Goal: Task Accomplishment & Management: Complete application form

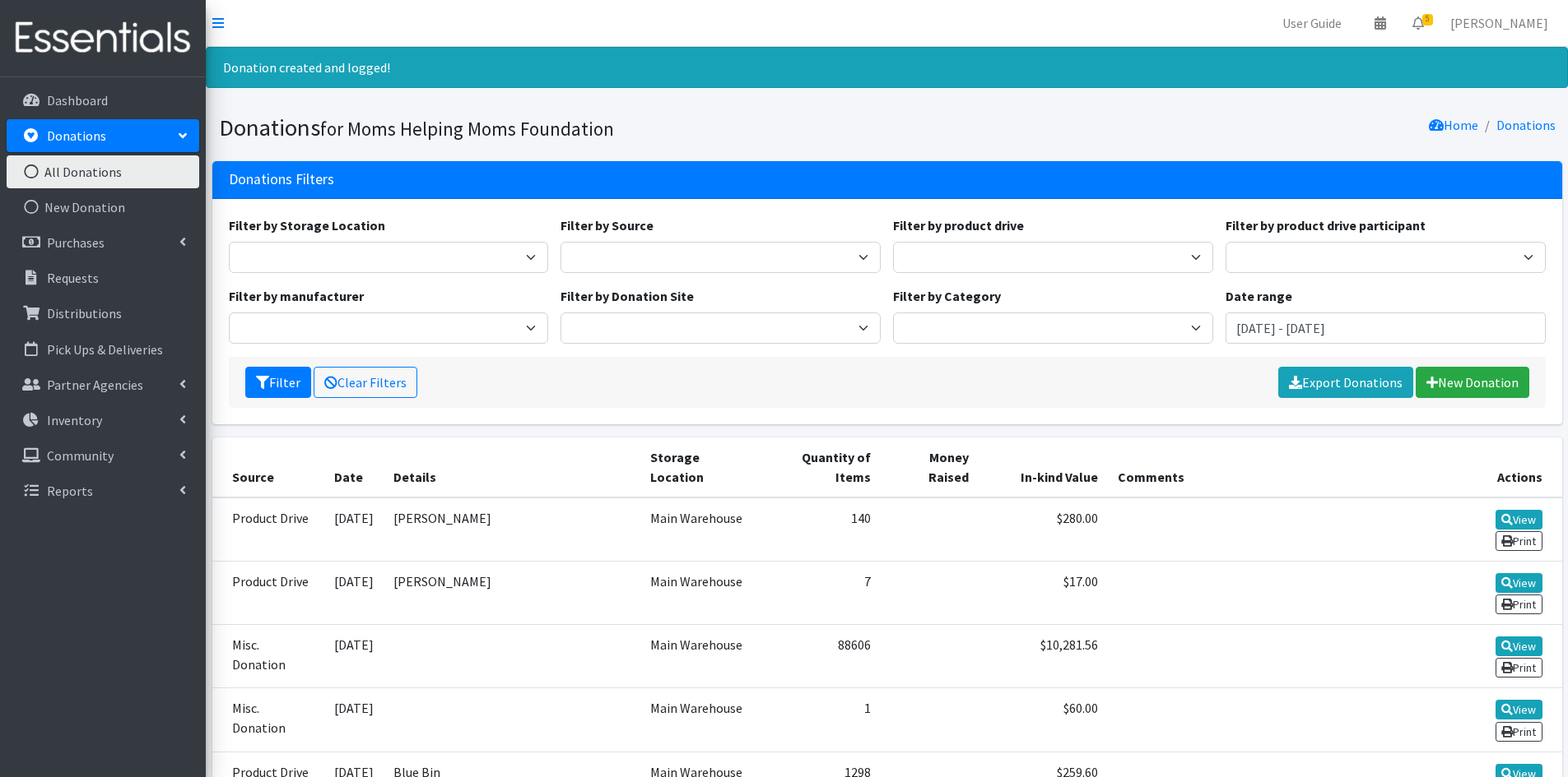
click at [171, 137] on link "Donations" at bounding box center [102, 135] width 193 height 33
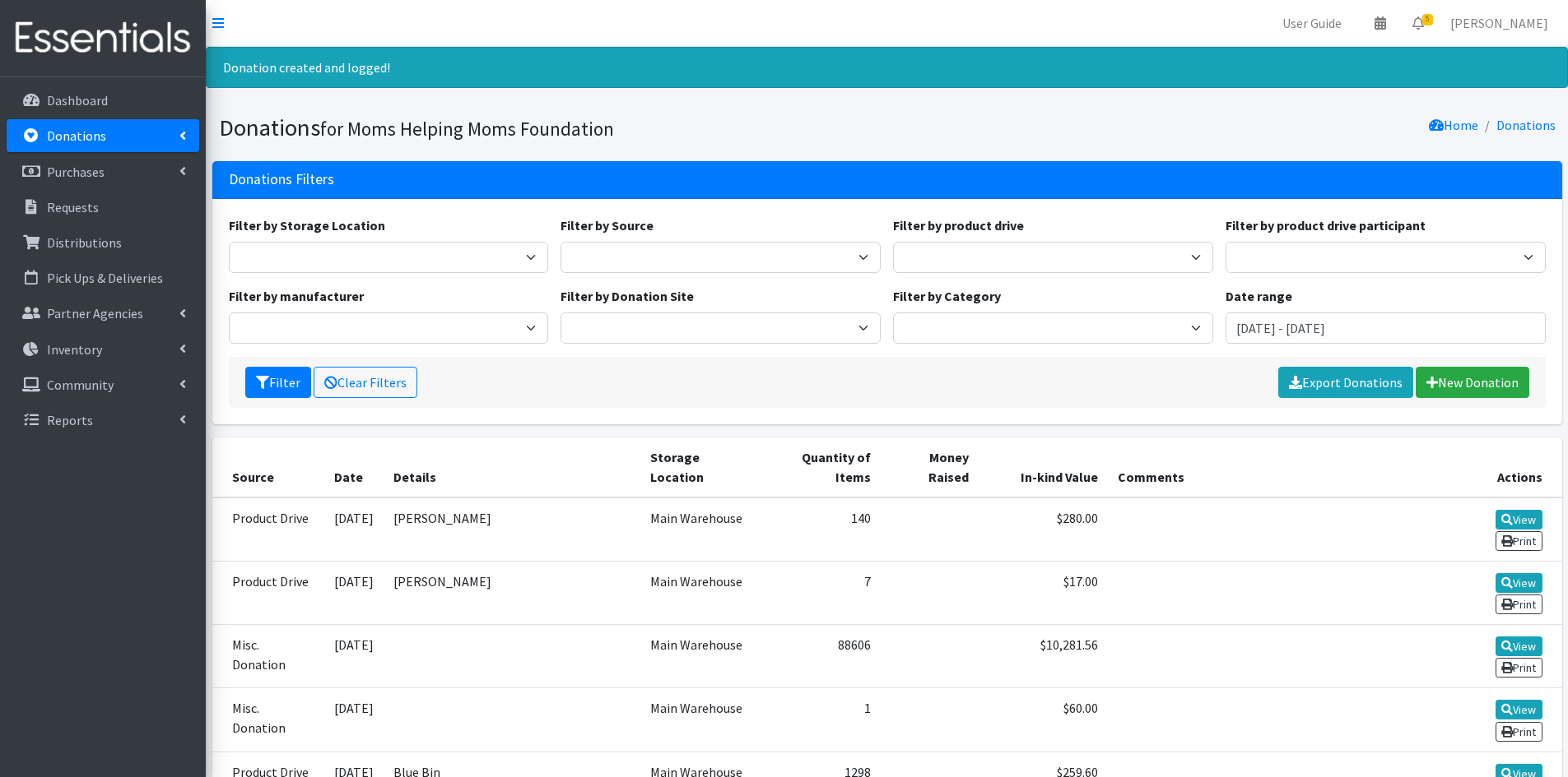
click at [166, 136] on link "Donations" at bounding box center [102, 135] width 193 height 33
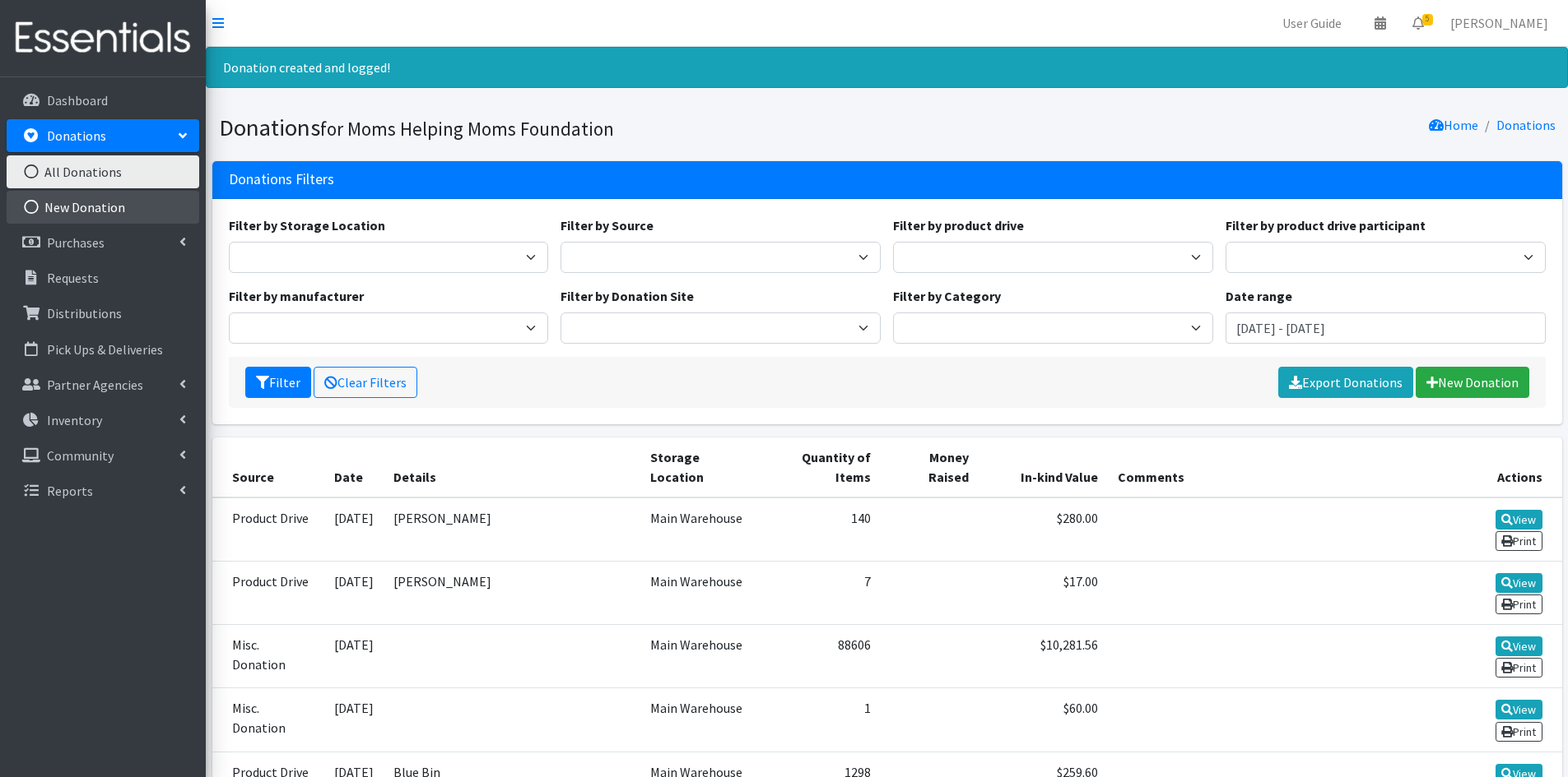
click at [76, 208] on link "New Donation" at bounding box center [102, 207] width 193 height 33
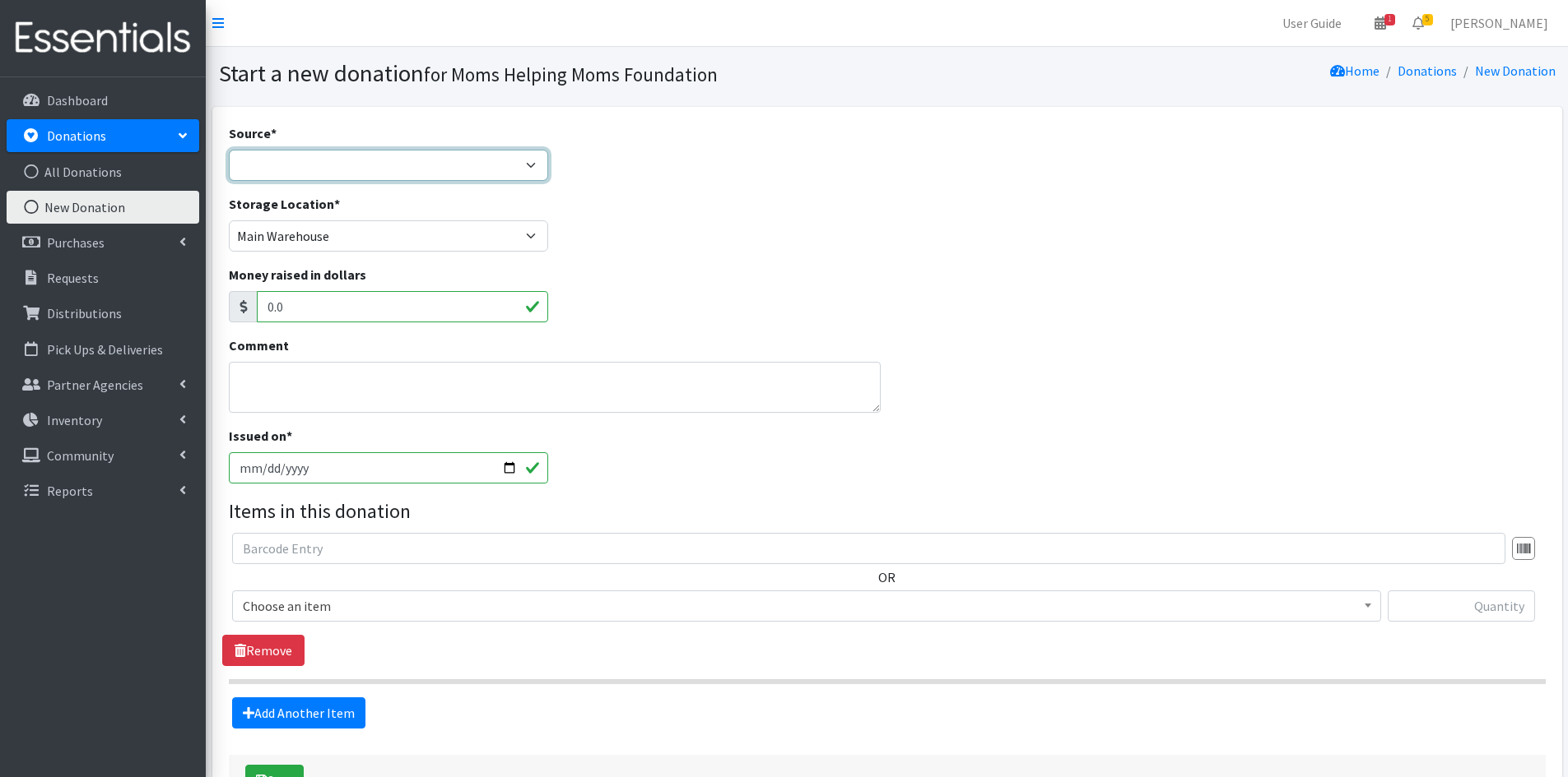
click at [526, 166] on select "Product Drive Manufacturer Donation Site Misc. Donation" at bounding box center [388, 164] width 321 height 31
select select "Product Drive"
click at [228, 149] on select "Product Drive Manufacturer Donation Site Misc. Donation" at bounding box center [388, 164] width 321 height 31
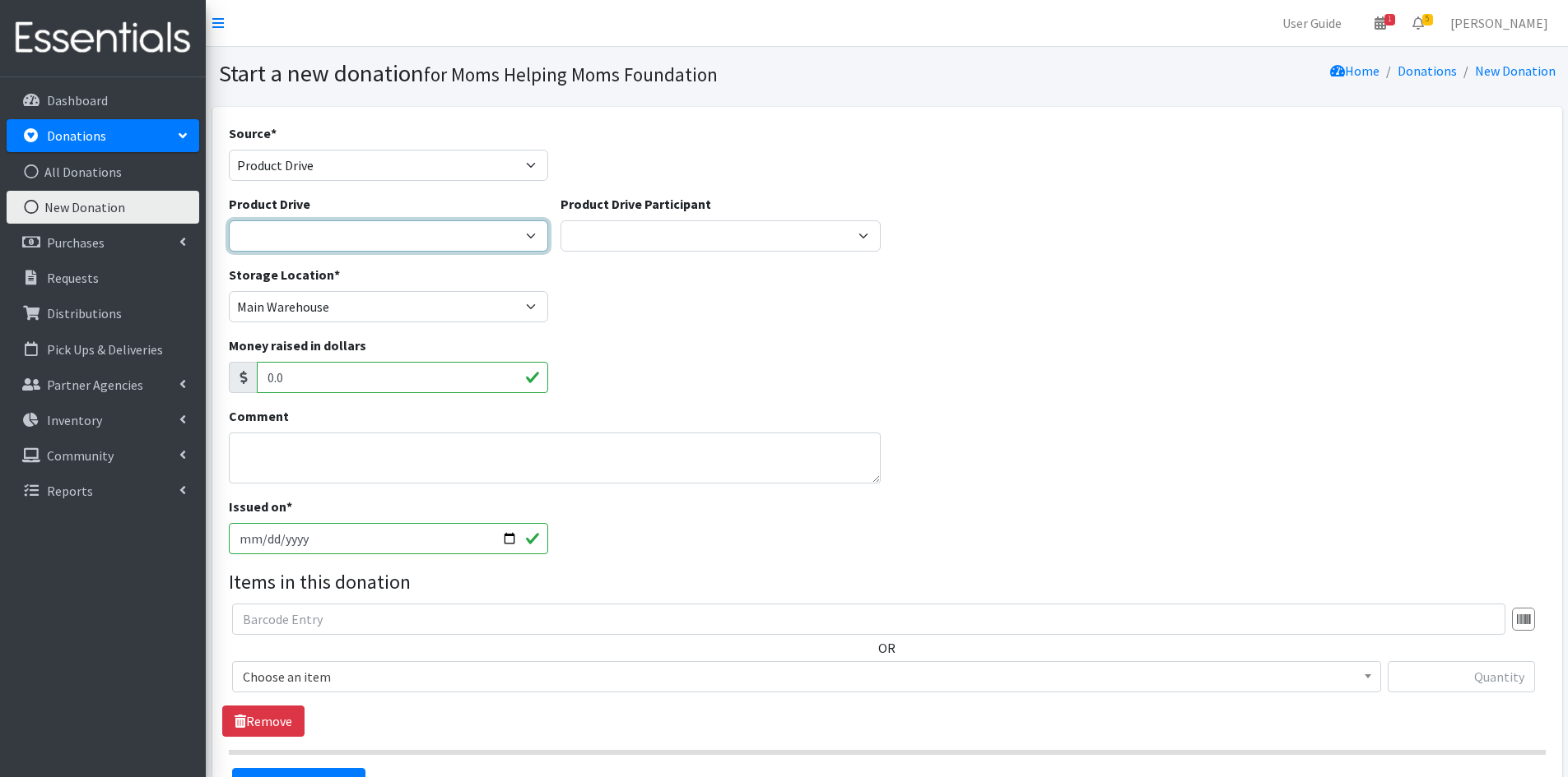
click at [537, 235] on select "2012 MOTHER'S DAY Zeta Phi Beta Sorority (virtual) 2021 HOLIDAY DRIVE AWR Week …" at bounding box center [388, 236] width 321 height 31
click at [335, 231] on select "2012 MOTHER'S DAY Zeta Phi Beta Sorority (virtual) 2021 HOLIDAY DRIVE AWR Week …" at bounding box center [388, 236] width 321 height 31
click at [75, 447] on p "Community" at bounding box center [80, 456] width 67 height 17
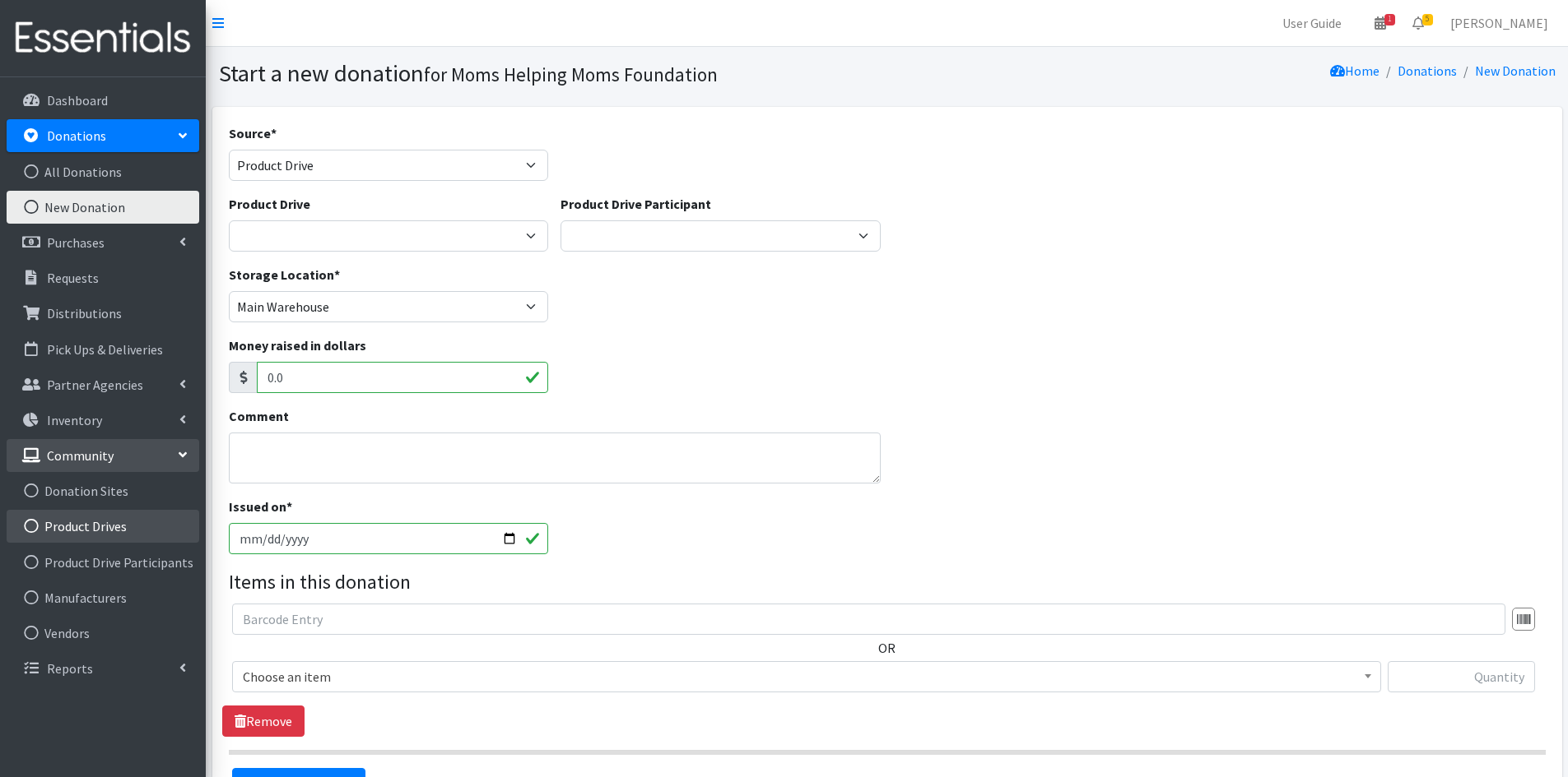
click at [89, 535] on link "Product Drives" at bounding box center [102, 526] width 193 height 33
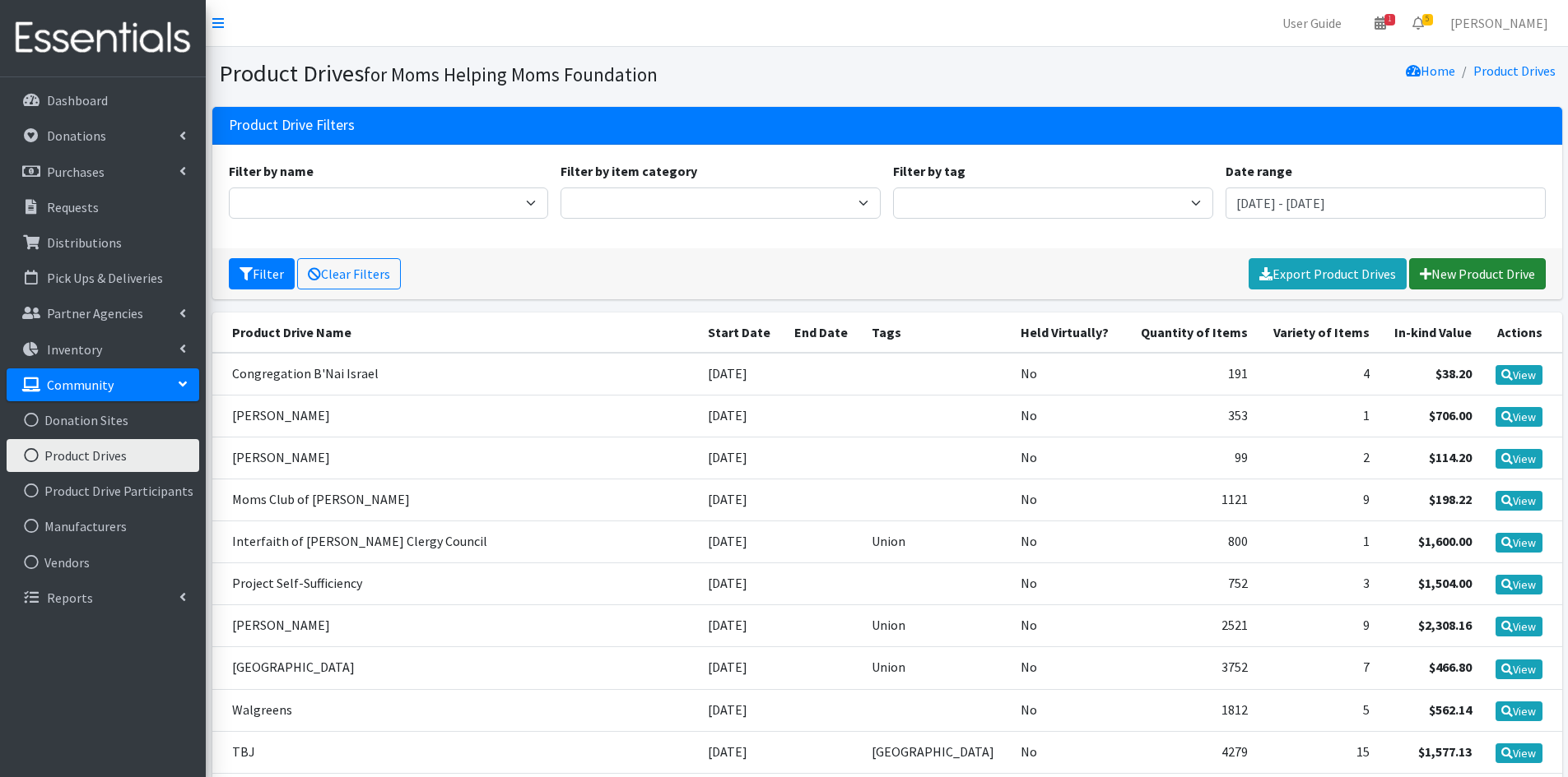
click at [1434, 265] on link "New Product Drive" at bounding box center [1477, 273] width 136 height 31
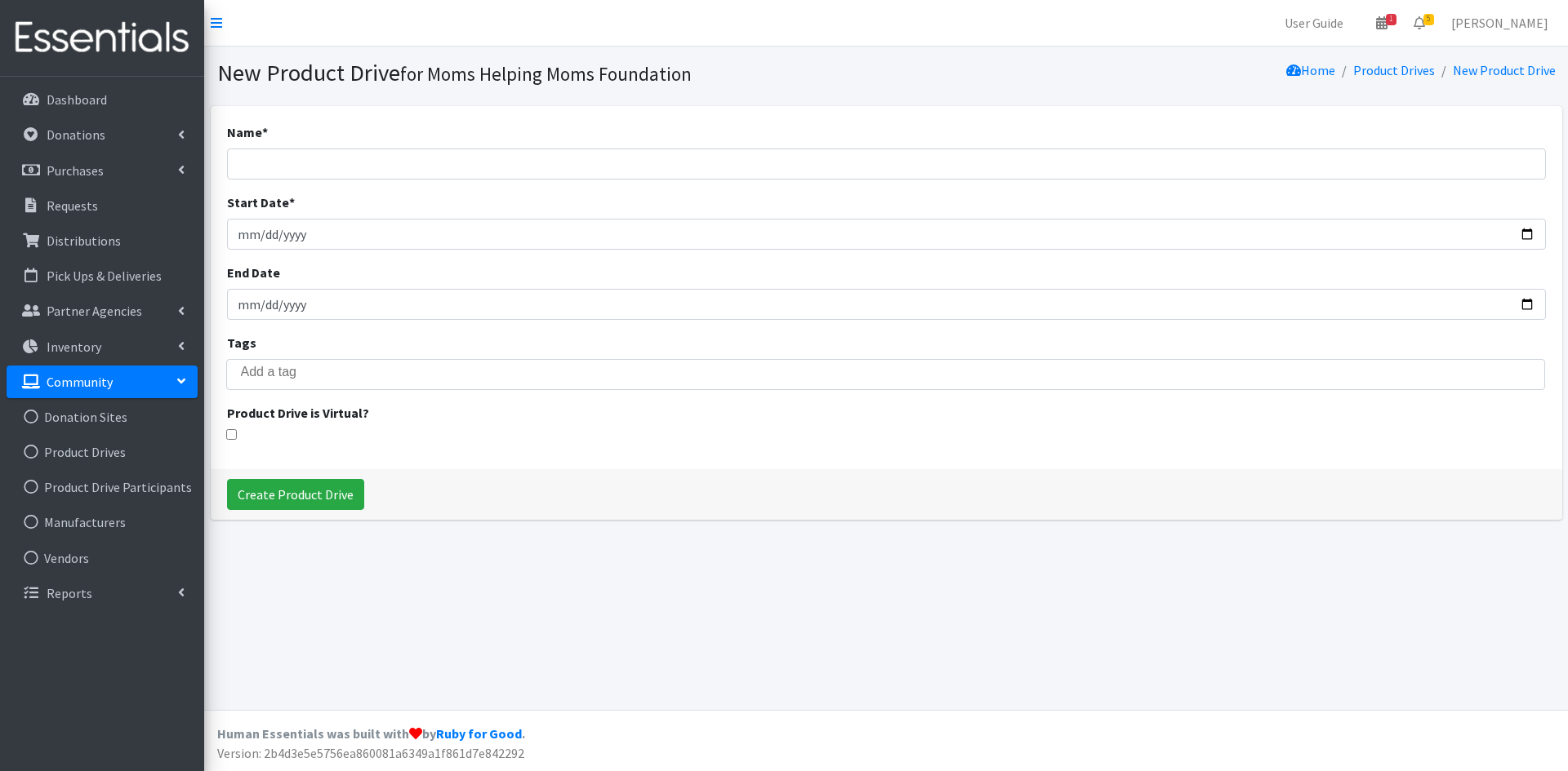
select select
click at [349, 162] on input "Name *" at bounding box center [886, 163] width 1319 height 31
type input "2025 DNAW- Blue Bin"
click at [293, 496] on input "Create Product Drive" at bounding box center [295, 494] width 137 height 31
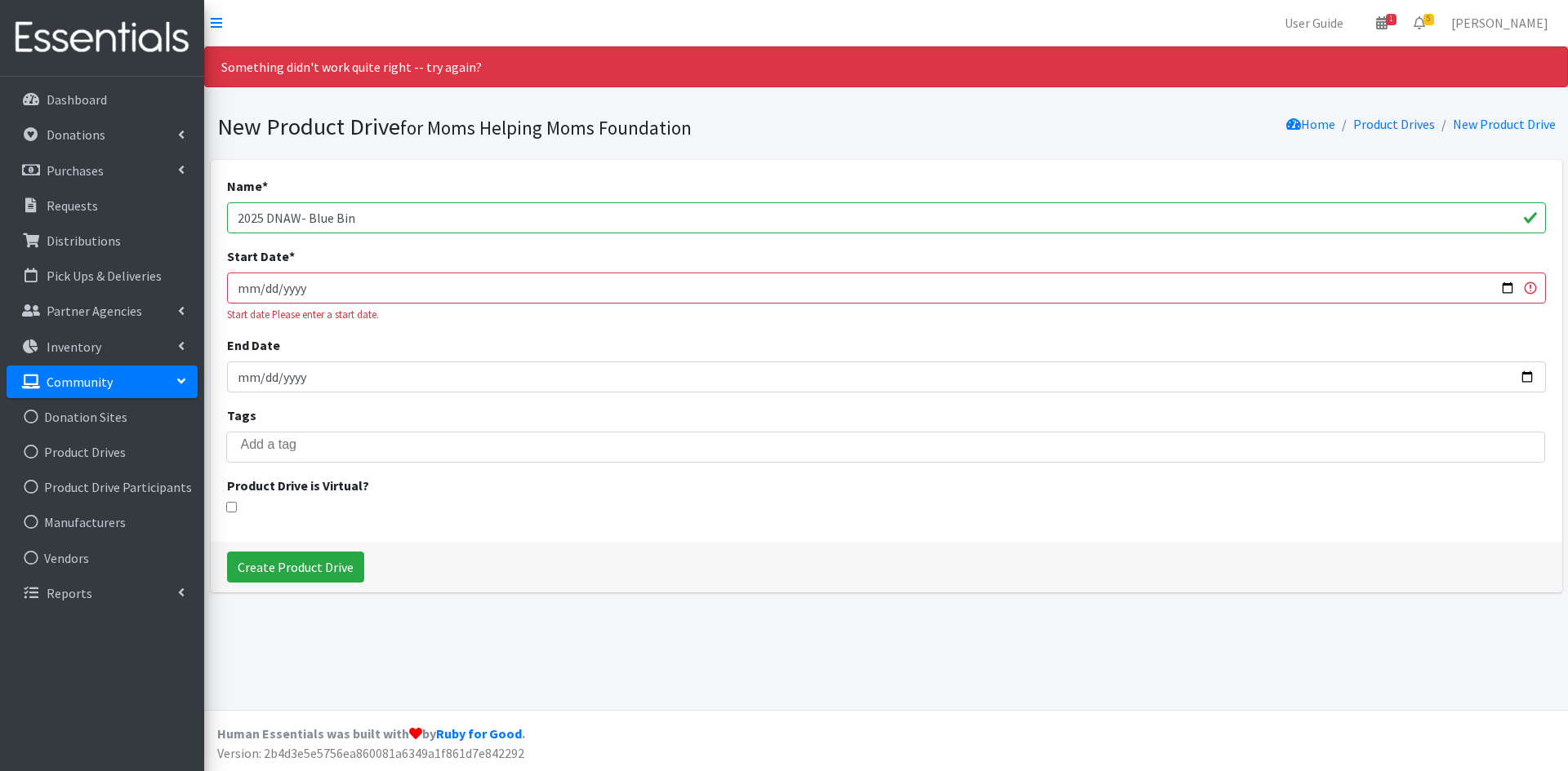
select select
click at [272, 289] on input "Start Date *" at bounding box center [886, 287] width 1319 height 31
click at [258, 287] on input "Start Date *" at bounding box center [886, 287] width 1319 height 31
type input "2025-09-04"
click at [390, 573] on div "Create Product Drive" at bounding box center [886, 567] width 1352 height 50
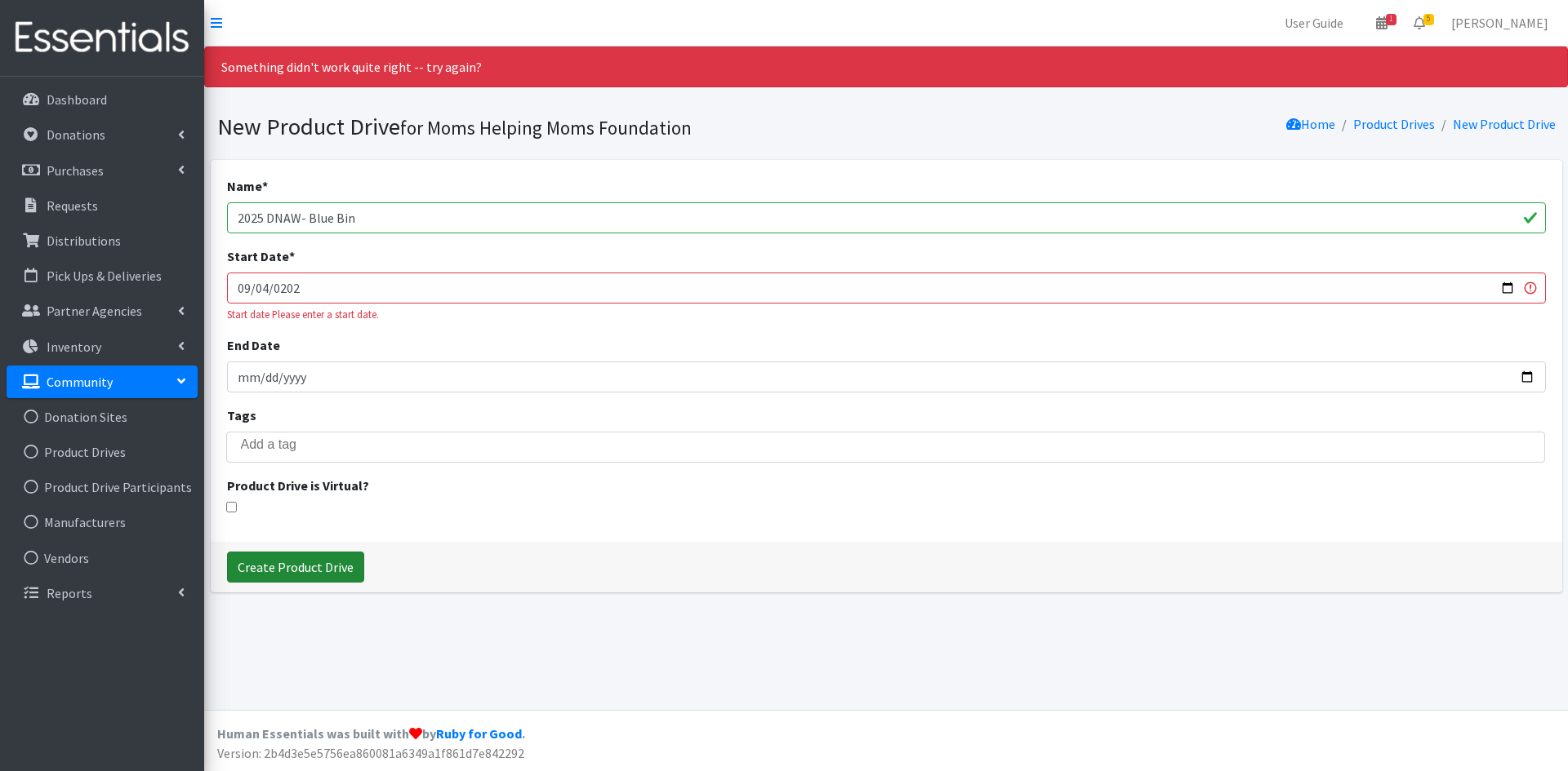
click at [308, 568] on input "Create Product Drive" at bounding box center [295, 567] width 137 height 31
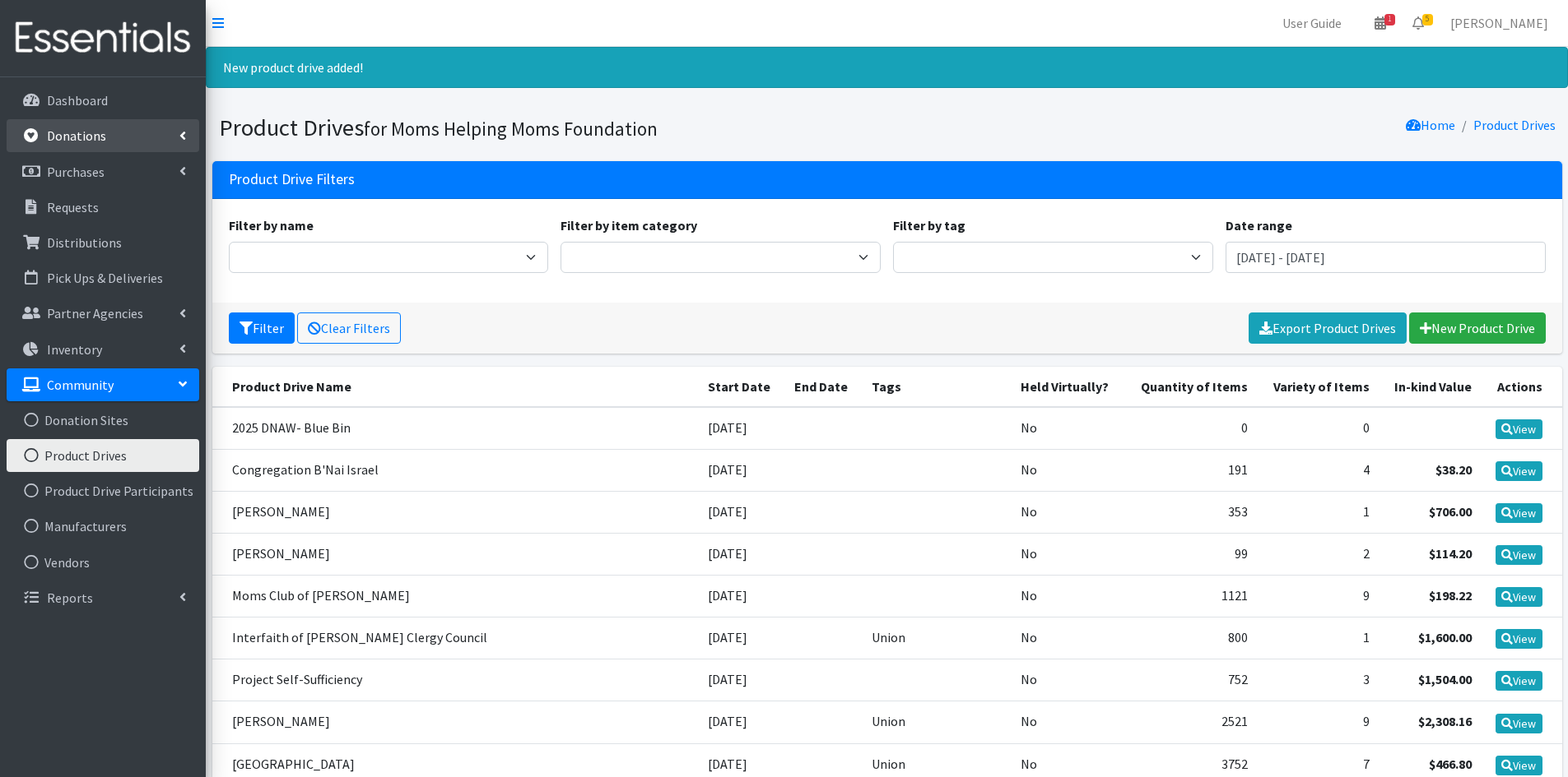
click at [165, 134] on link "Donations" at bounding box center [102, 135] width 193 height 33
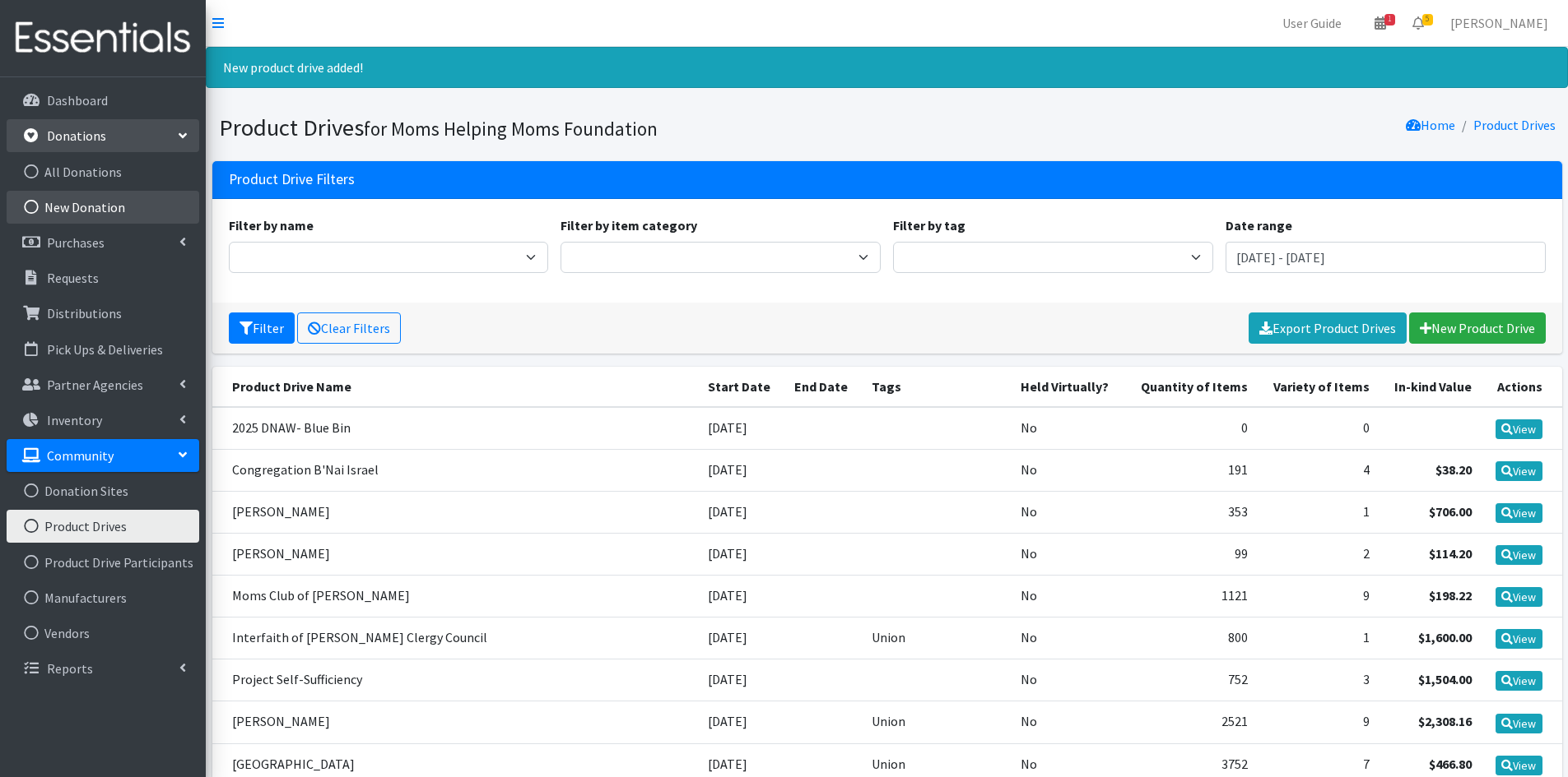
click at [114, 204] on link "New Donation" at bounding box center [102, 207] width 193 height 33
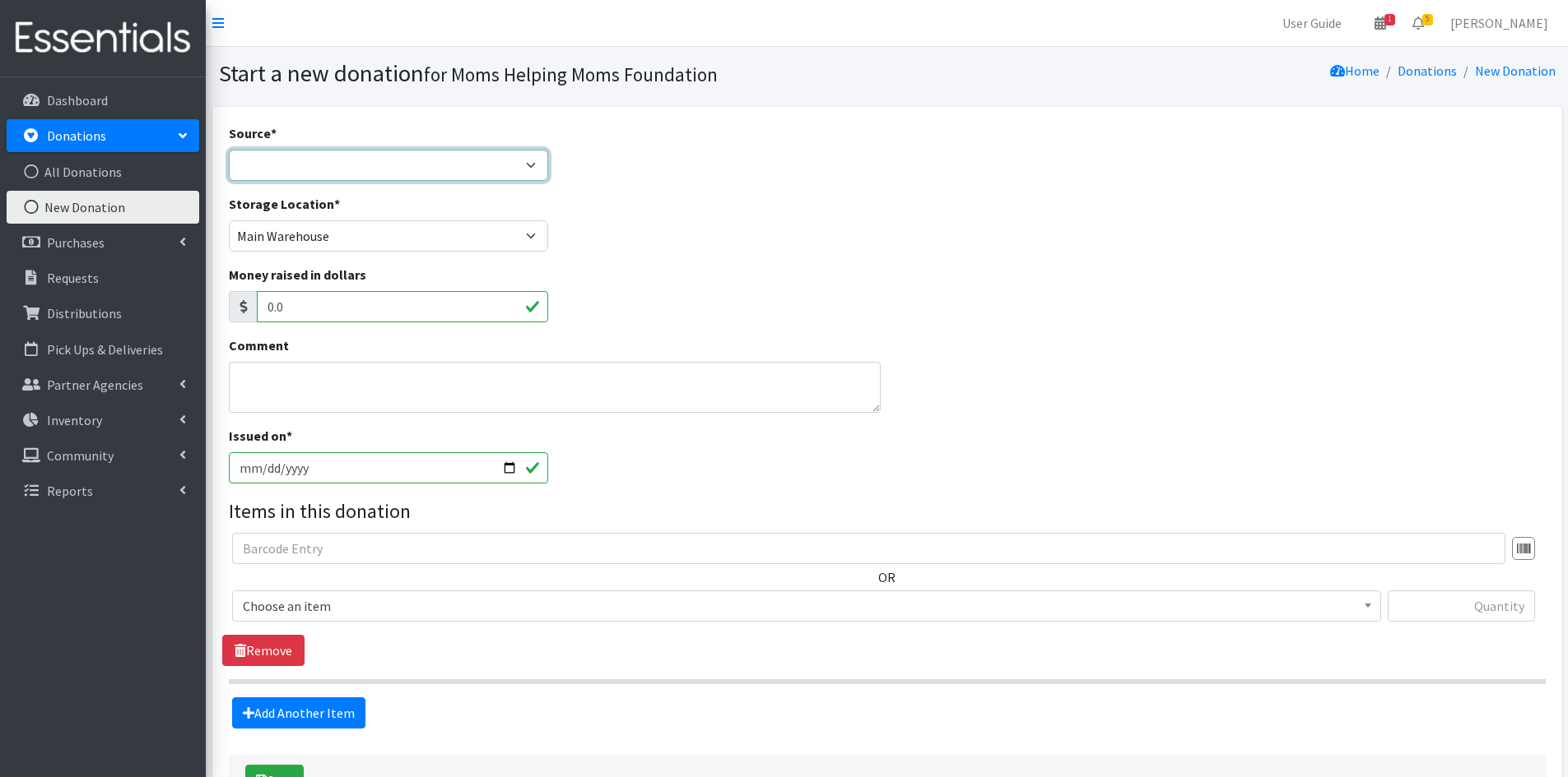
click at [521, 162] on select "Product Drive Manufacturer Donation Site Misc. Donation" at bounding box center [388, 164] width 321 height 31
select select "Product Drive"
click at [228, 149] on select "Product Drive Manufacturer Donation Site Misc. Donation" at bounding box center [388, 164] width 321 height 31
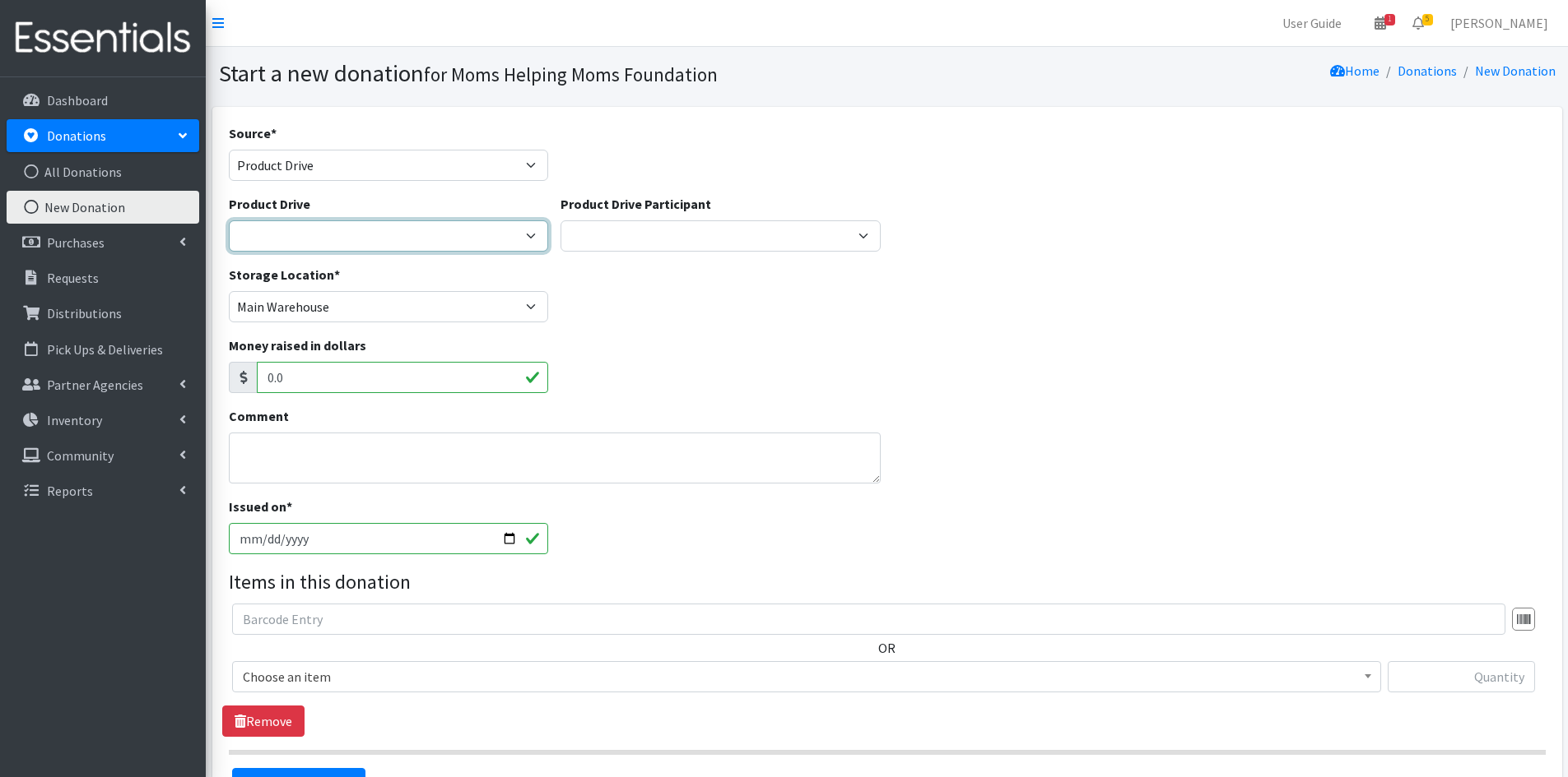
click at [532, 239] on select "2012 MOTHER'S DAY Zeta Phi Beta Sorority (virtual) 2021 HOLIDAY DRIVE AWR Week …" at bounding box center [388, 236] width 321 height 31
select select "3517"
click at [228, 221] on select "2012 MOTHER'S DAY Zeta Phi Beta Sorority (virtual) 2021 HOLIDAY DRIVE AWR Week …" at bounding box center [388, 236] width 321 height 31
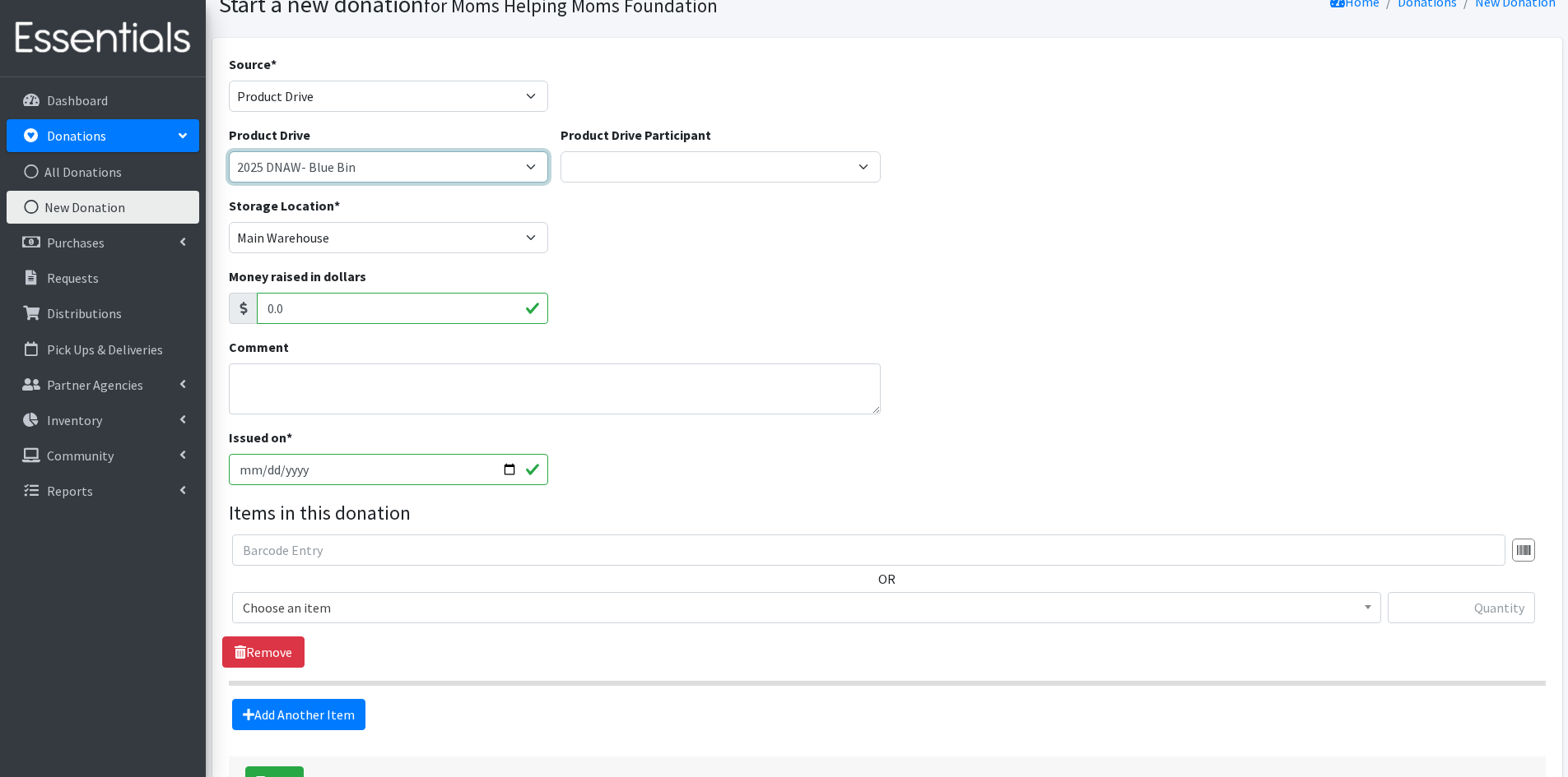
scroll to position [164, 0]
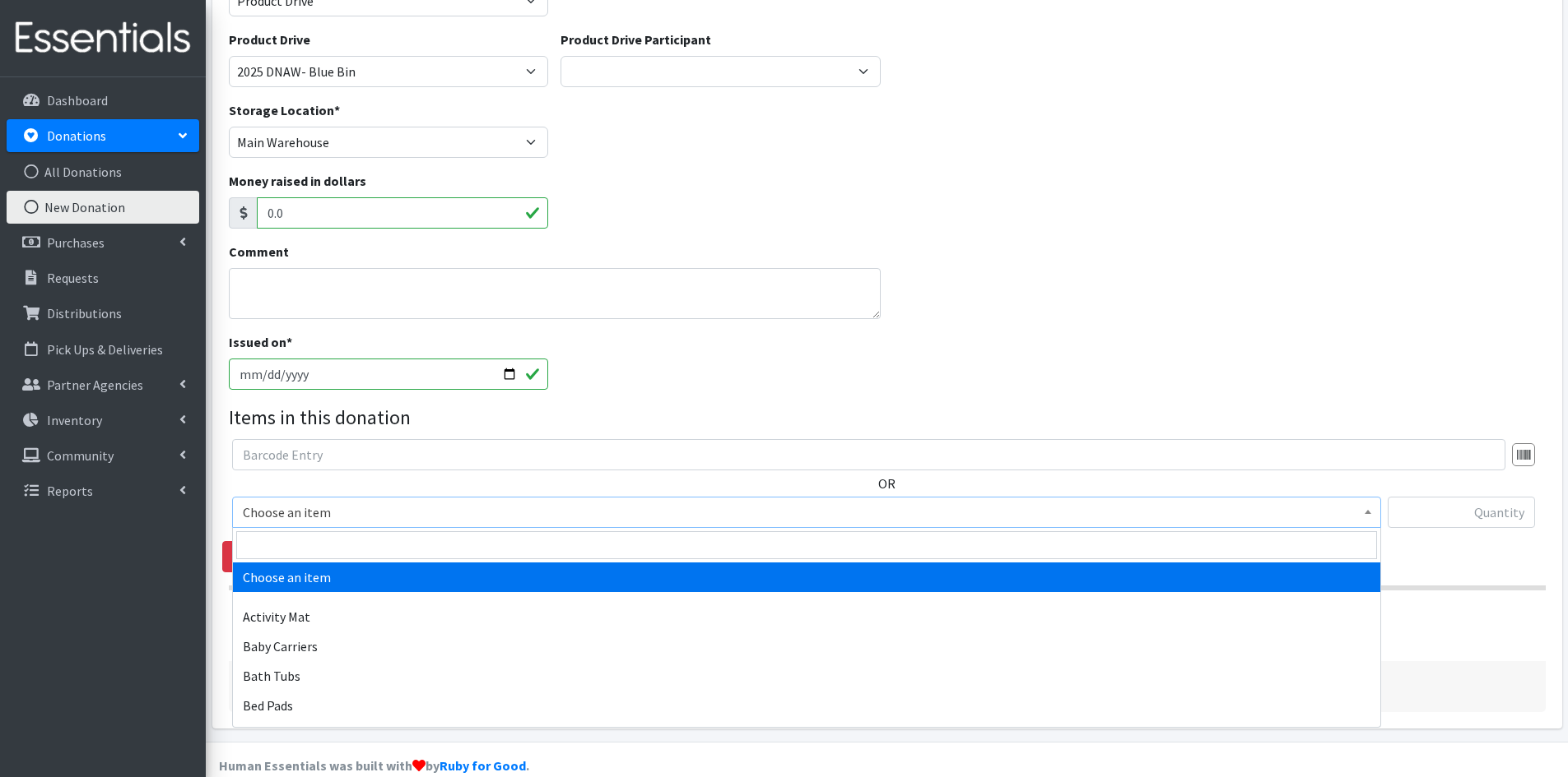
click at [1364, 509] on span at bounding box center [1369, 510] width 17 height 25
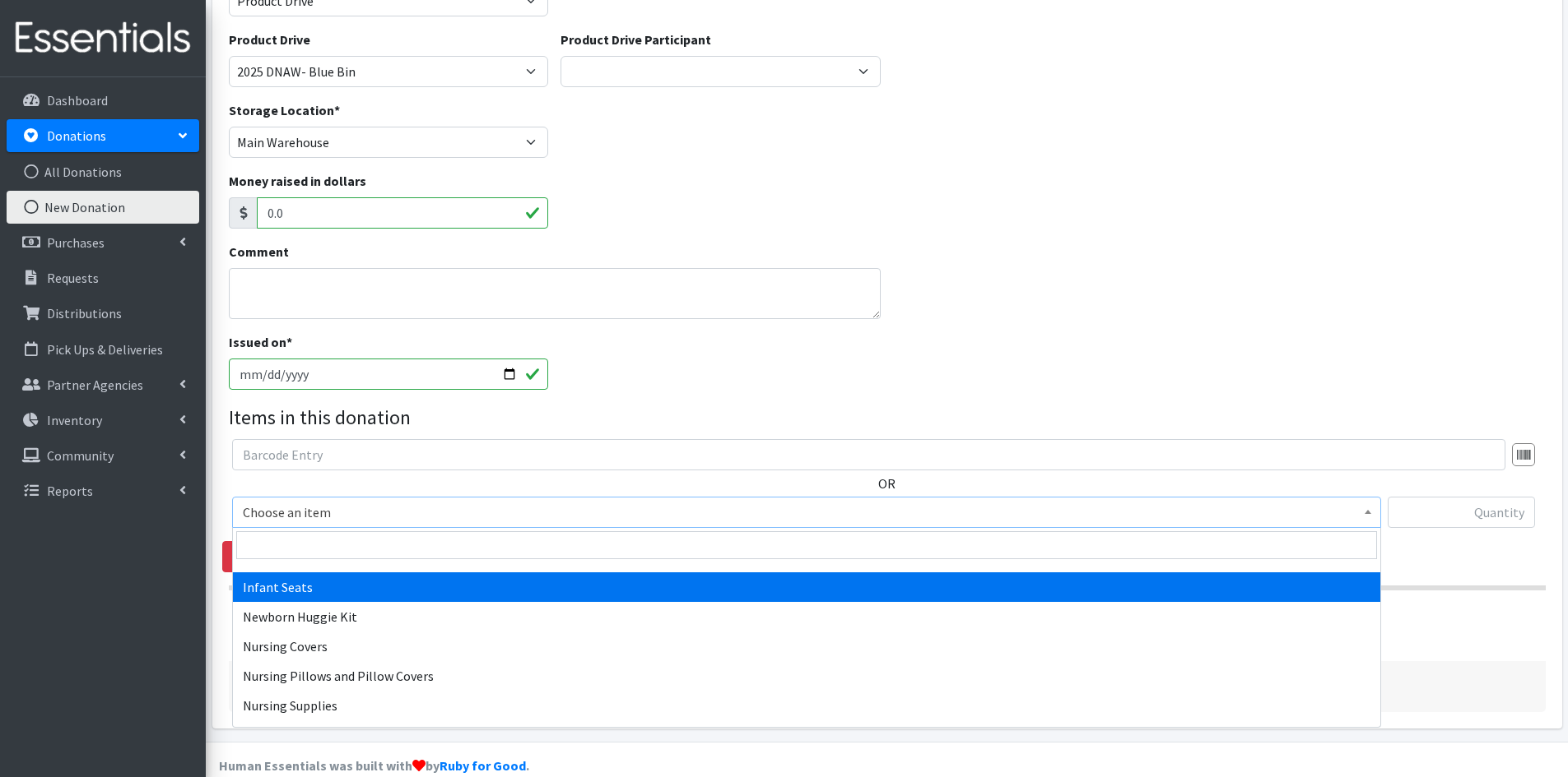
scroll to position [2139, 0]
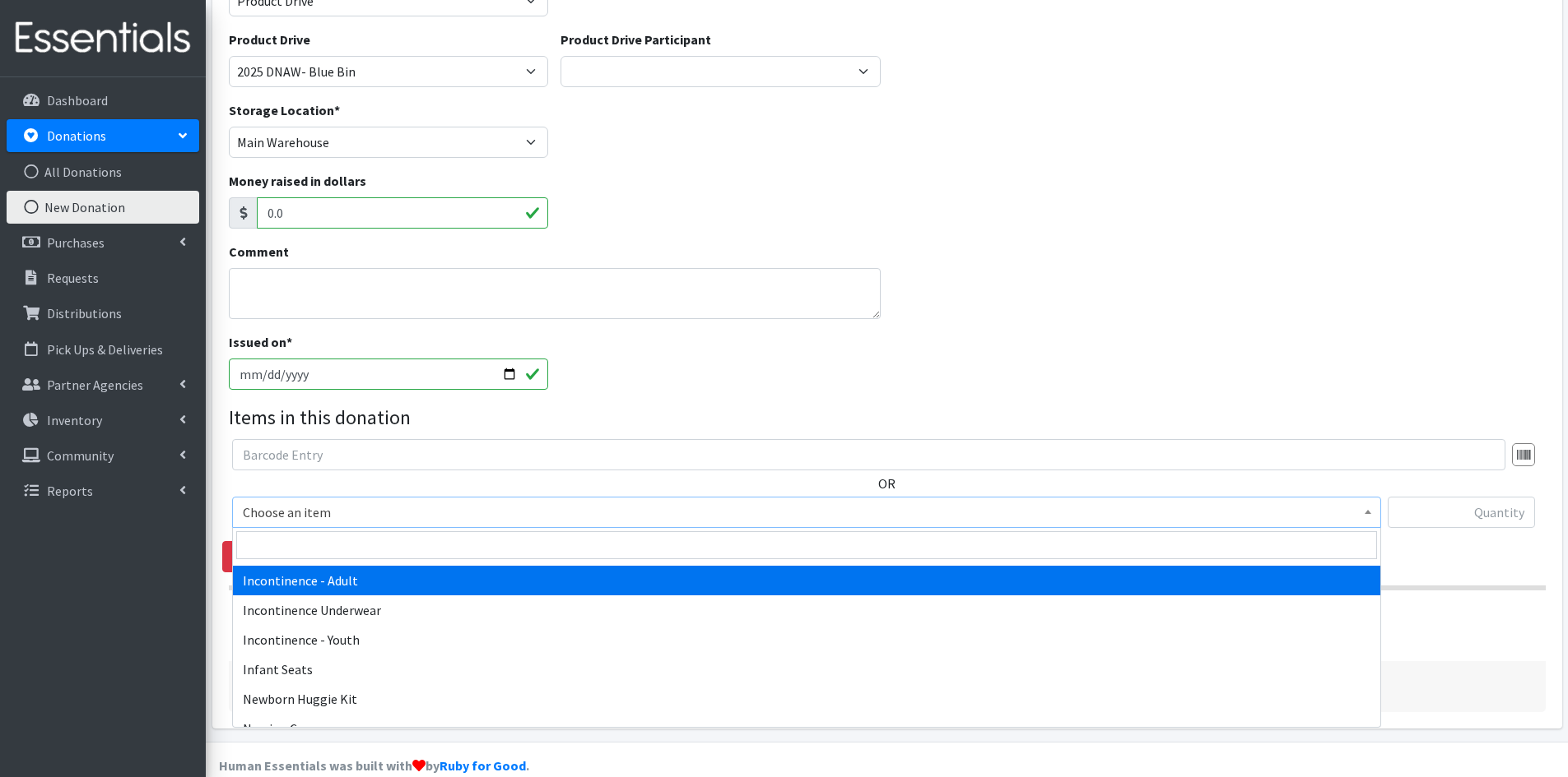
select select "302"
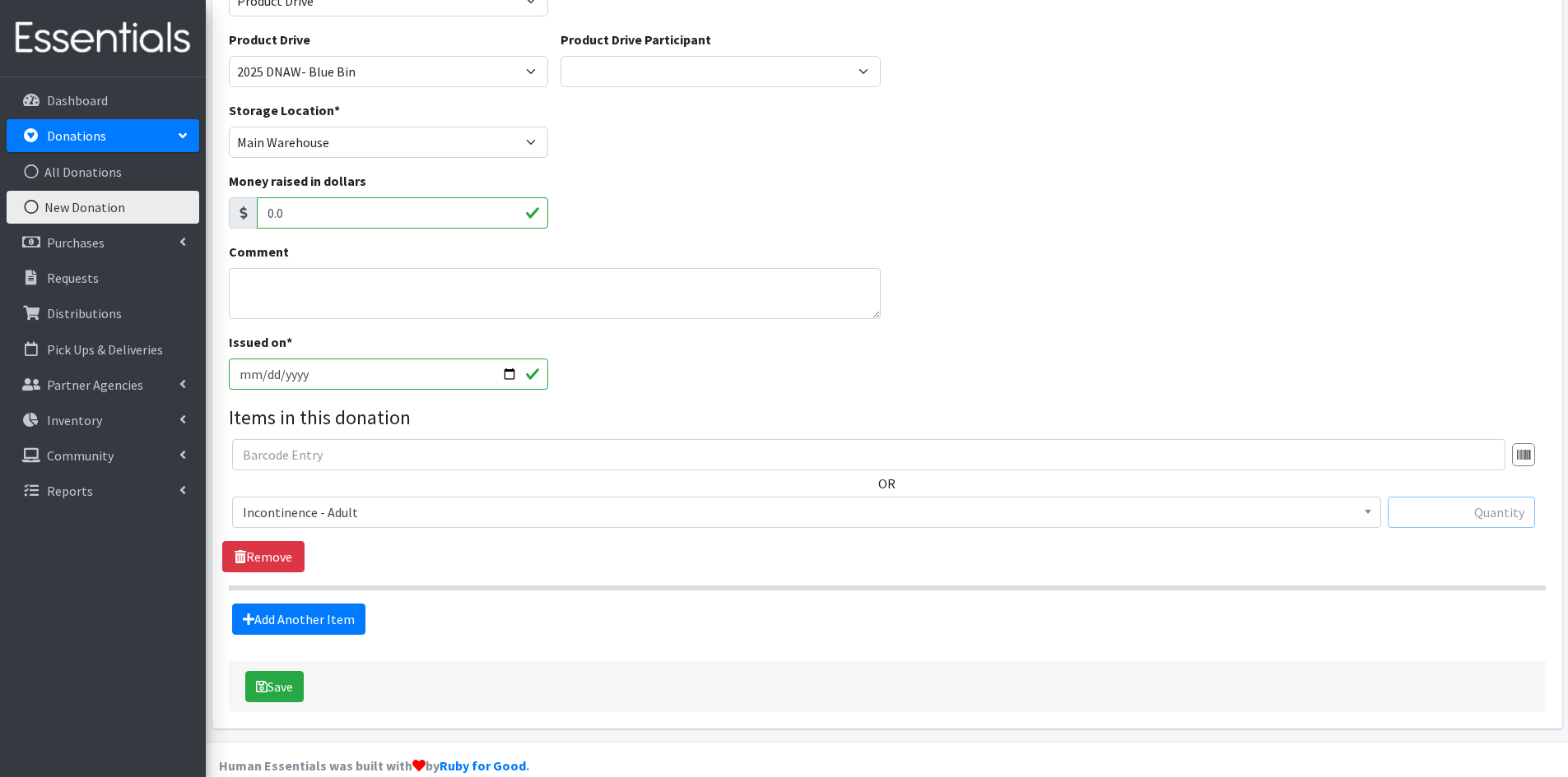
click at [1466, 514] on input "text" at bounding box center [1461, 512] width 148 height 31
type input "37"
click at [308, 618] on link "Add Another Item" at bounding box center [299, 619] width 133 height 31
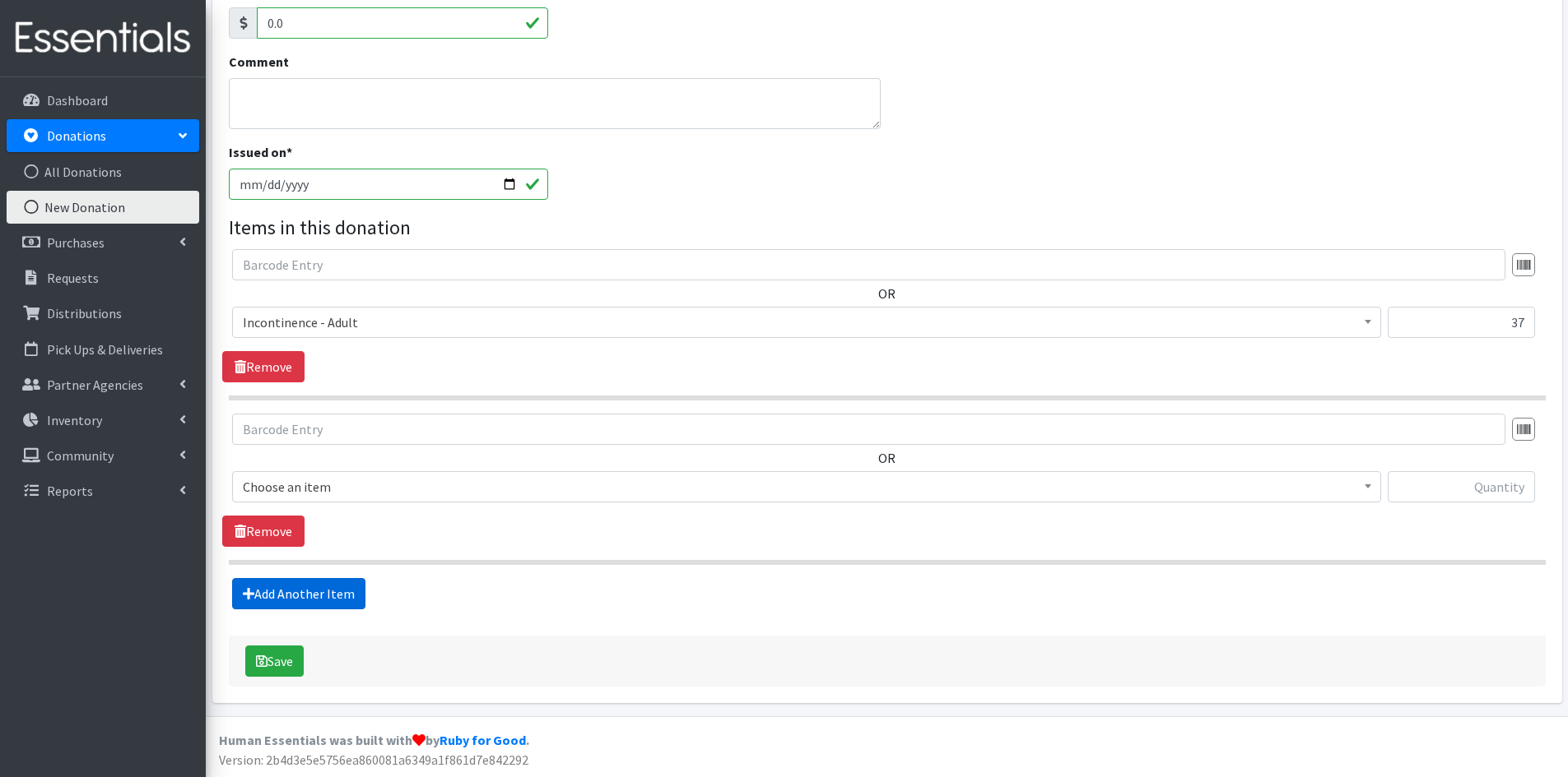
scroll to position [355, 0]
click at [1441, 489] on input "text" at bounding box center [1461, 486] width 148 height 31
type input "442"
click at [1368, 485] on b at bounding box center [1368, 486] width 7 height 4
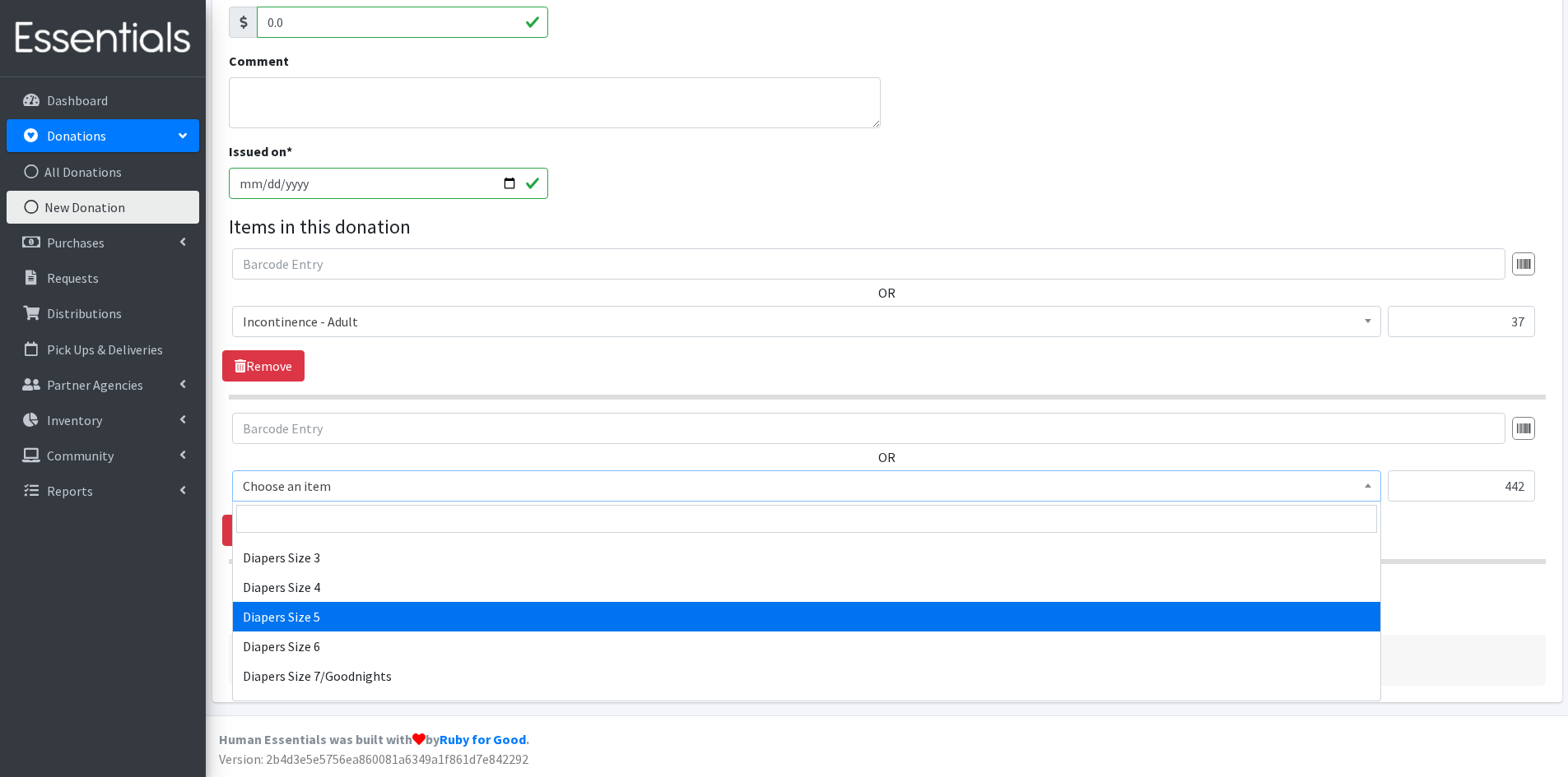
scroll to position [1892, 0]
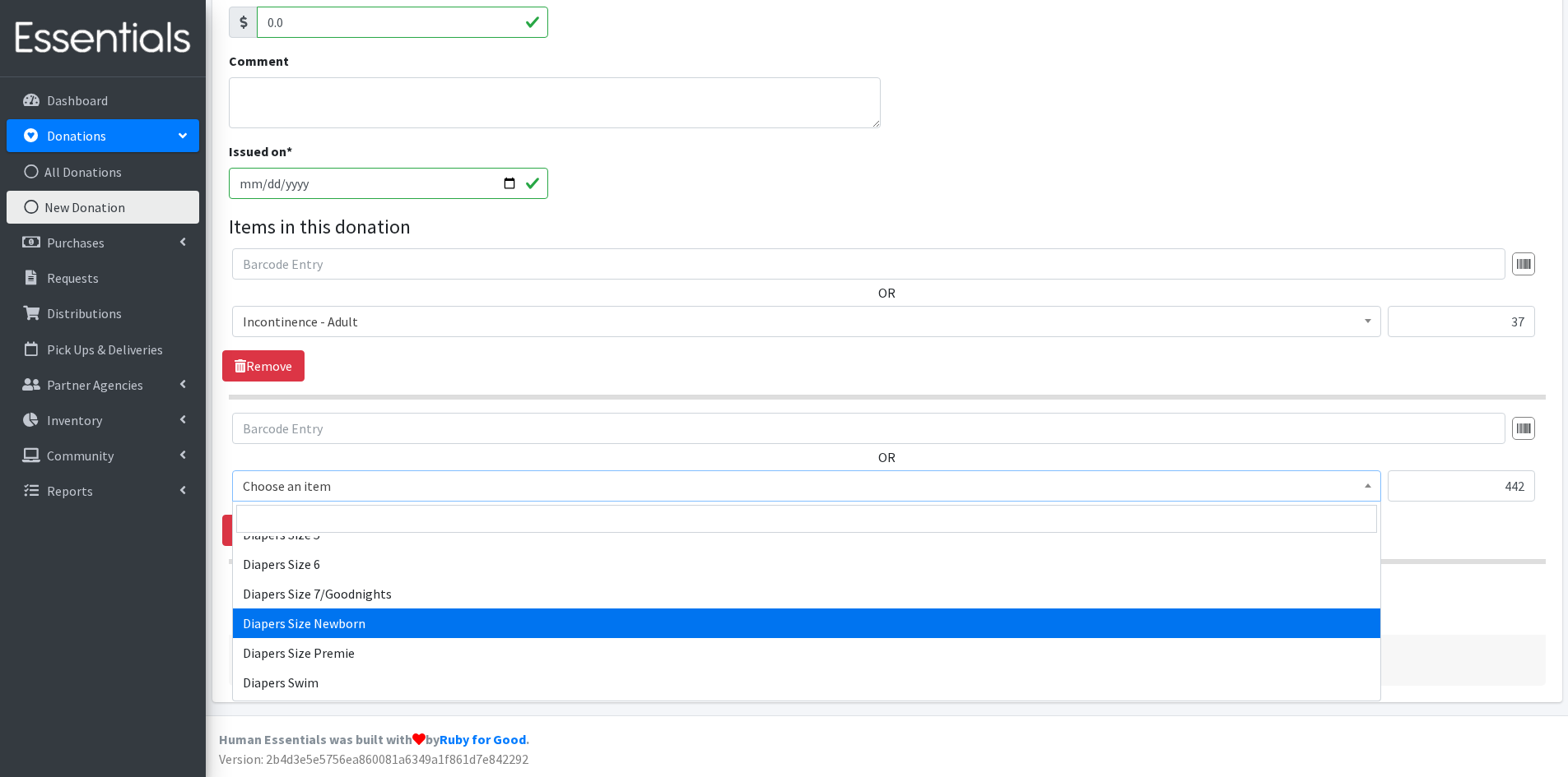
select select "1963"
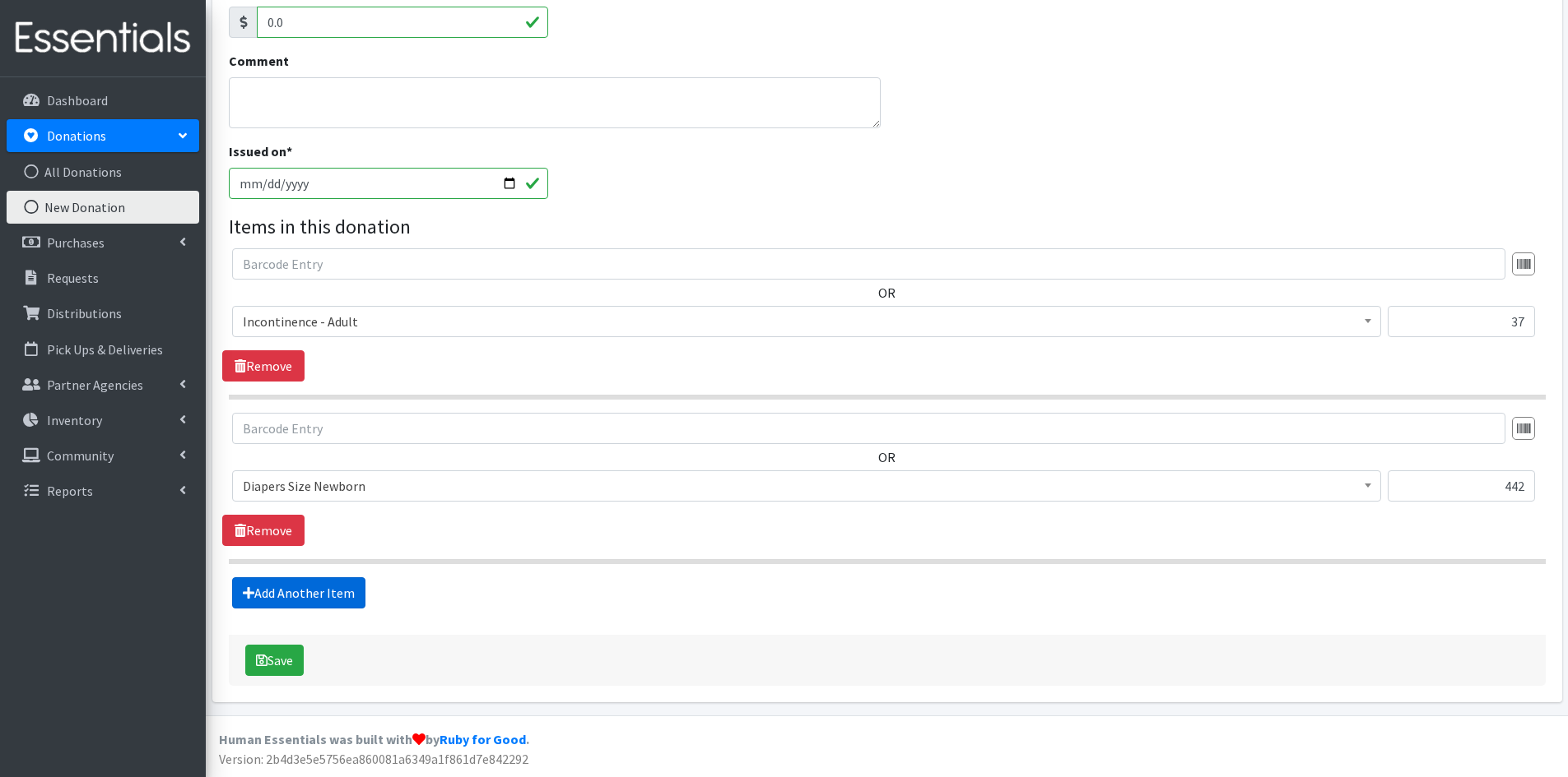
click at [301, 592] on link "Add Another Item" at bounding box center [299, 593] width 133 height 31
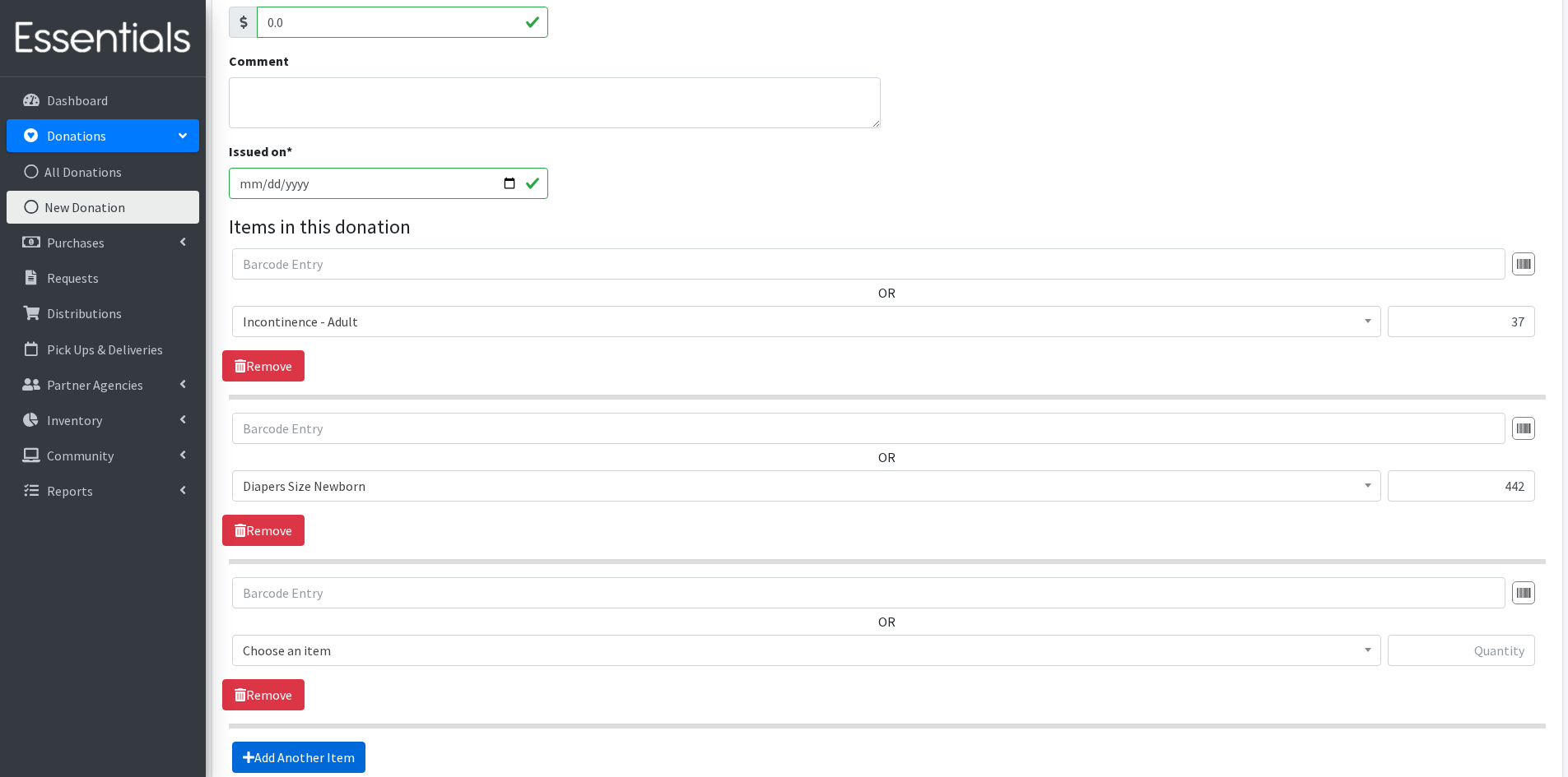
scroll to position [520, 0]
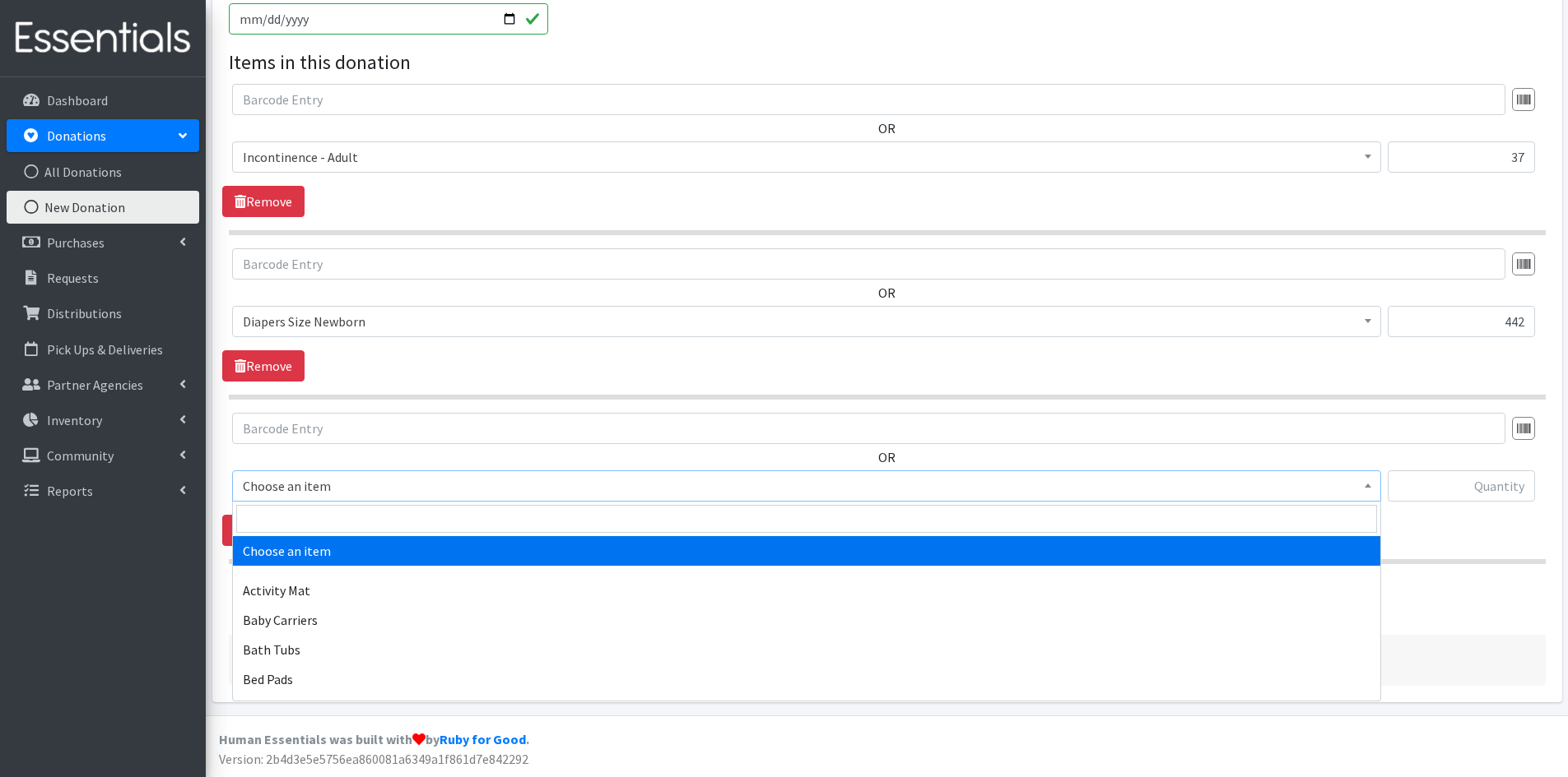
click at [1368, 483] on span at bounding box center [1369, 484] width 17 height 25
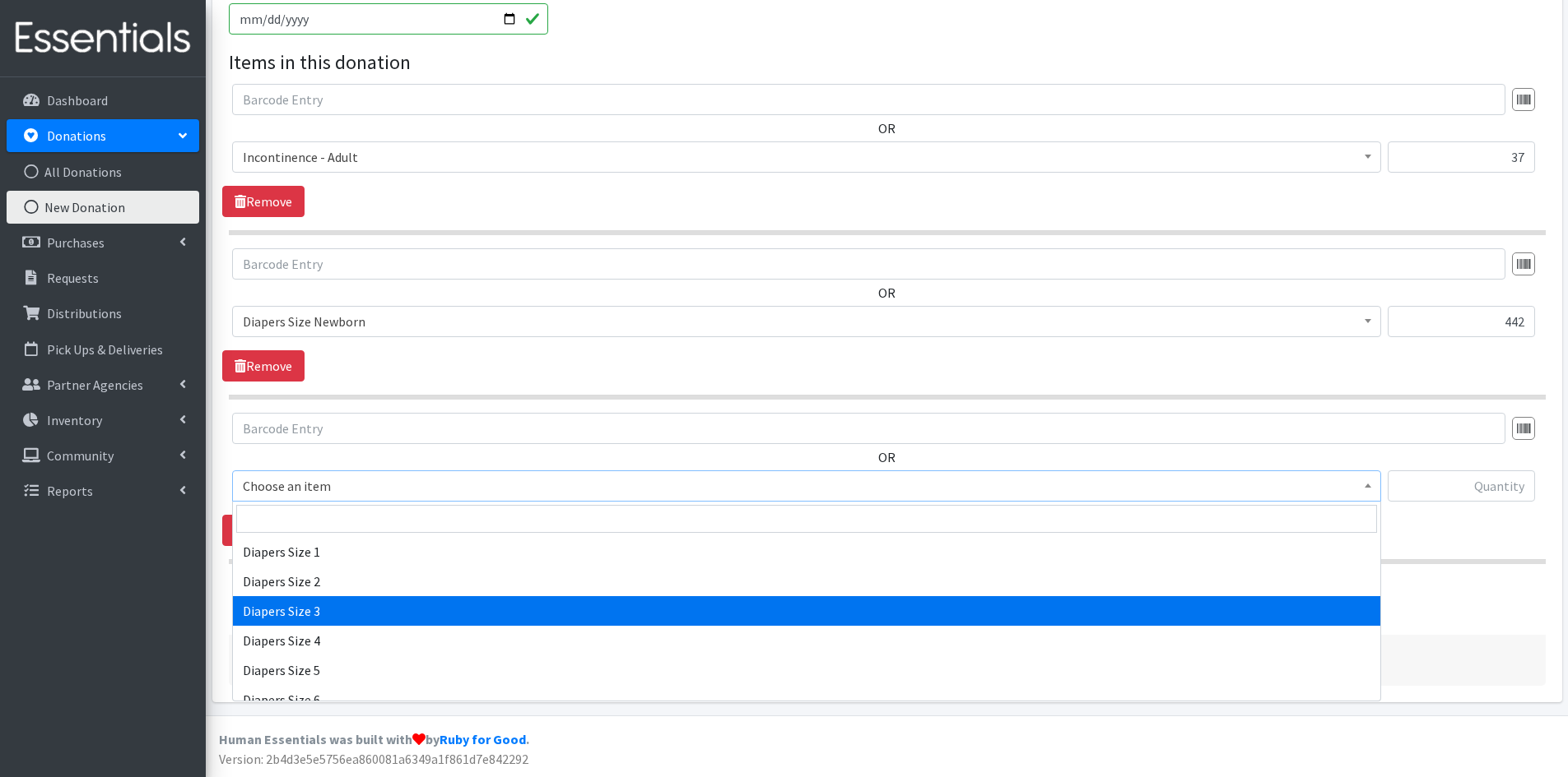
scroll to position [1728, 0]
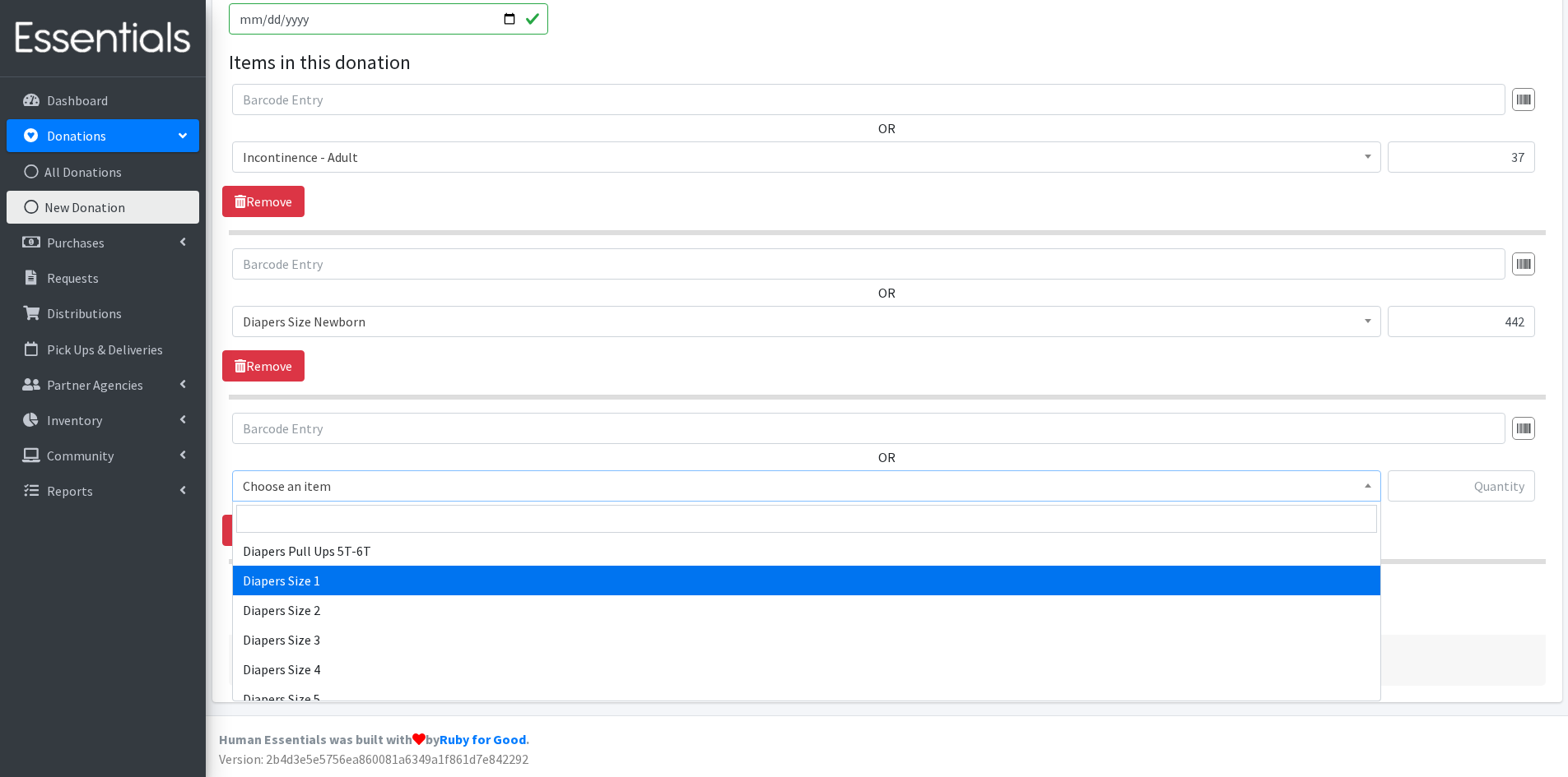
select select "1964"
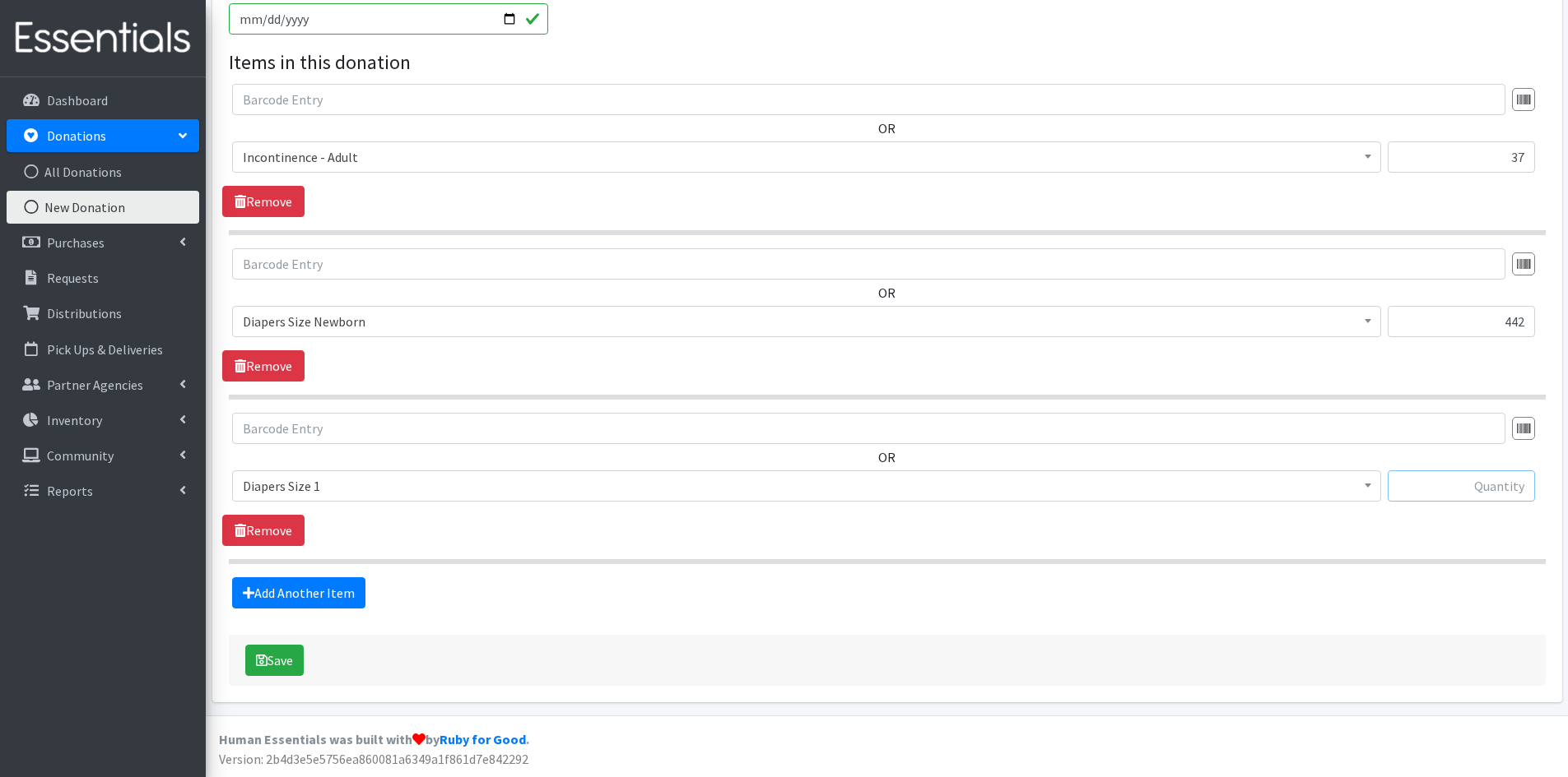
click at [1426, 487] on input "text" at bounding box center [1461, 486] width 148 height 31
type input "973"
click at [273, 582] on link "Add Another Item" at bounding box center [299, 593] width 133 height 31
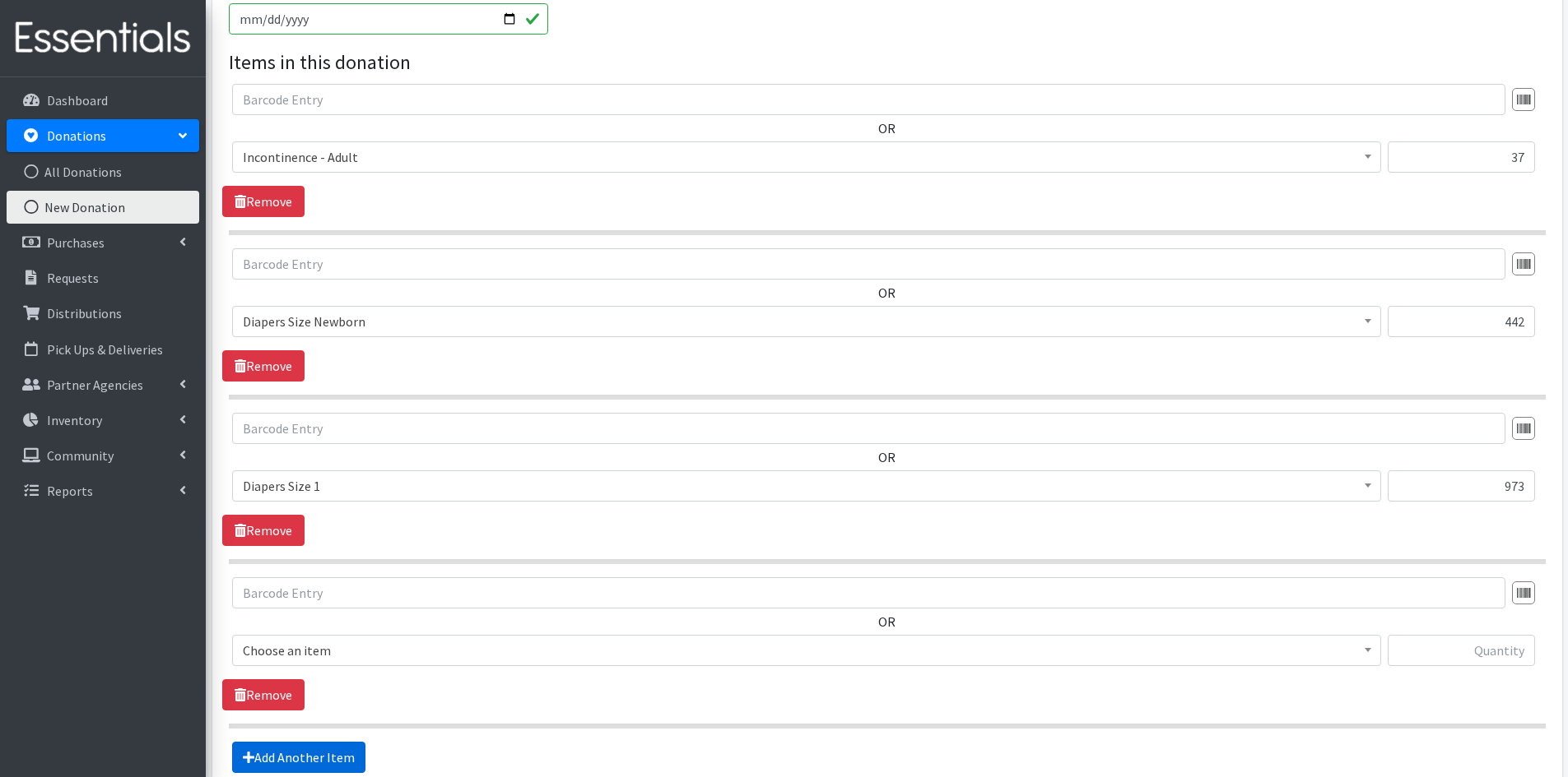
scroll to position [685, 0]
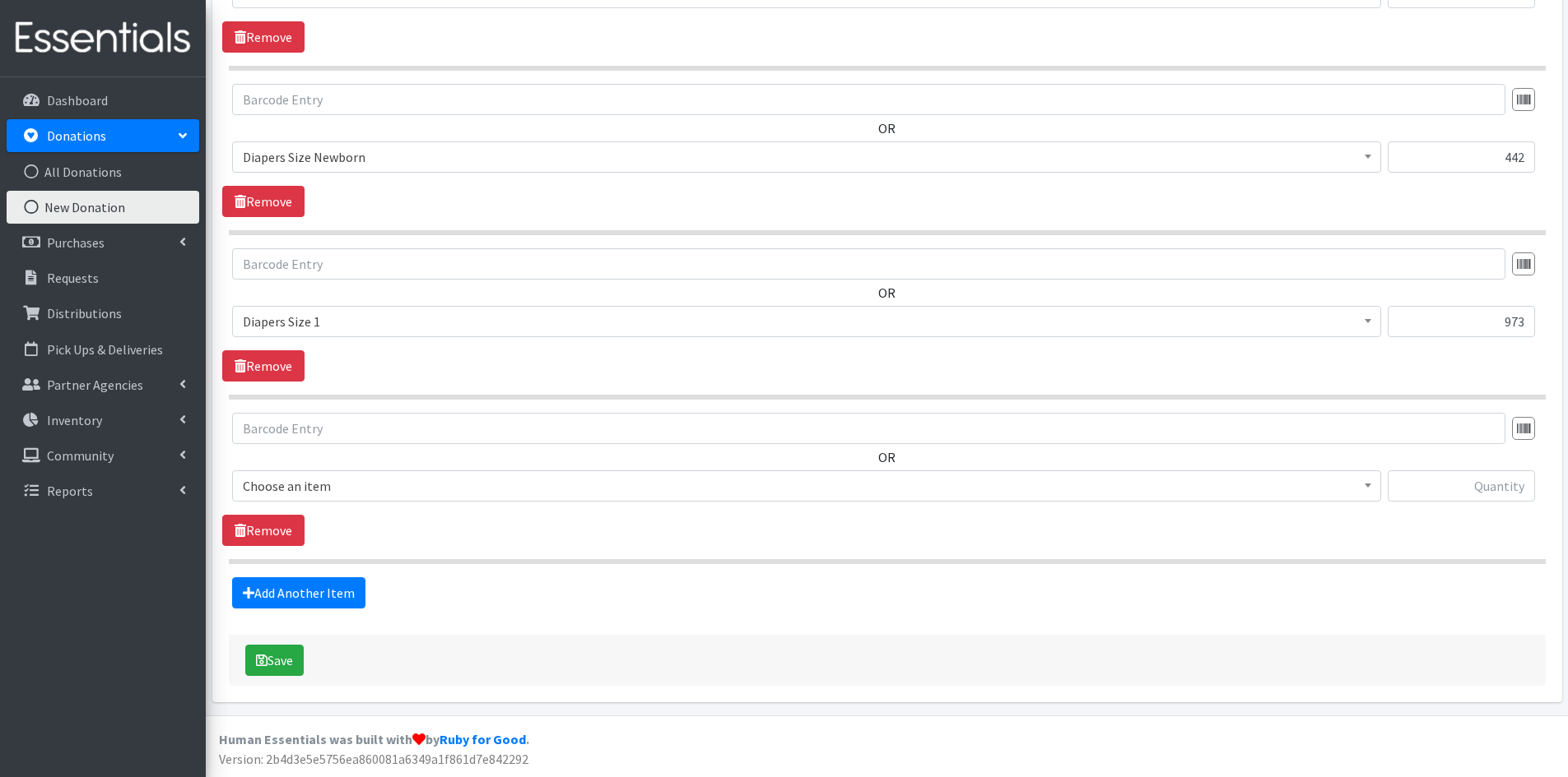
click at [1367, 486] on b at bounding box center [1368, 486] width 7 height 4
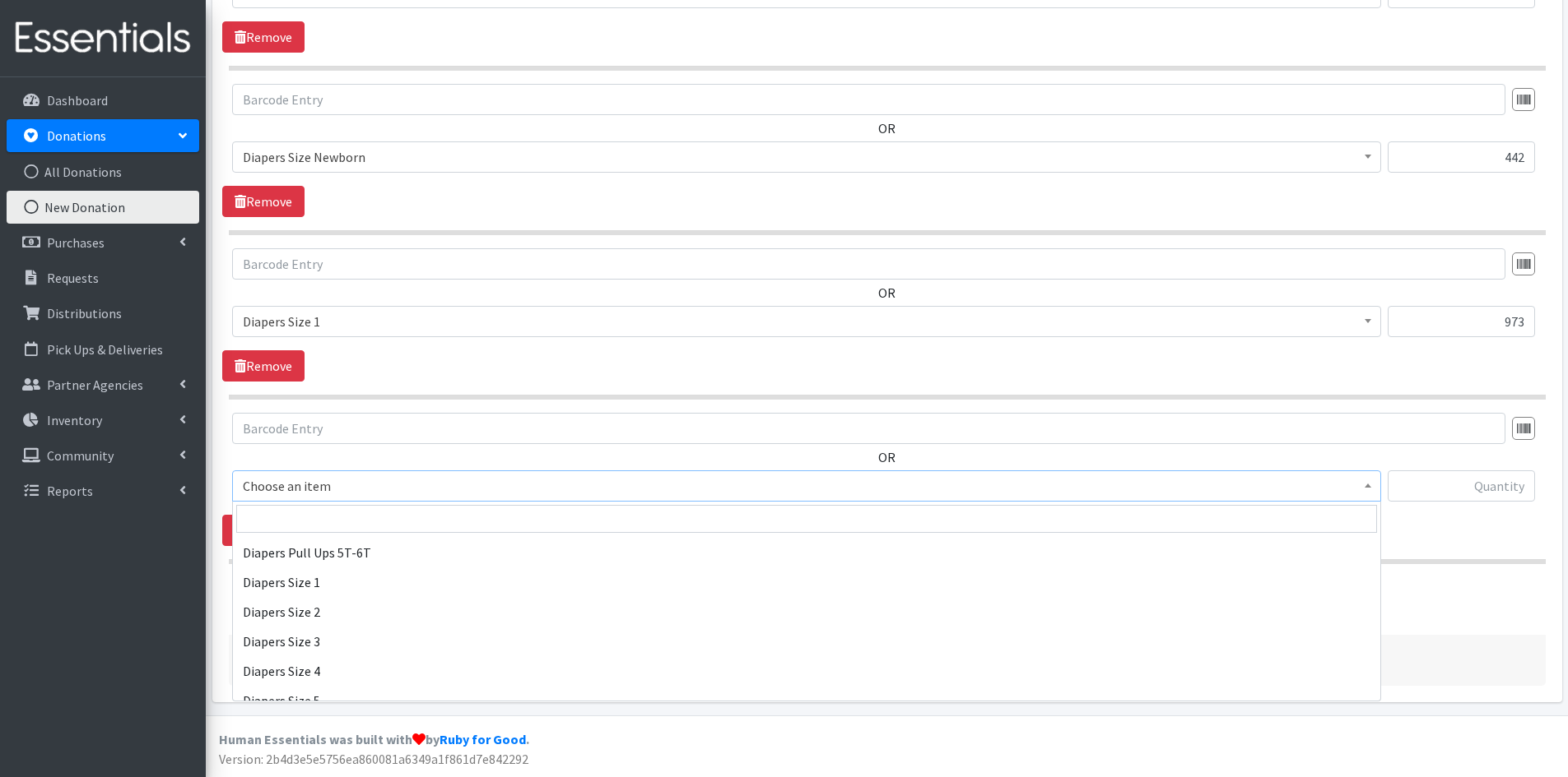
scroll to position [1728, 0]
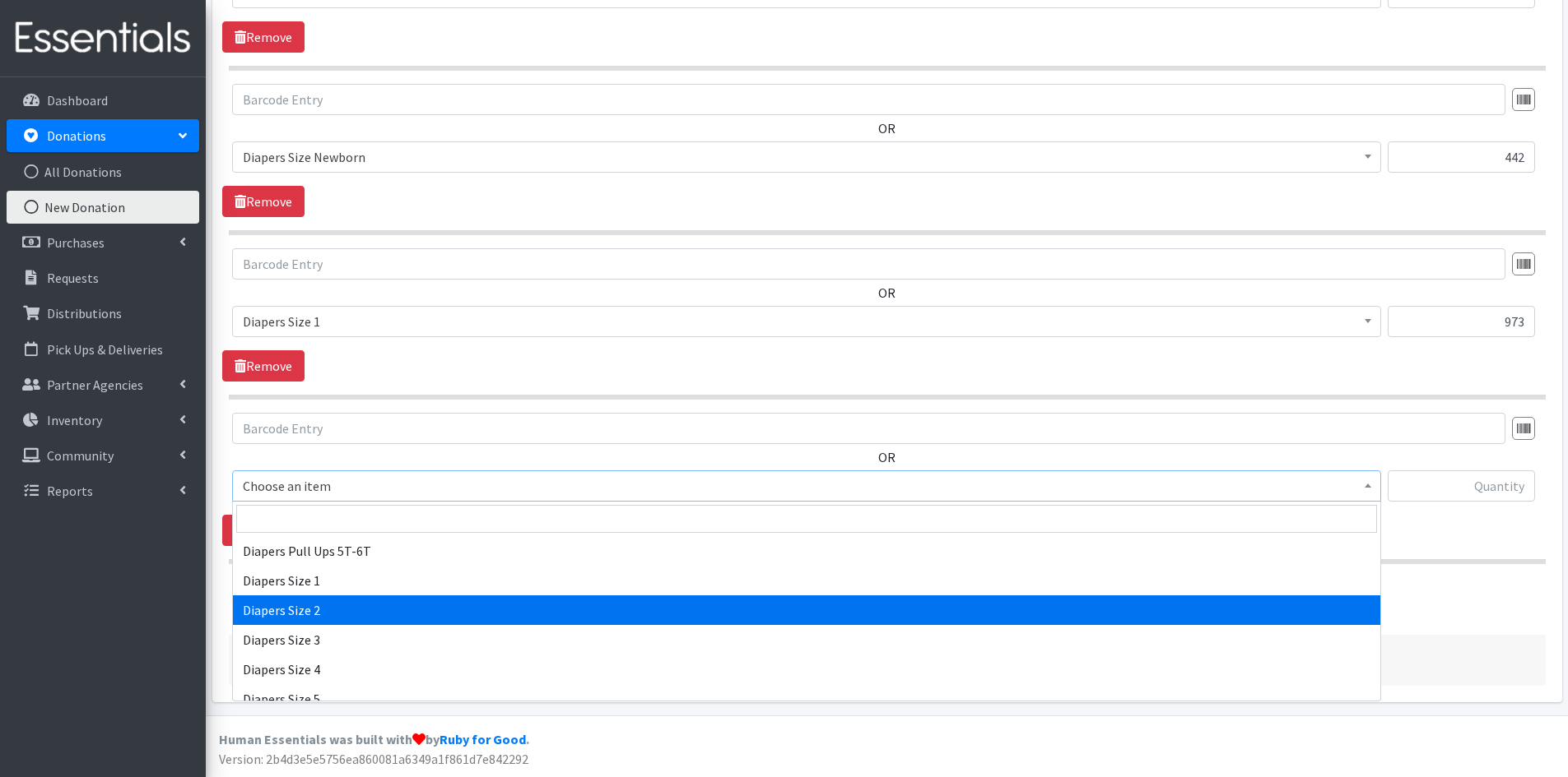
select select "1965"
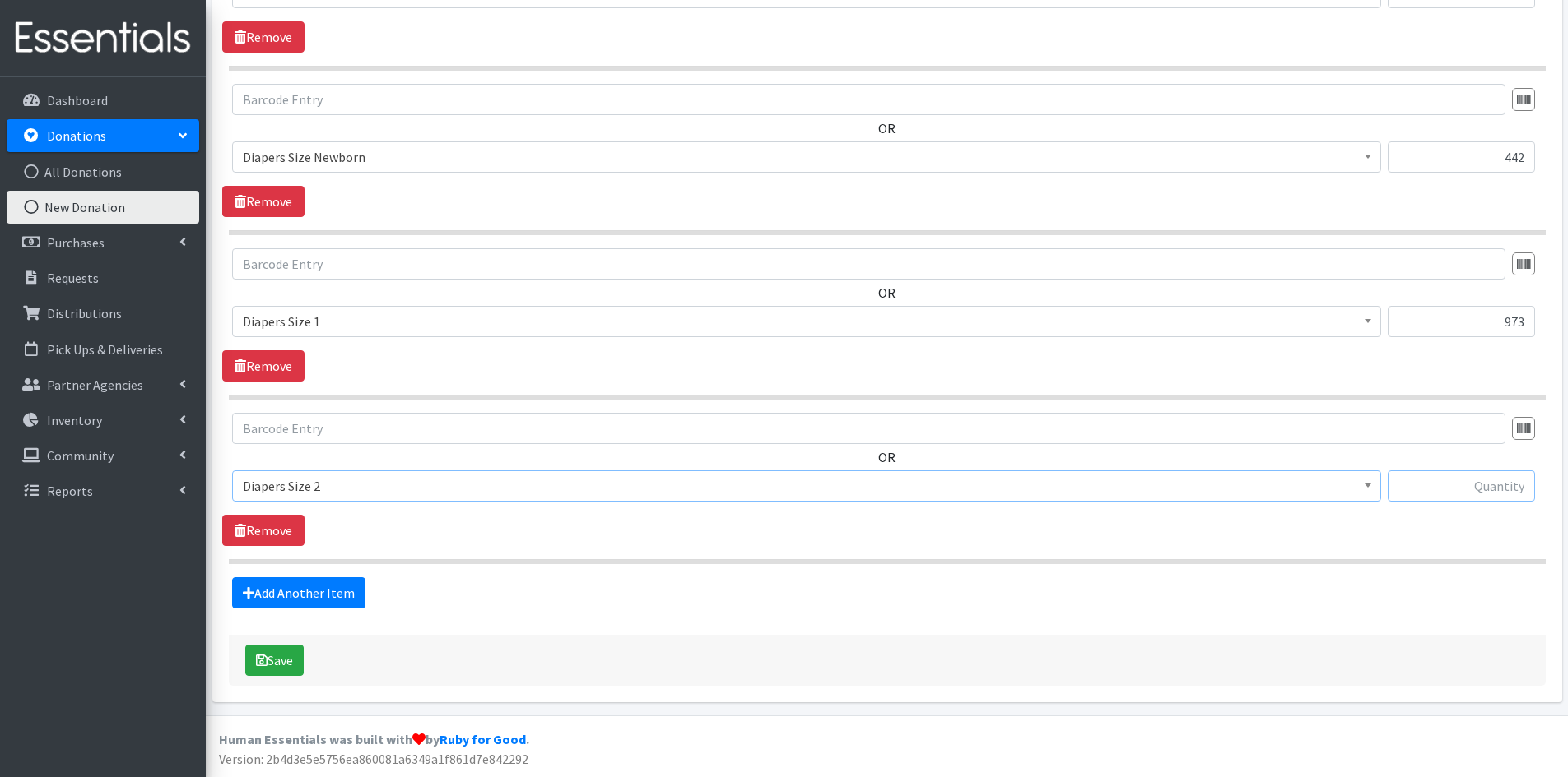
click at [1419, 480] on input "text" at bounding box center [1461, 486] width 148 height 31
type input "256"
click at [296, 598] on link "Add Another Item" at bounding box center [299, 593] width 133 height 31
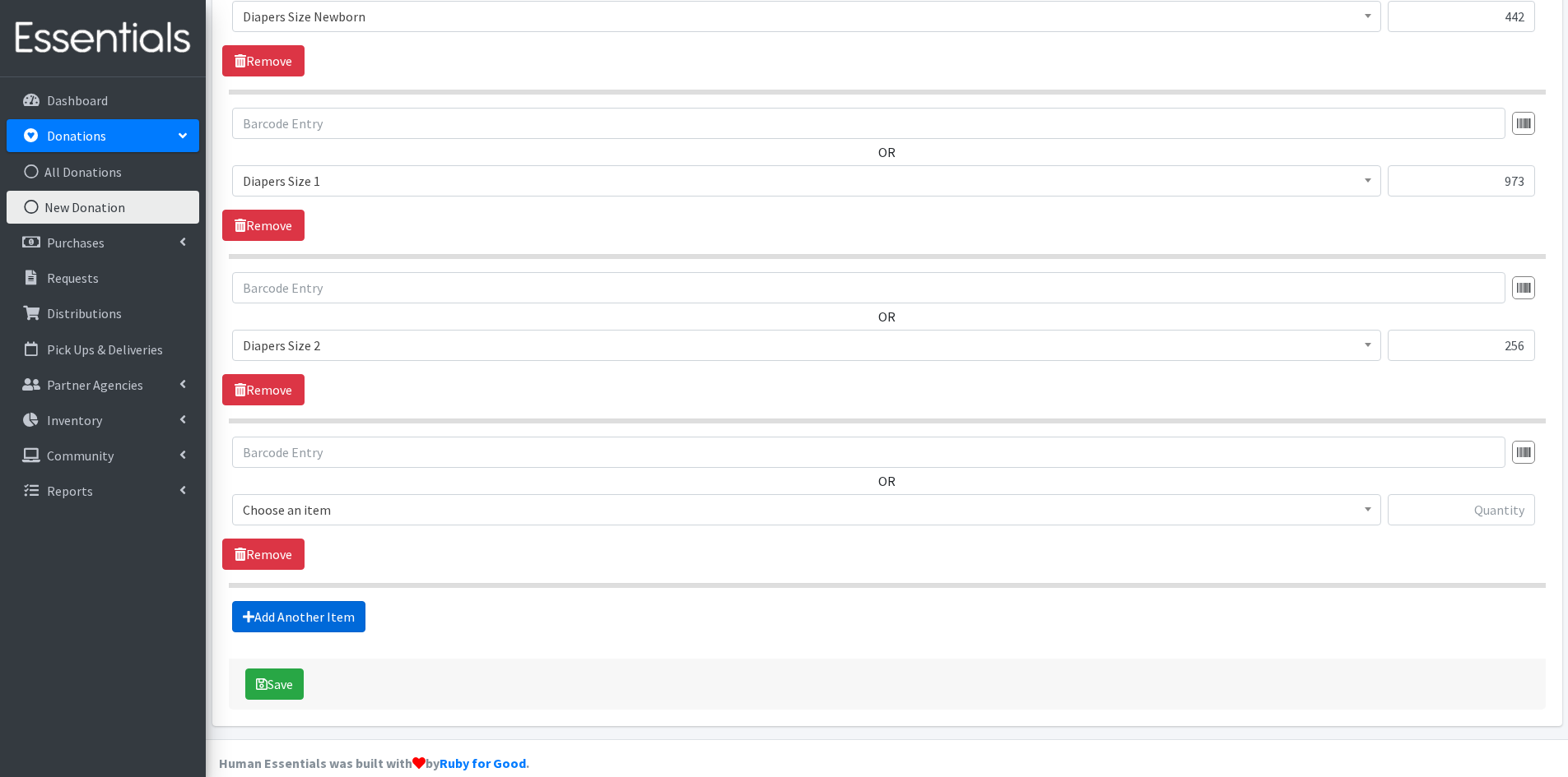
scroll to position [849, 0]
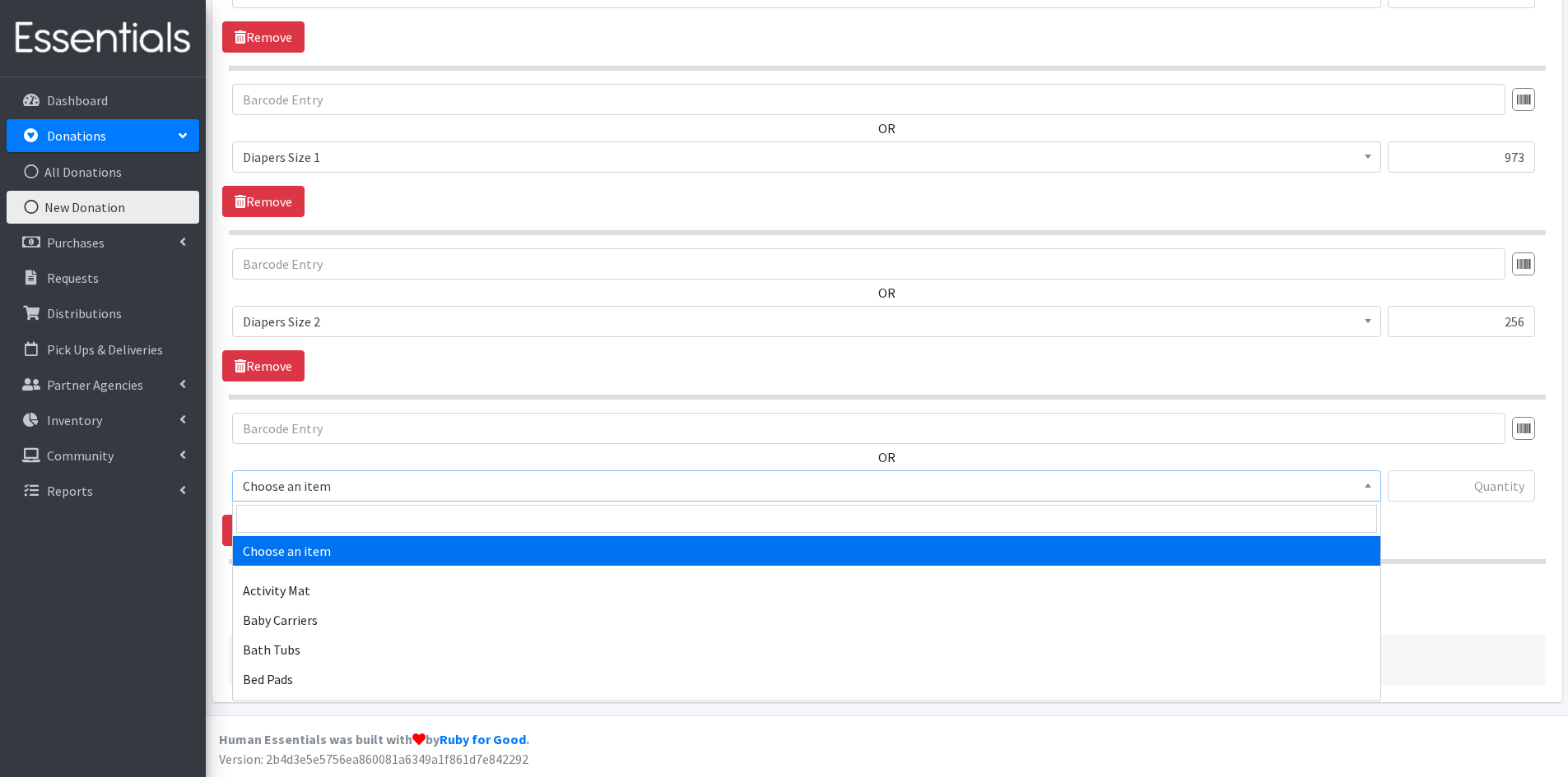
click at [1366, 490] on span at bounding box center [1369, 484] width 17 height 25
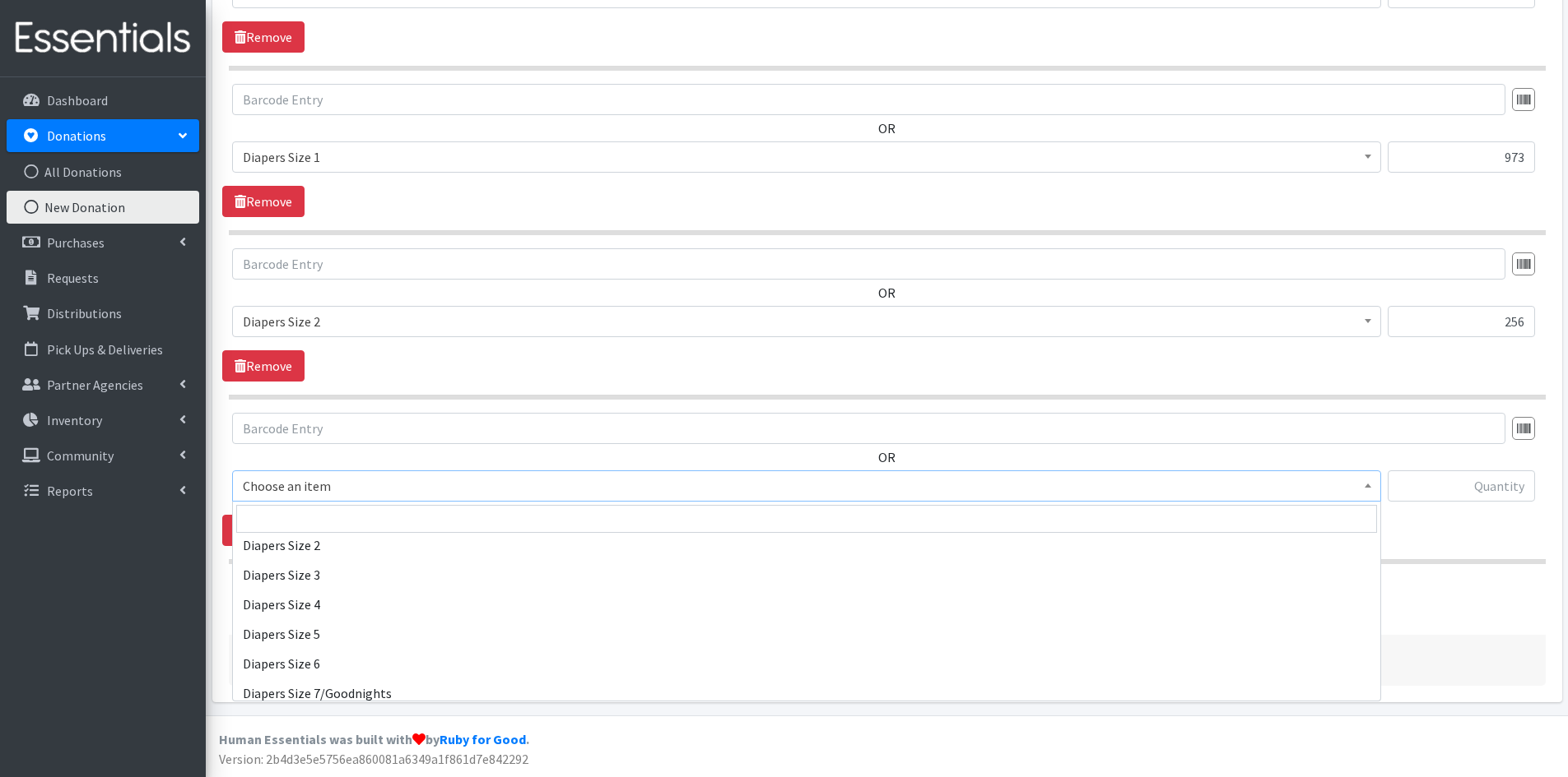
scroll to position [1810, 0]
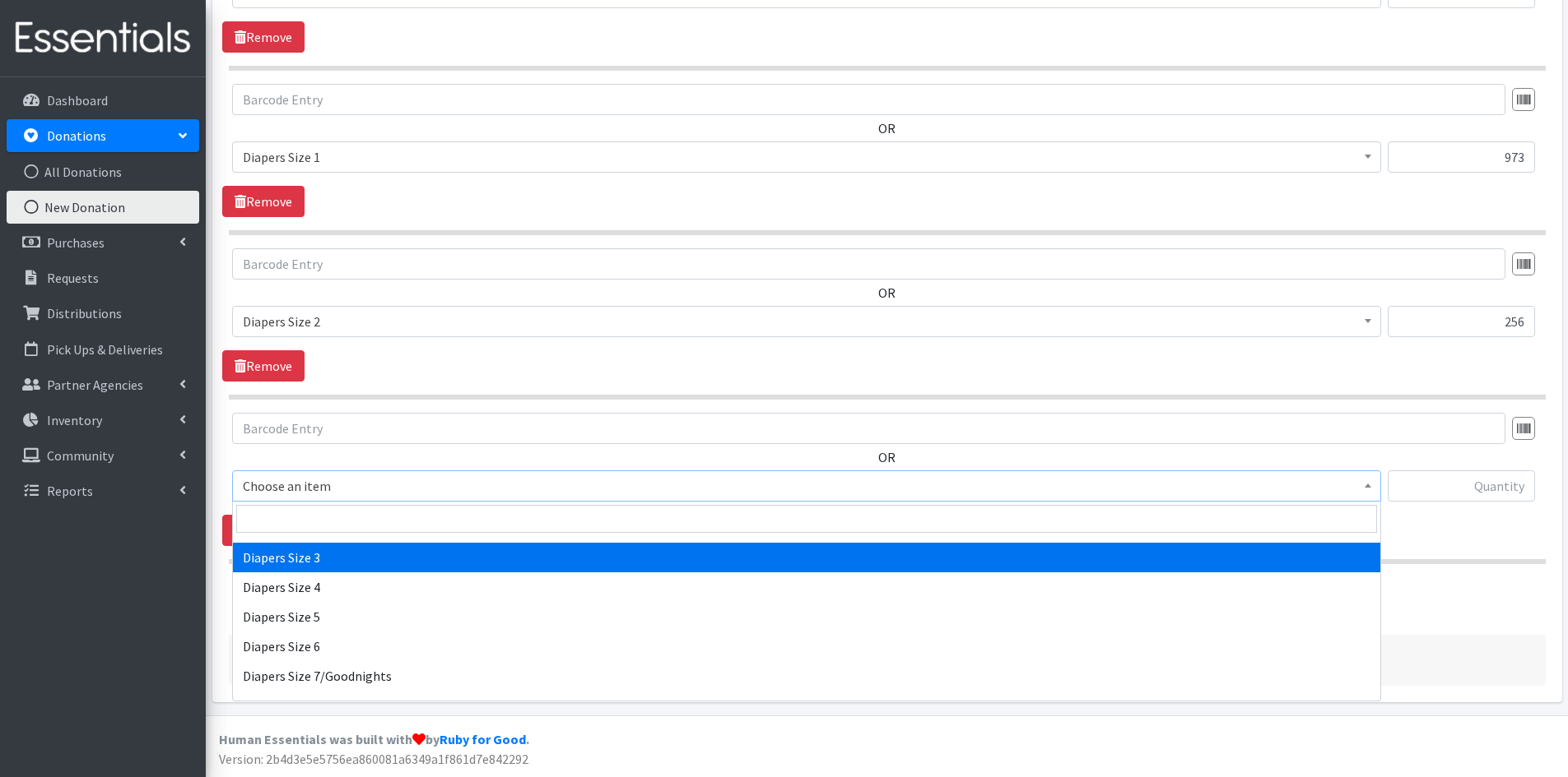
select select "1966"
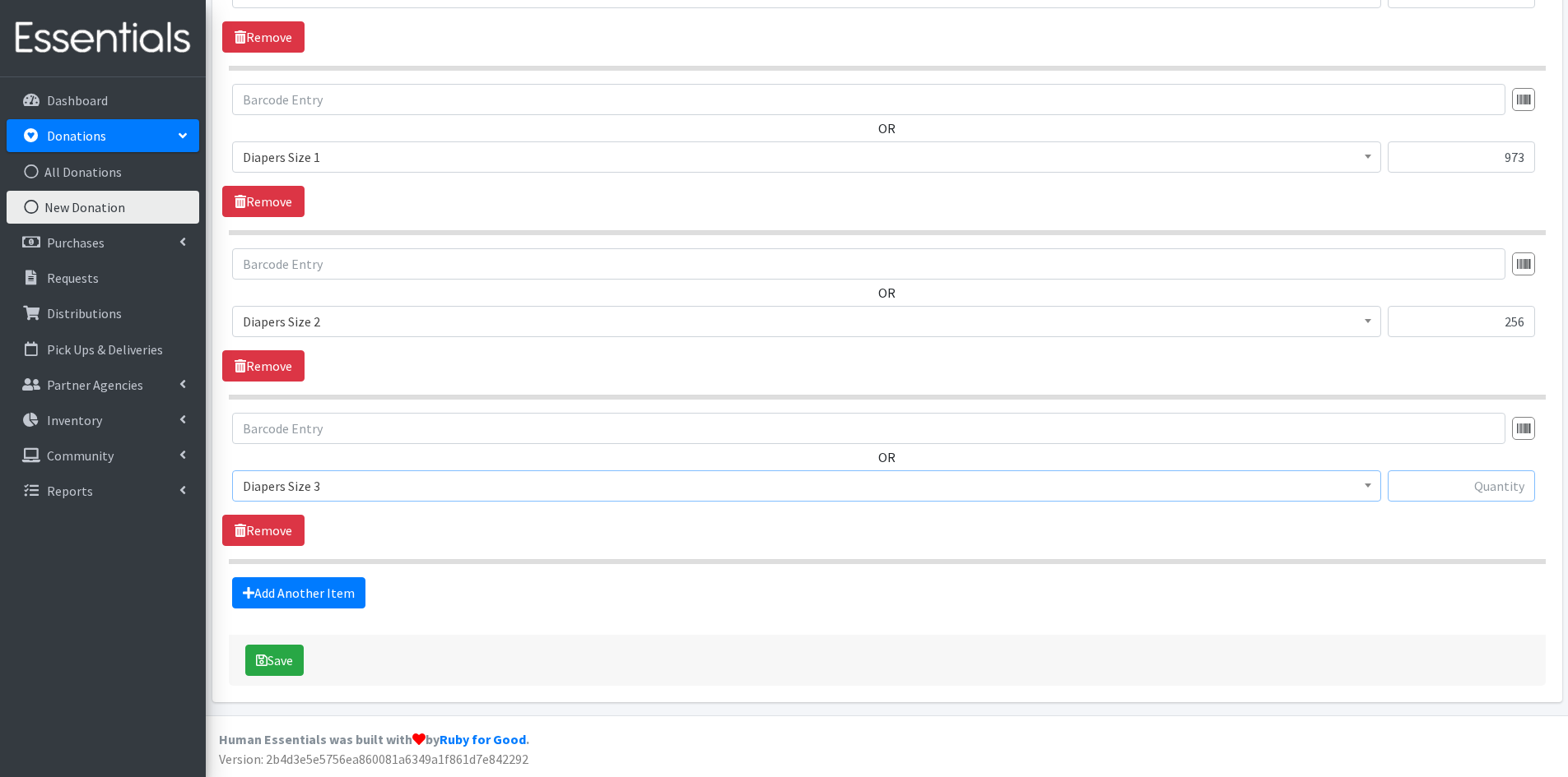
click at [1444, 483] on input "text" at bounding box center [1461, 486] width 148 height 31
type input "197"
click at [300, 598] on link "Add Another Item" at bounding box center [299, 593] width 133 height 31
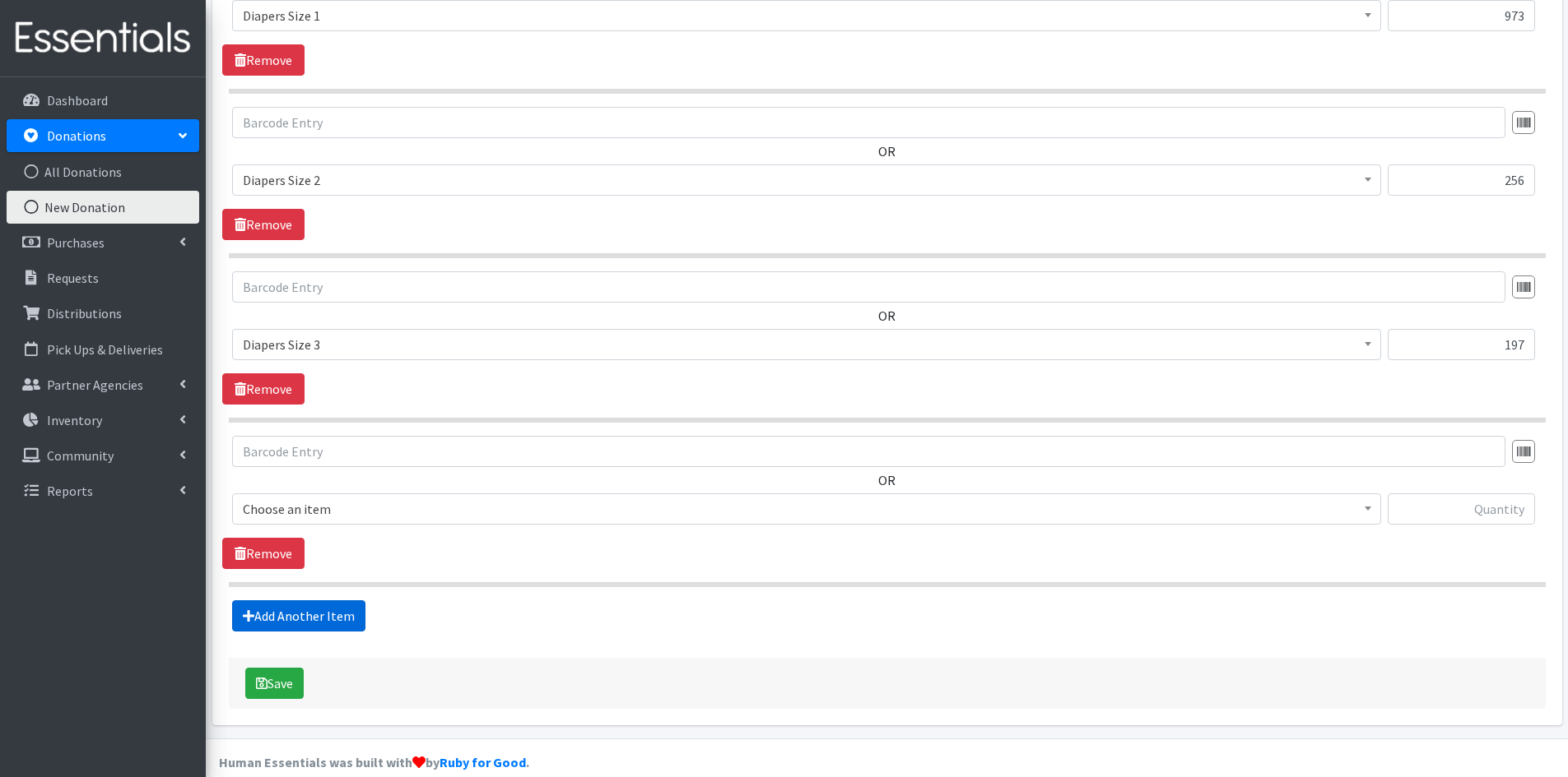
scroll to position [1014, 0]
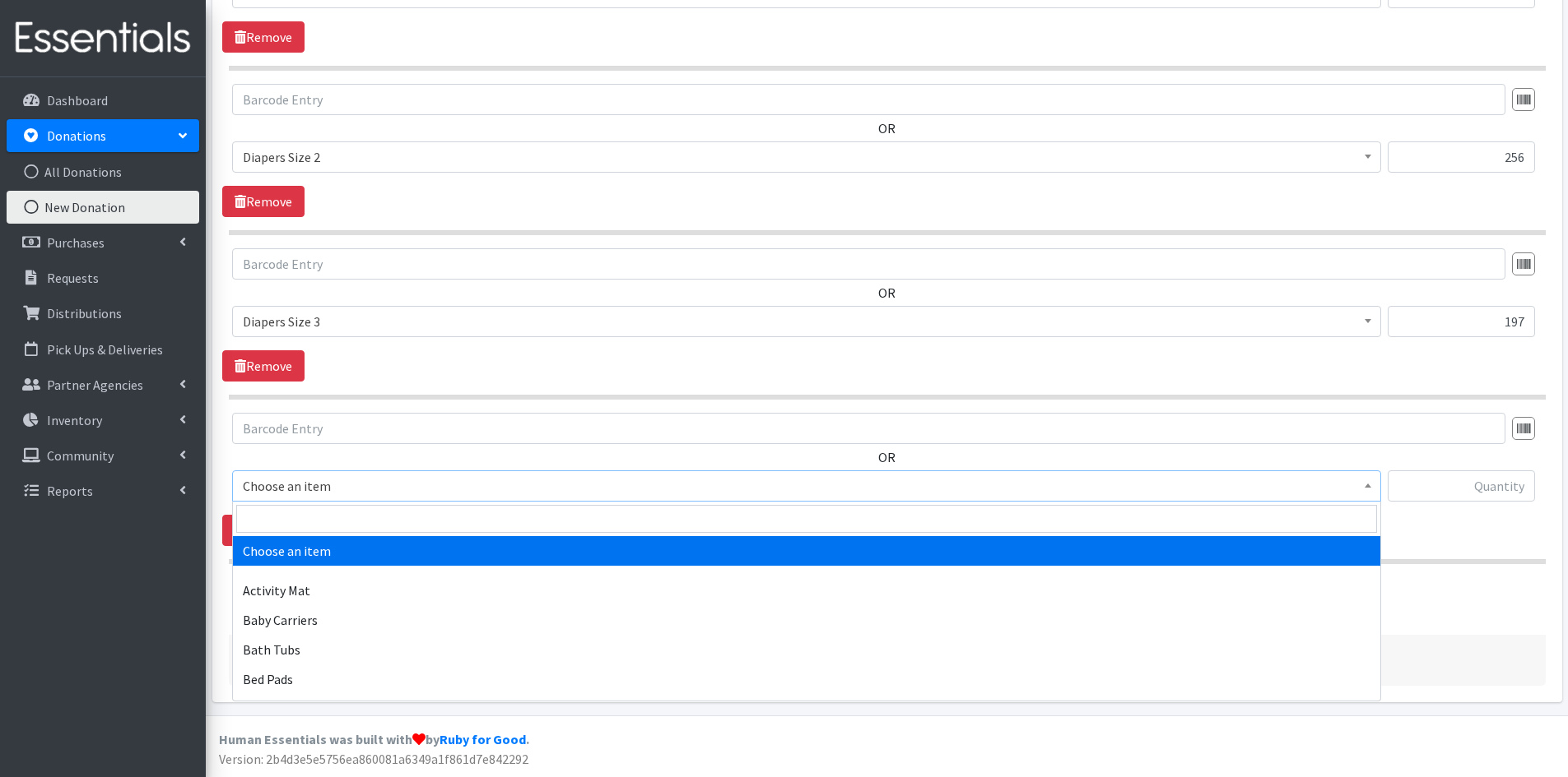
click at [1372, 483] on span at bounding box center [1369, 484] width 17 height 25
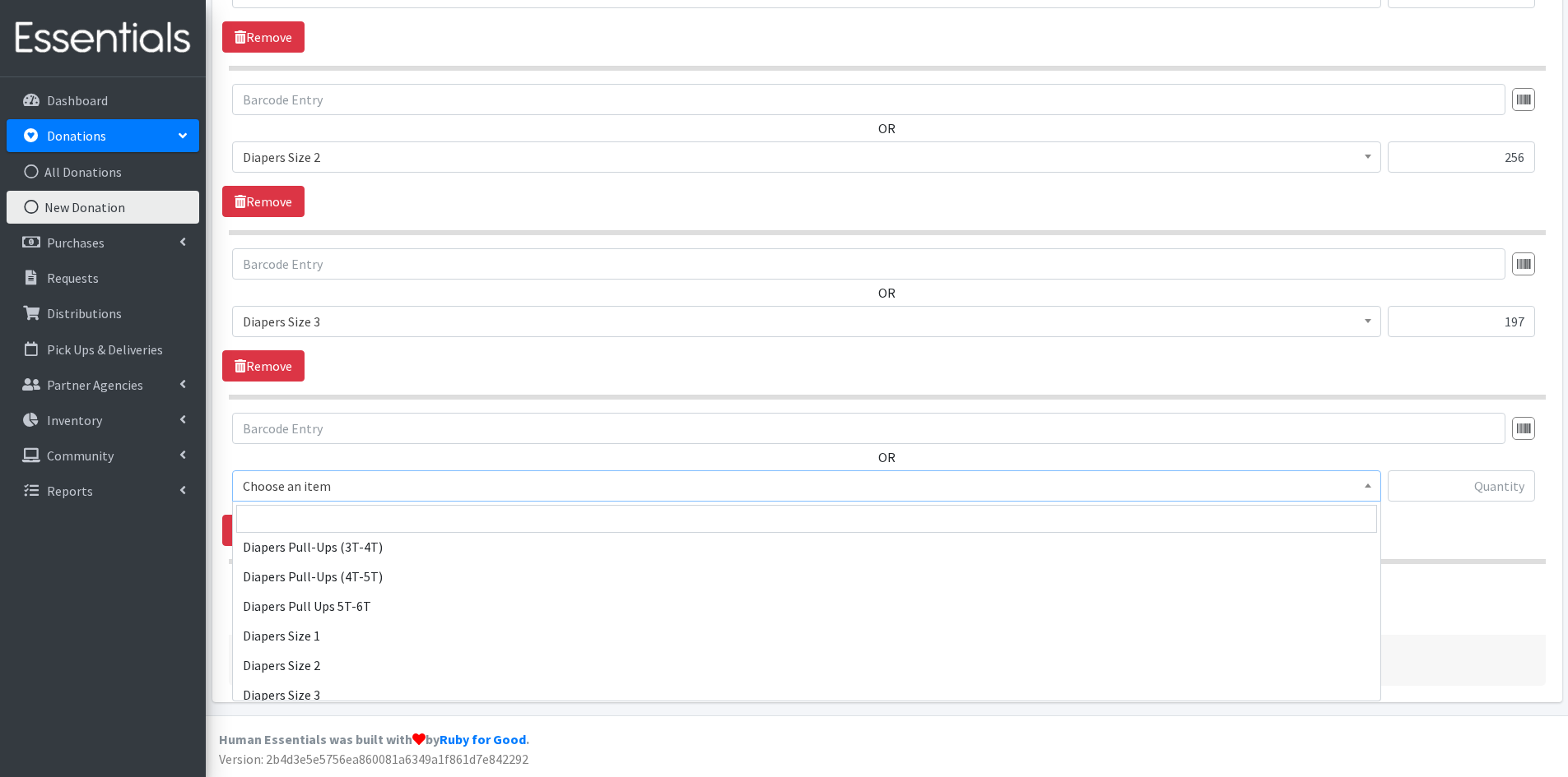
scroll to position [1810, 0]
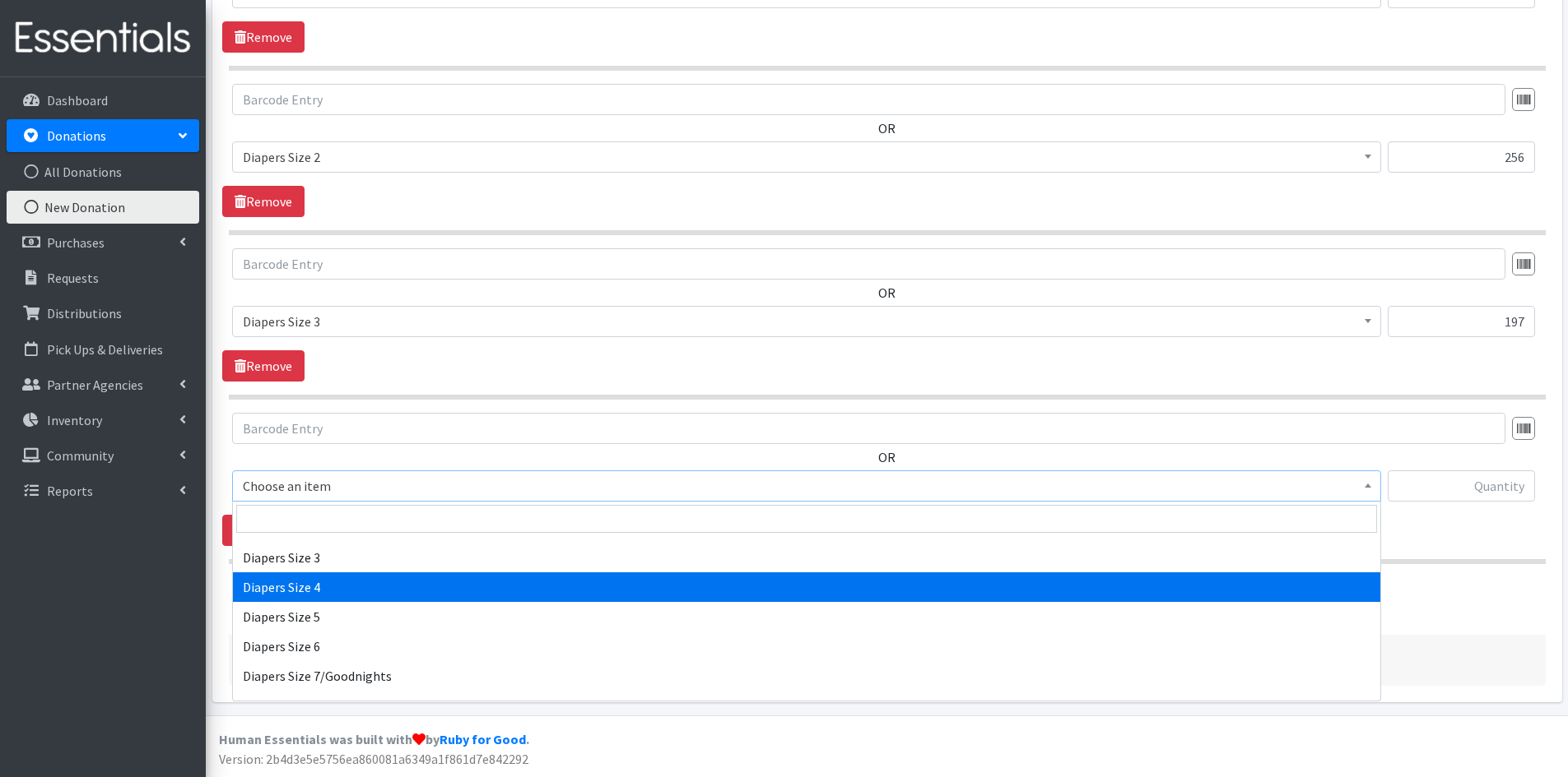
select select "1967"
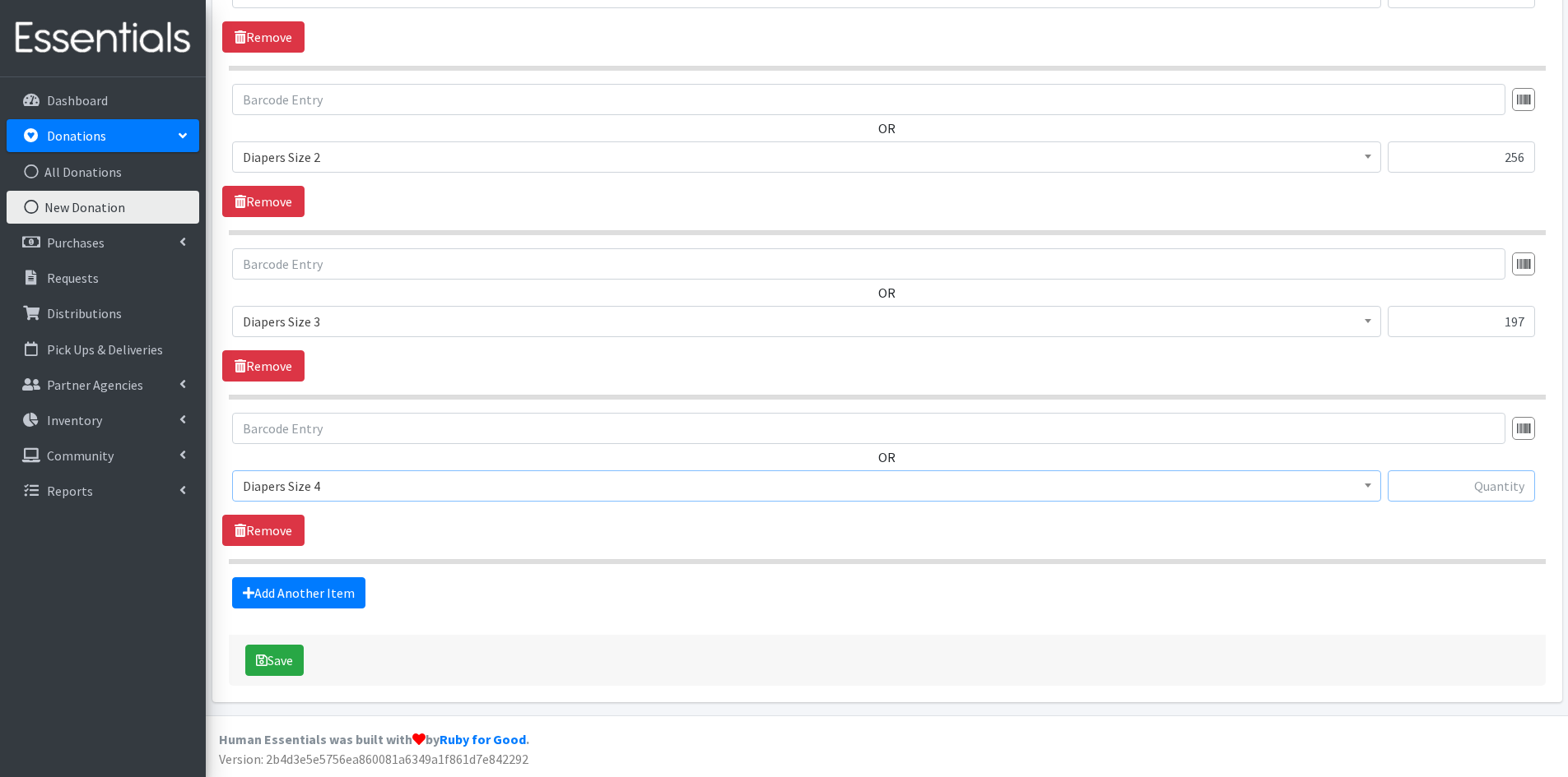
click at [1411, 473] on input "text" at bounding box center [1461, 486] width 148 height 31
type input "189"
click at [287, 599] on link "Add Another Item" at bounding box center [299, 593] width 133 height 31
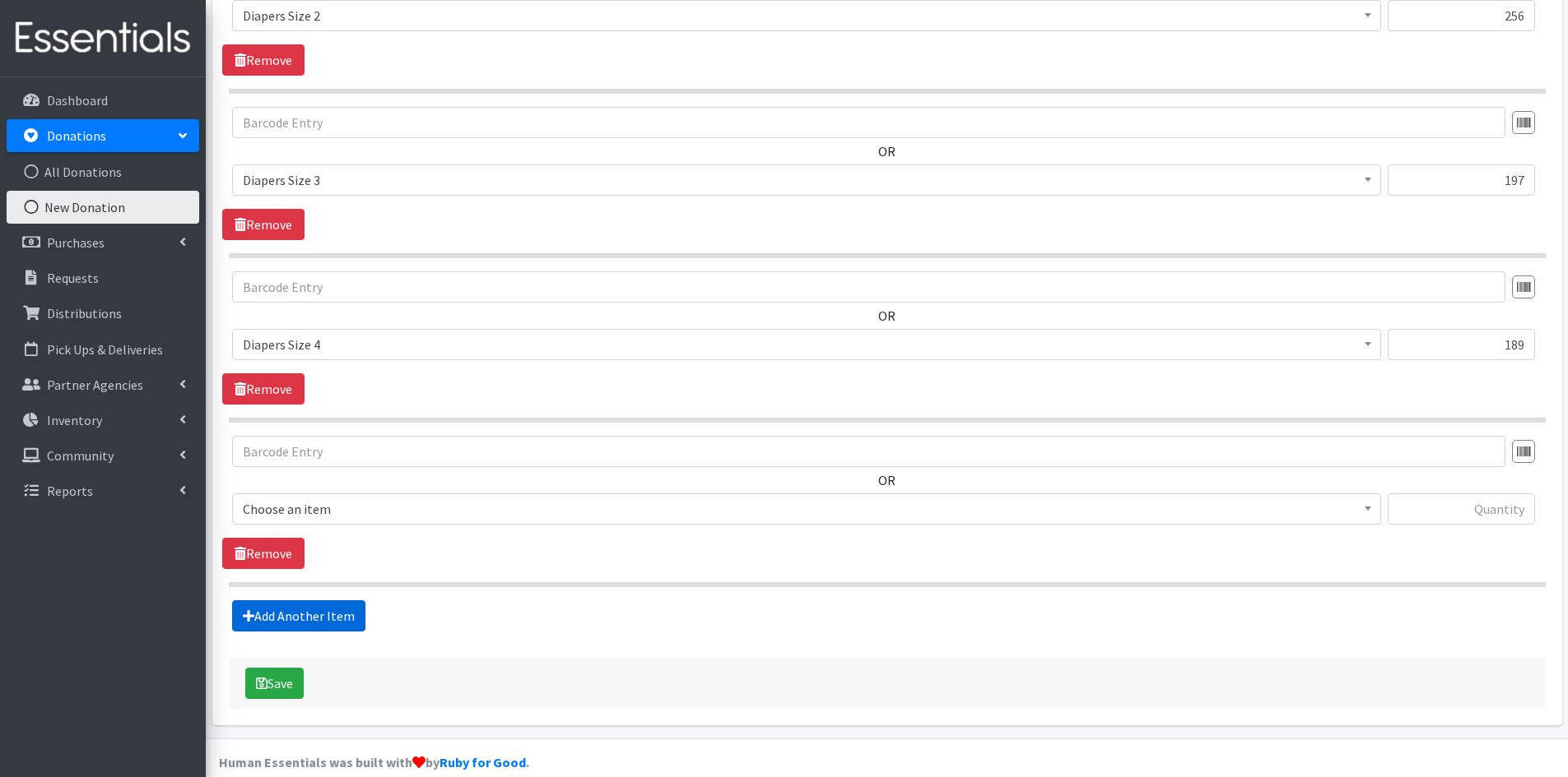
scroll to position [1178, 0]
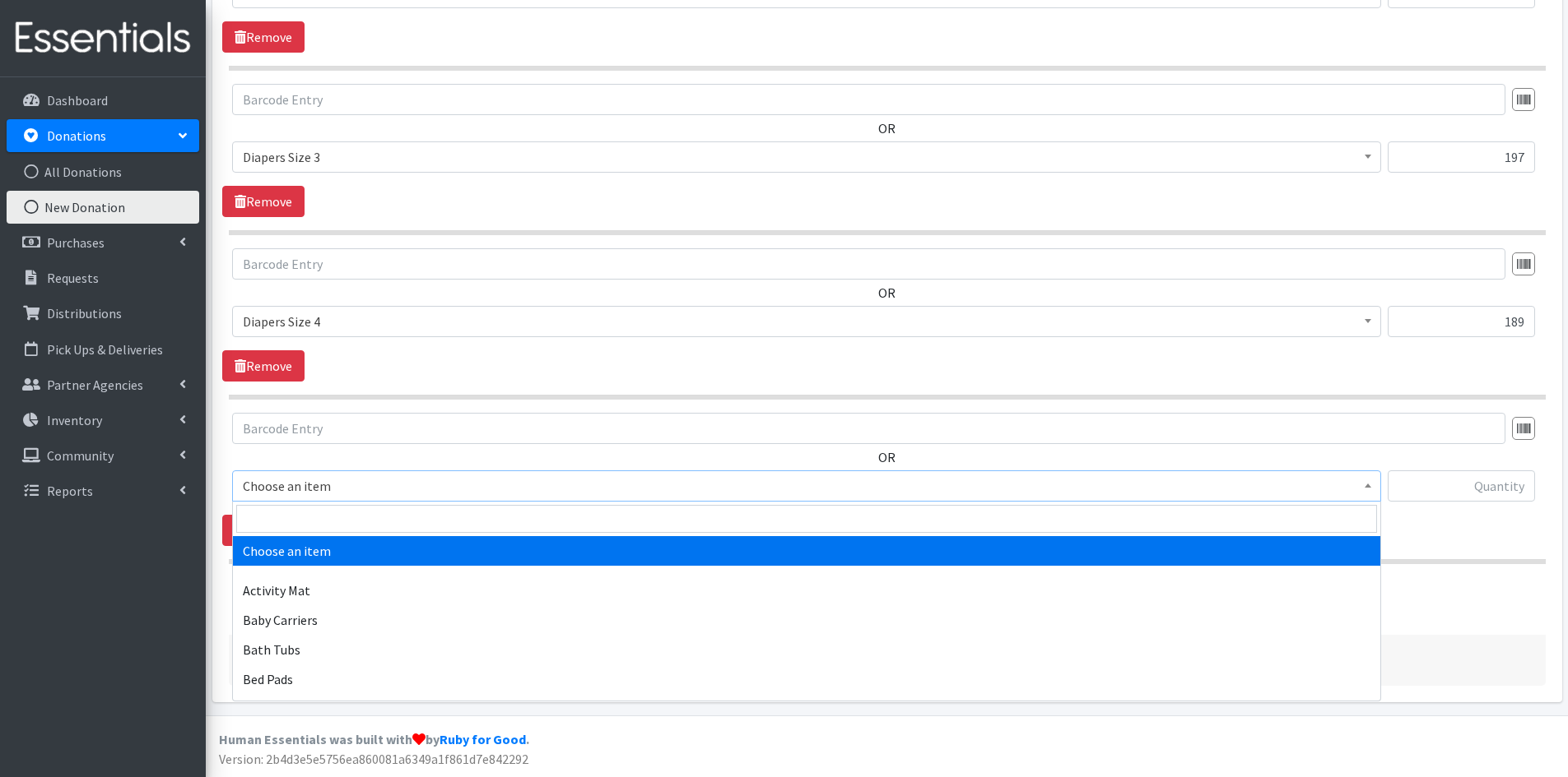
click at [1372, 484] on span at bounding box center [1369, 484] width 17 height 25
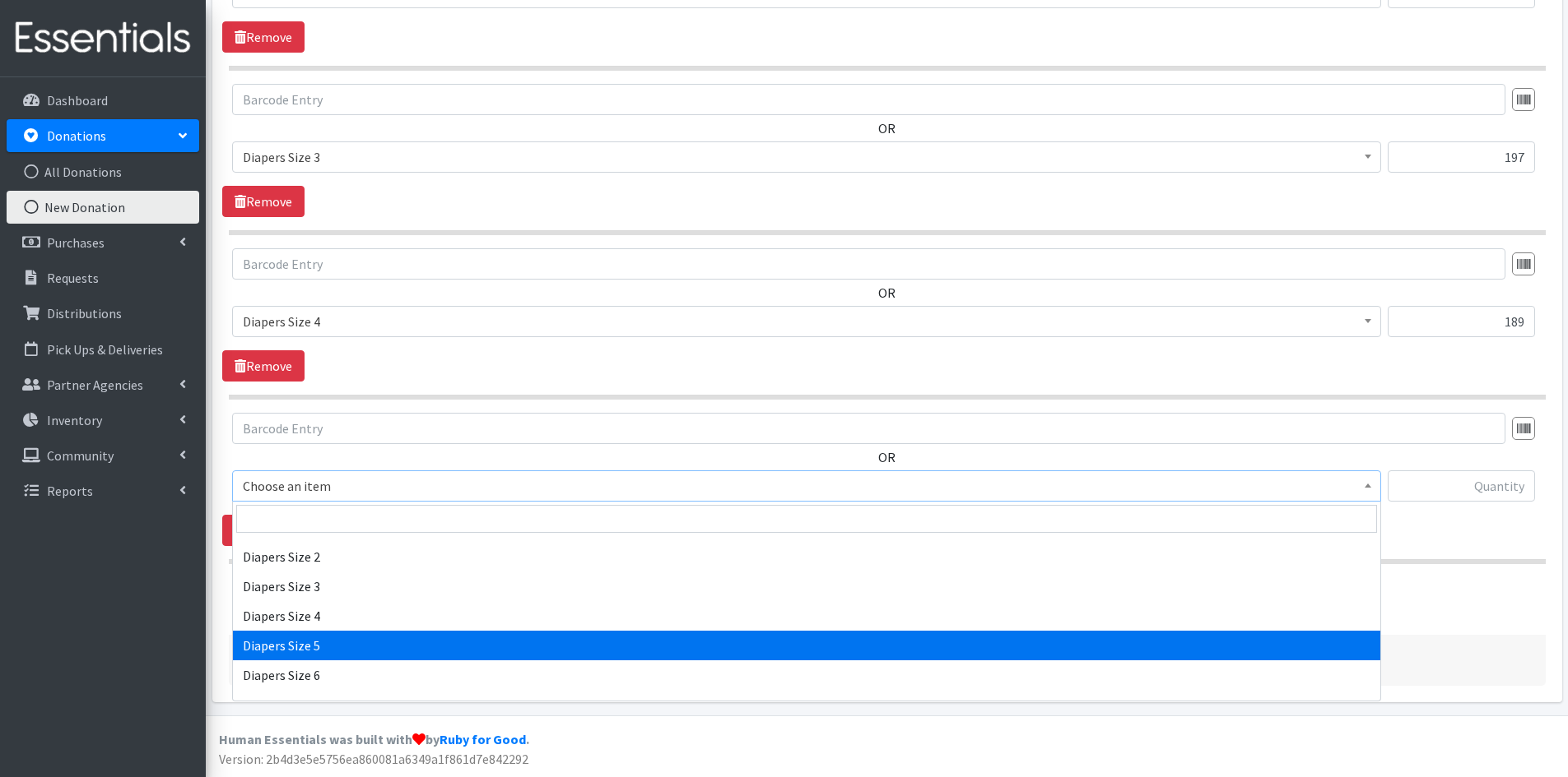
scroll to position [1810, 0]
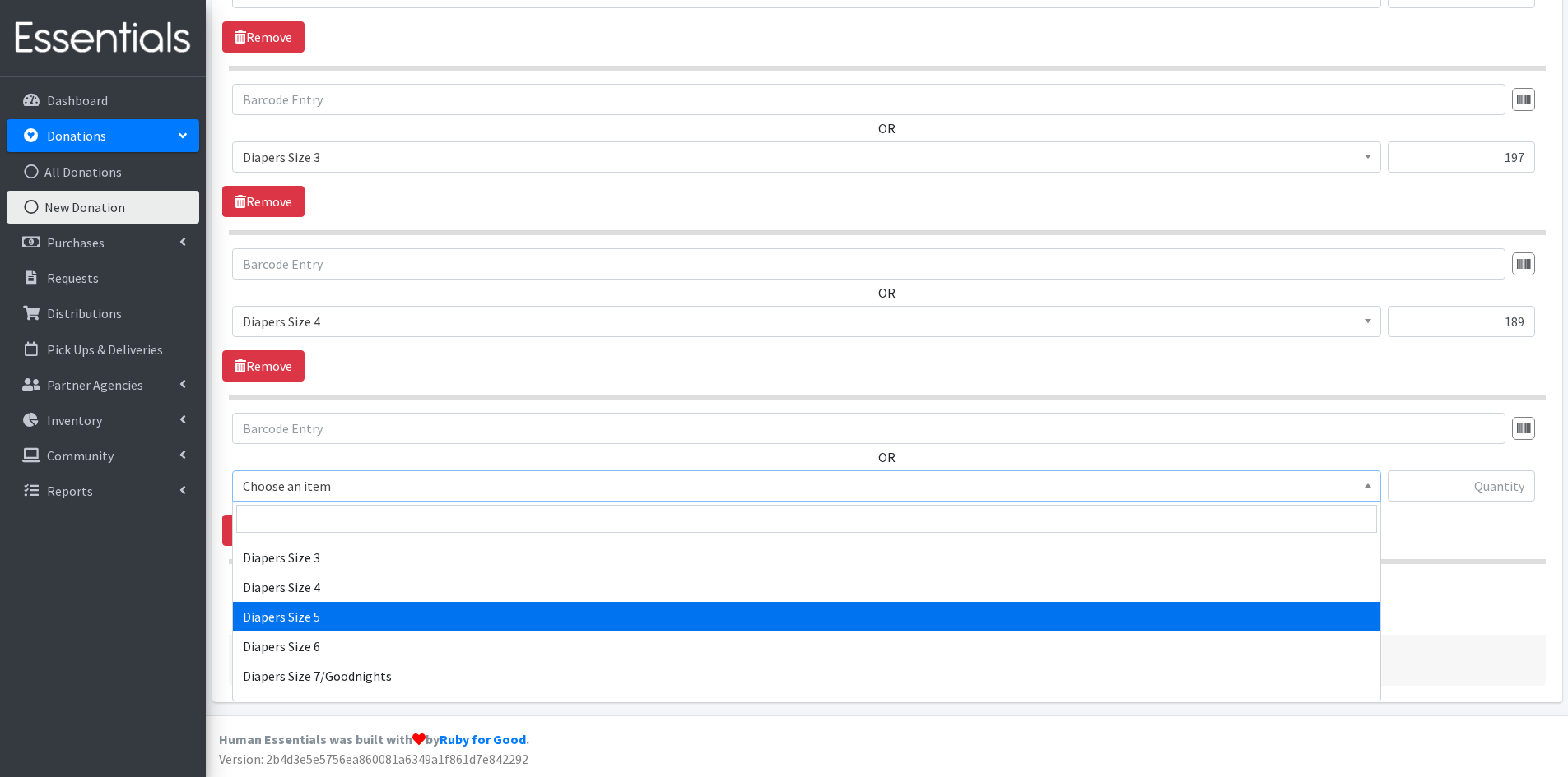
select select "1968"
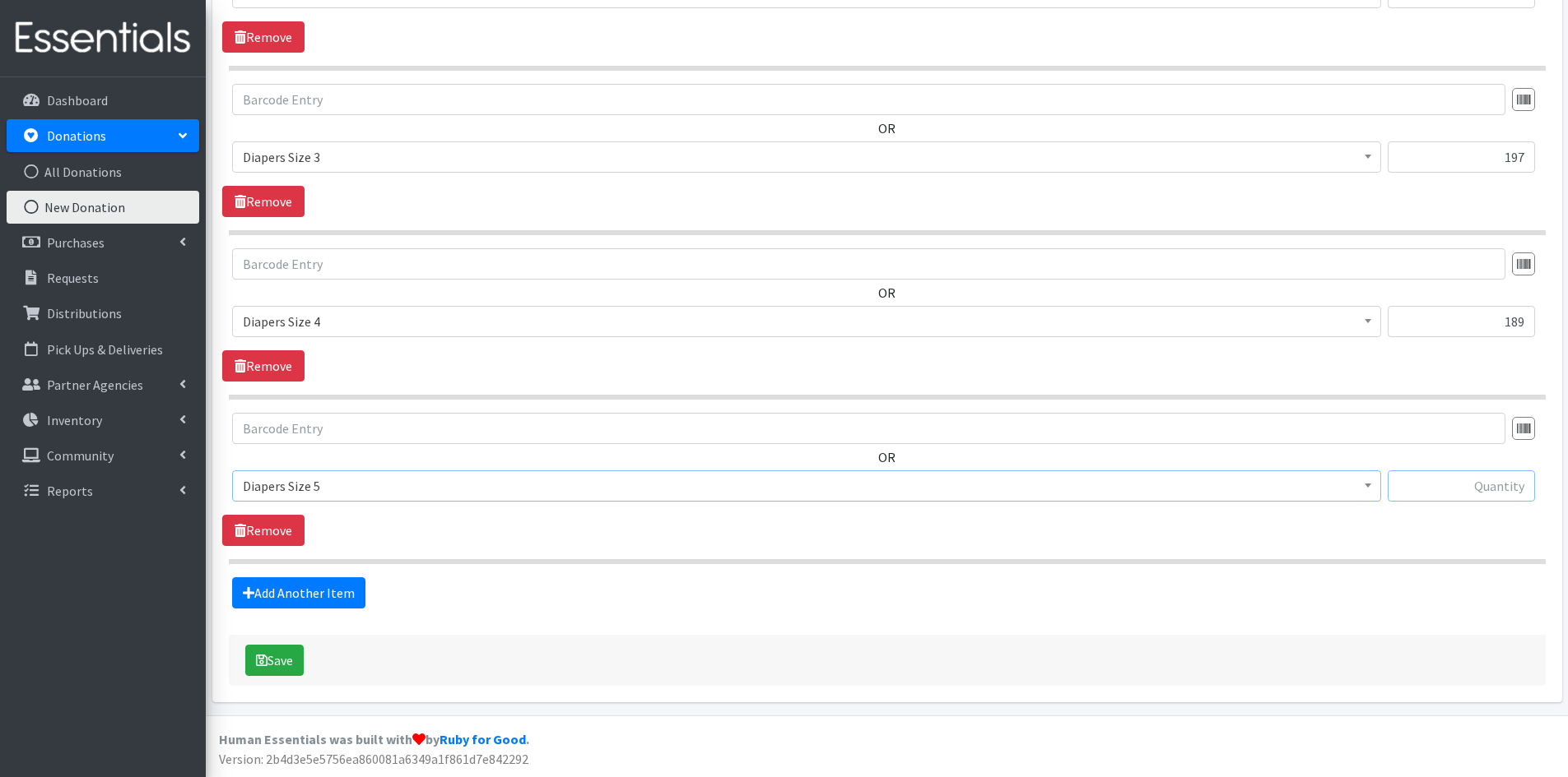
click at [1431, 489] on input "text" at bounding box center [1461, 486] width 148 height 31
type input "27"
click at [321, 591] on link "Add Another Item" at bounding box center [299, 593] width 133 height 31
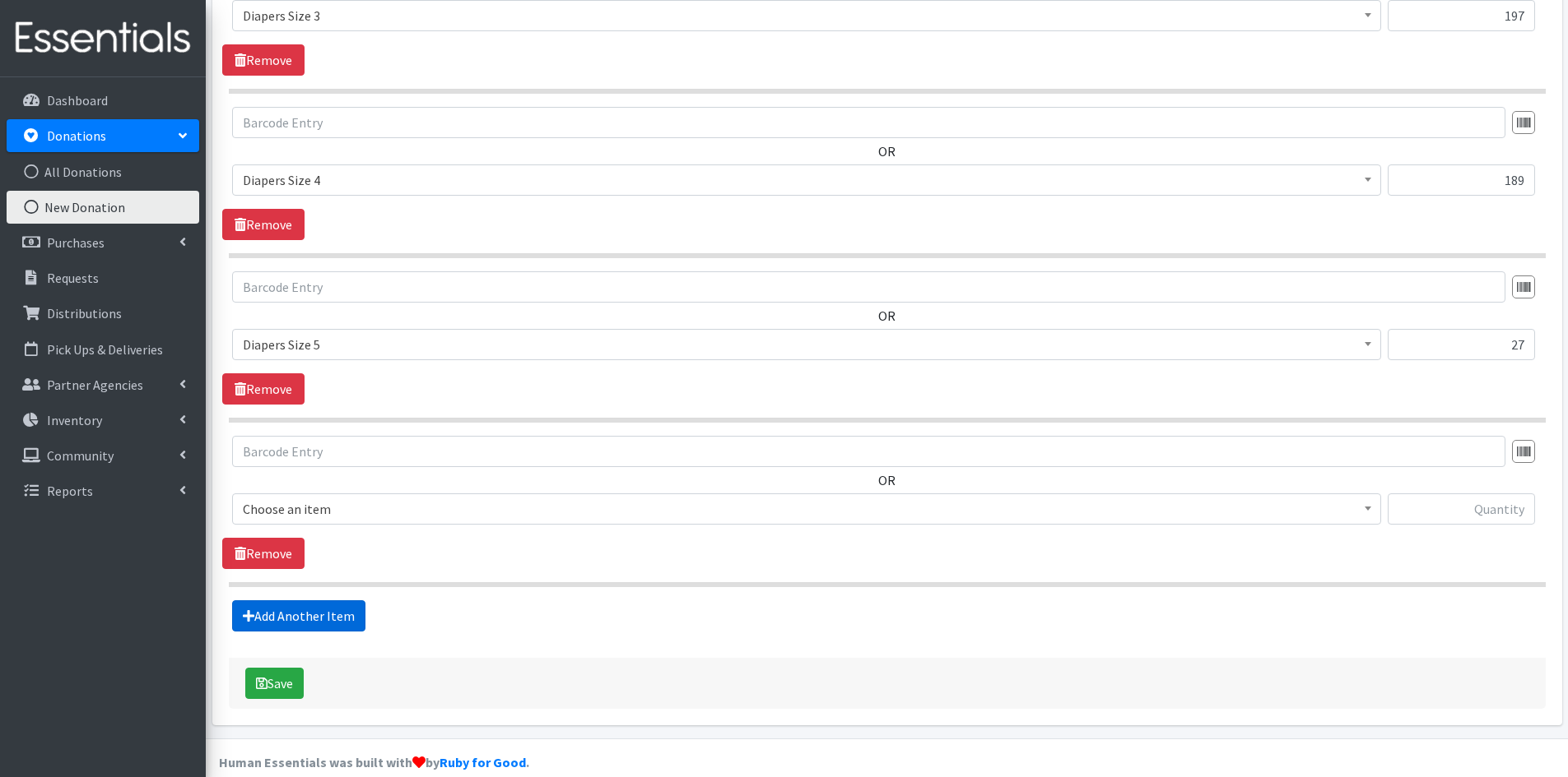
scroll to position [1343, 0]
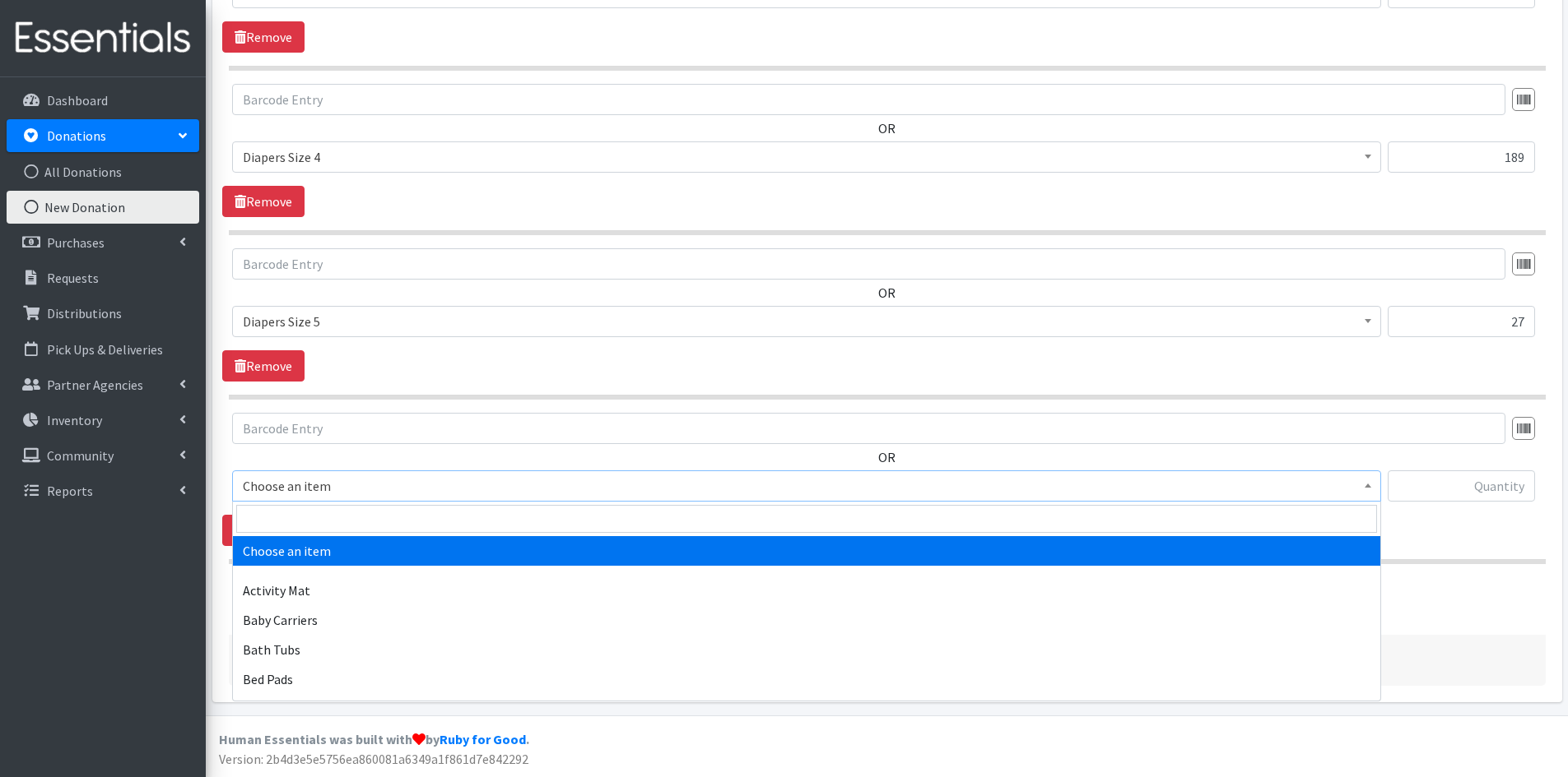
click at [1366, 483] on span at bounding box center [1369, 484] width 17 height 25
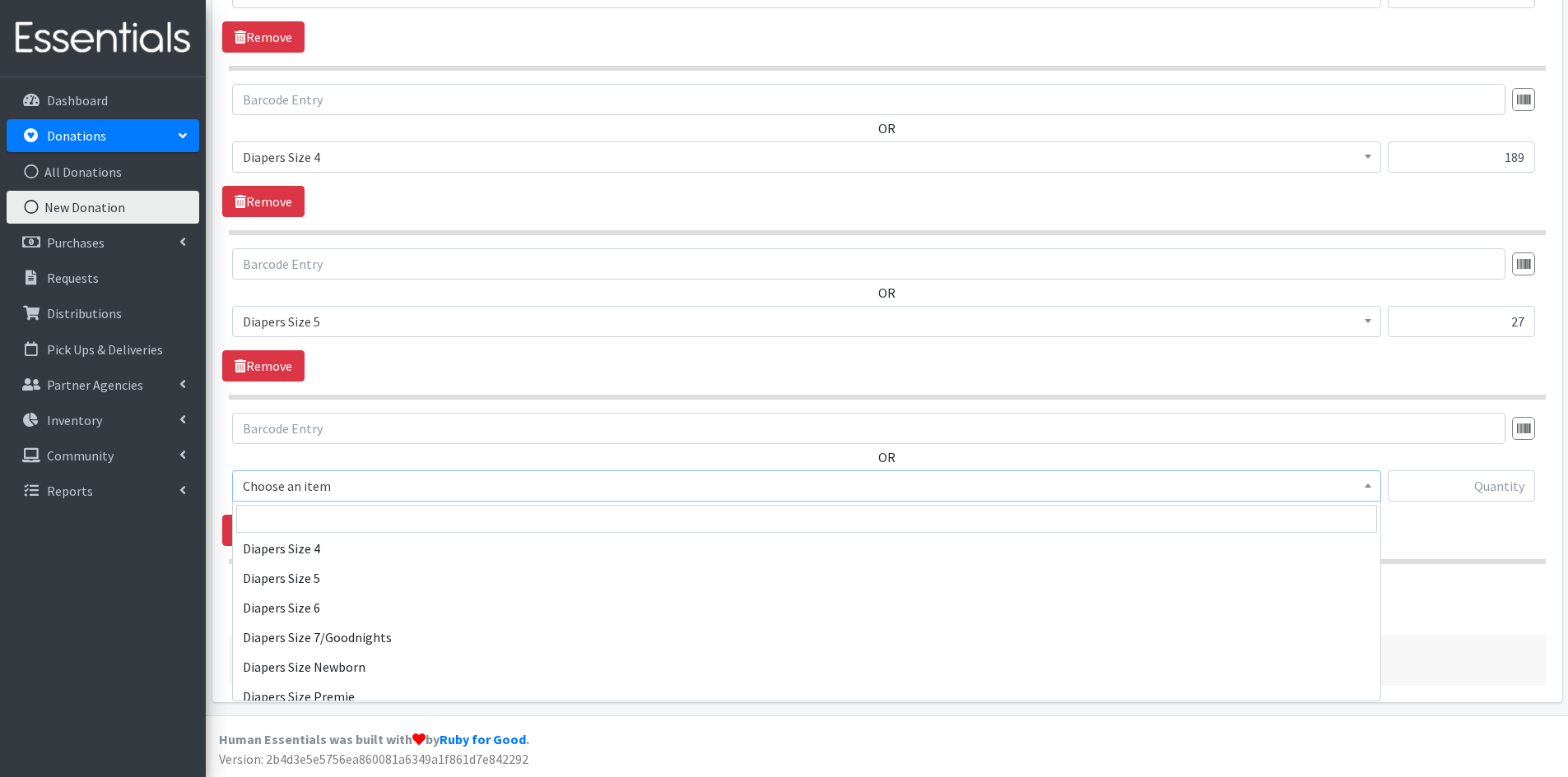
scroll to position [1892, 0]
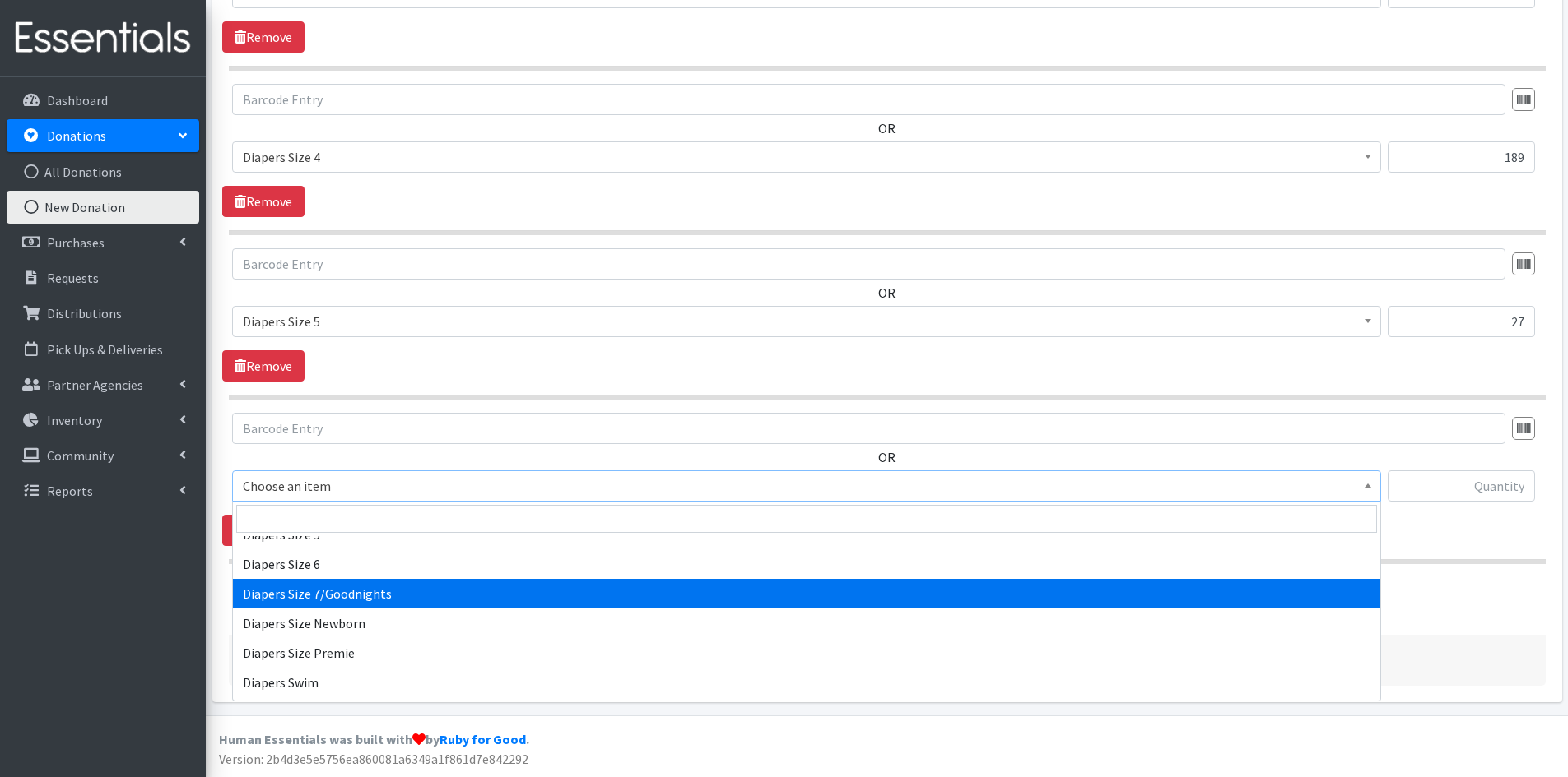
select select "1970"
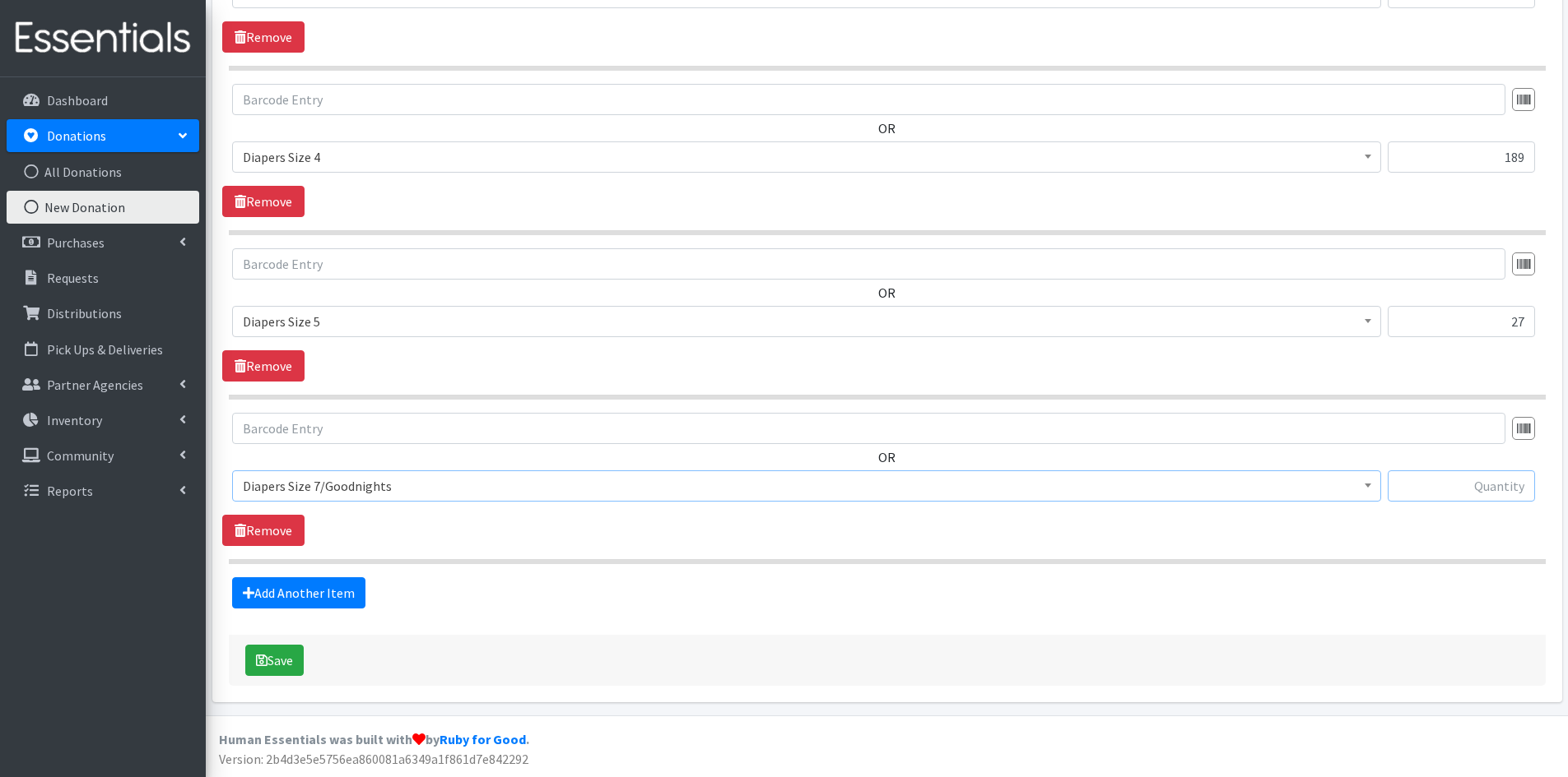
click at [1455, 478] on input "text" at bounding box center [1461, 486] width 148 height 31
type input "56"
click at [312, 597] on link "Add Another Item" at bounding box center [299, 593] width 133 height 31
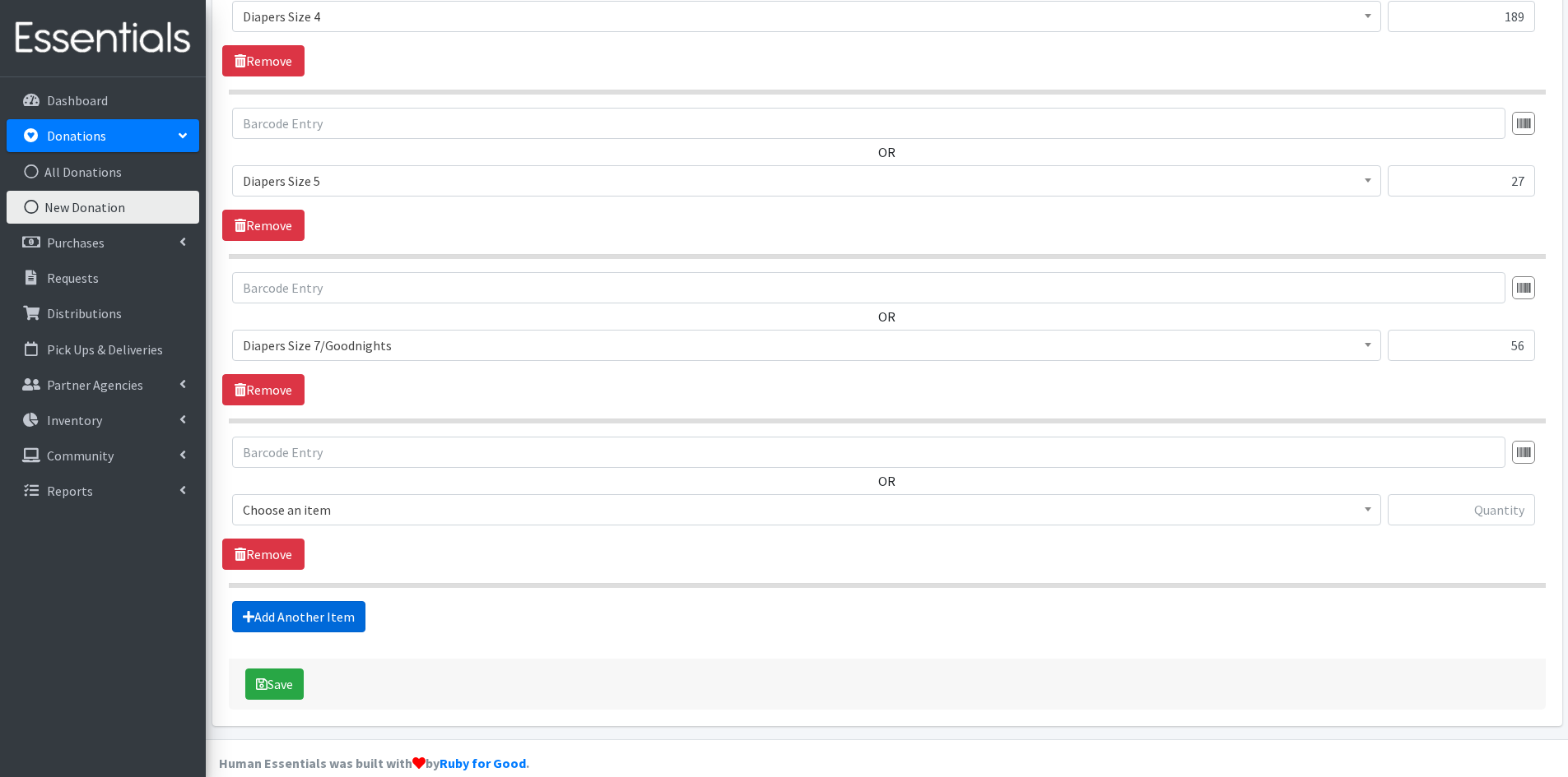
scroll to position [1507, 0]
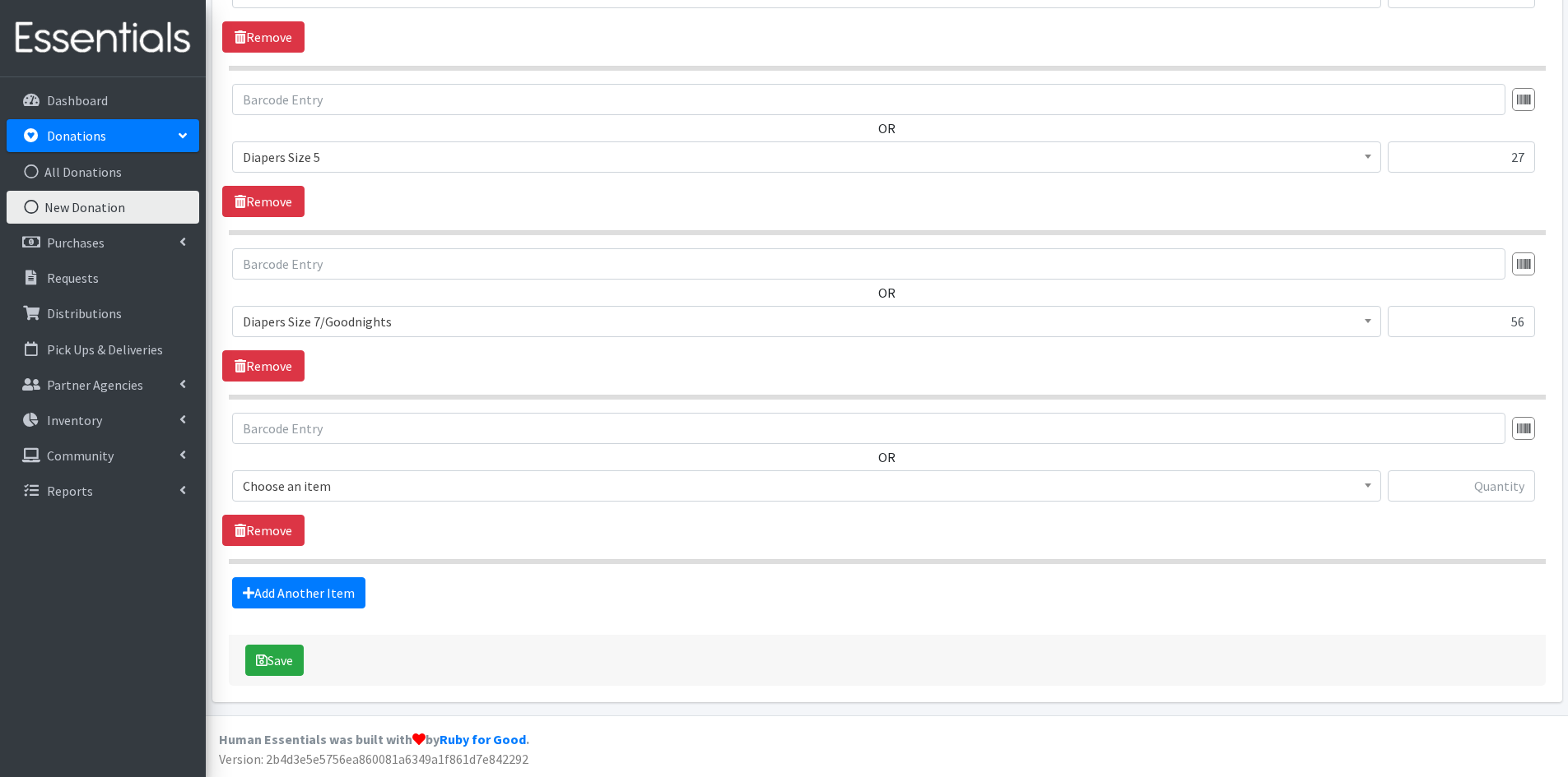
click at [1362, 487] on span at bounding box center [1369, 484] width 17 height 25
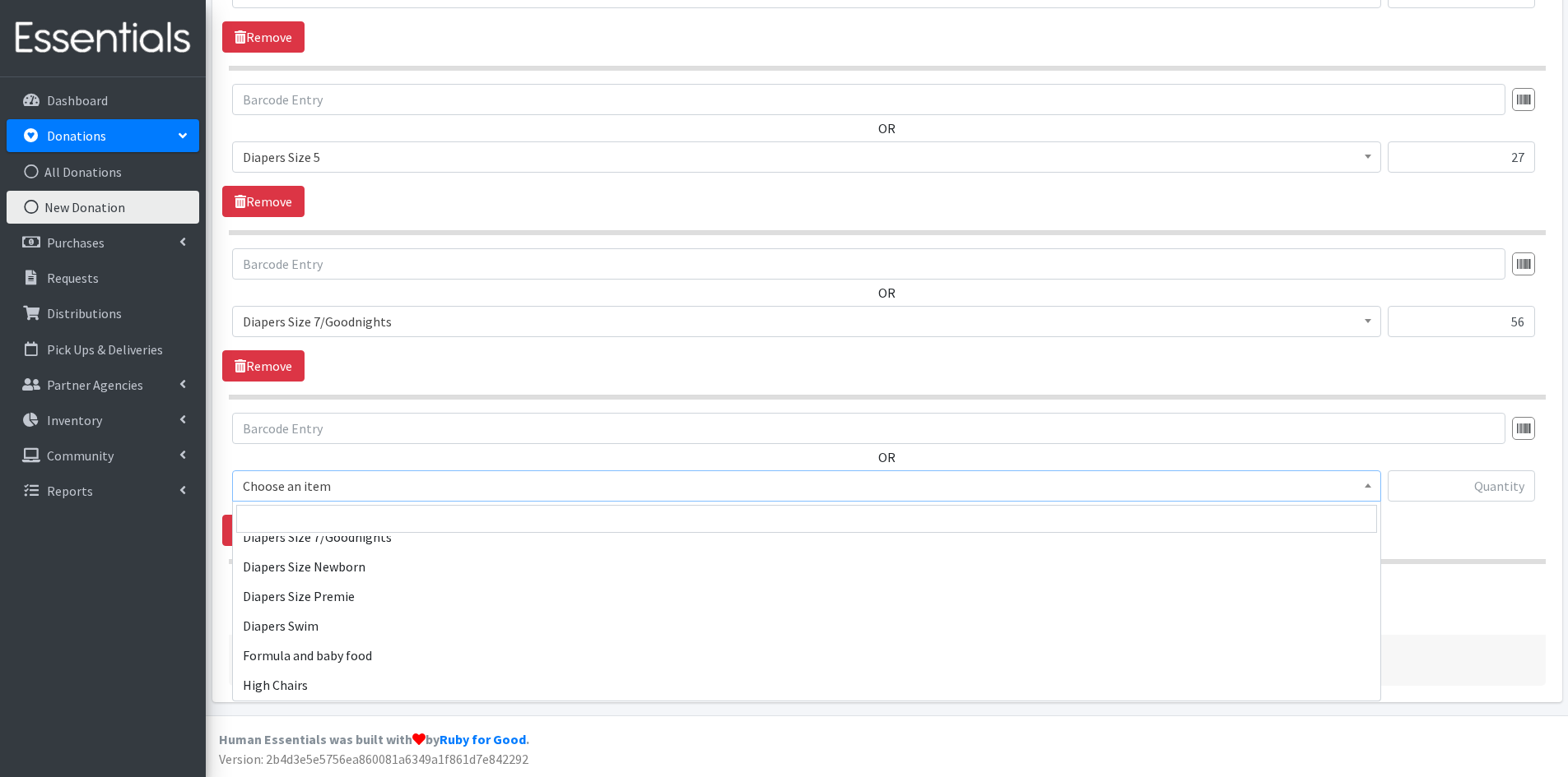
scroll to position [1975, 0]
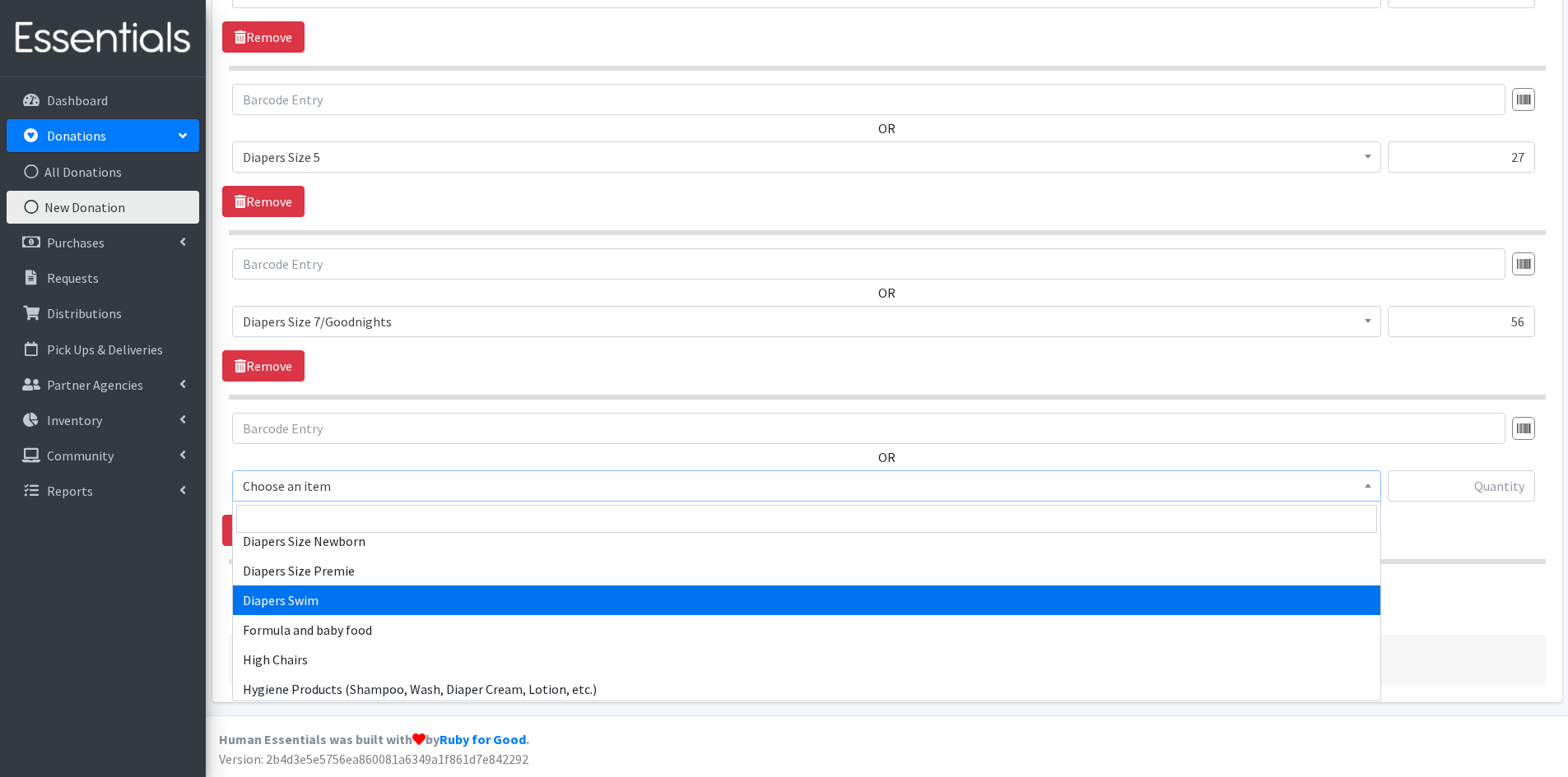
select select "309"
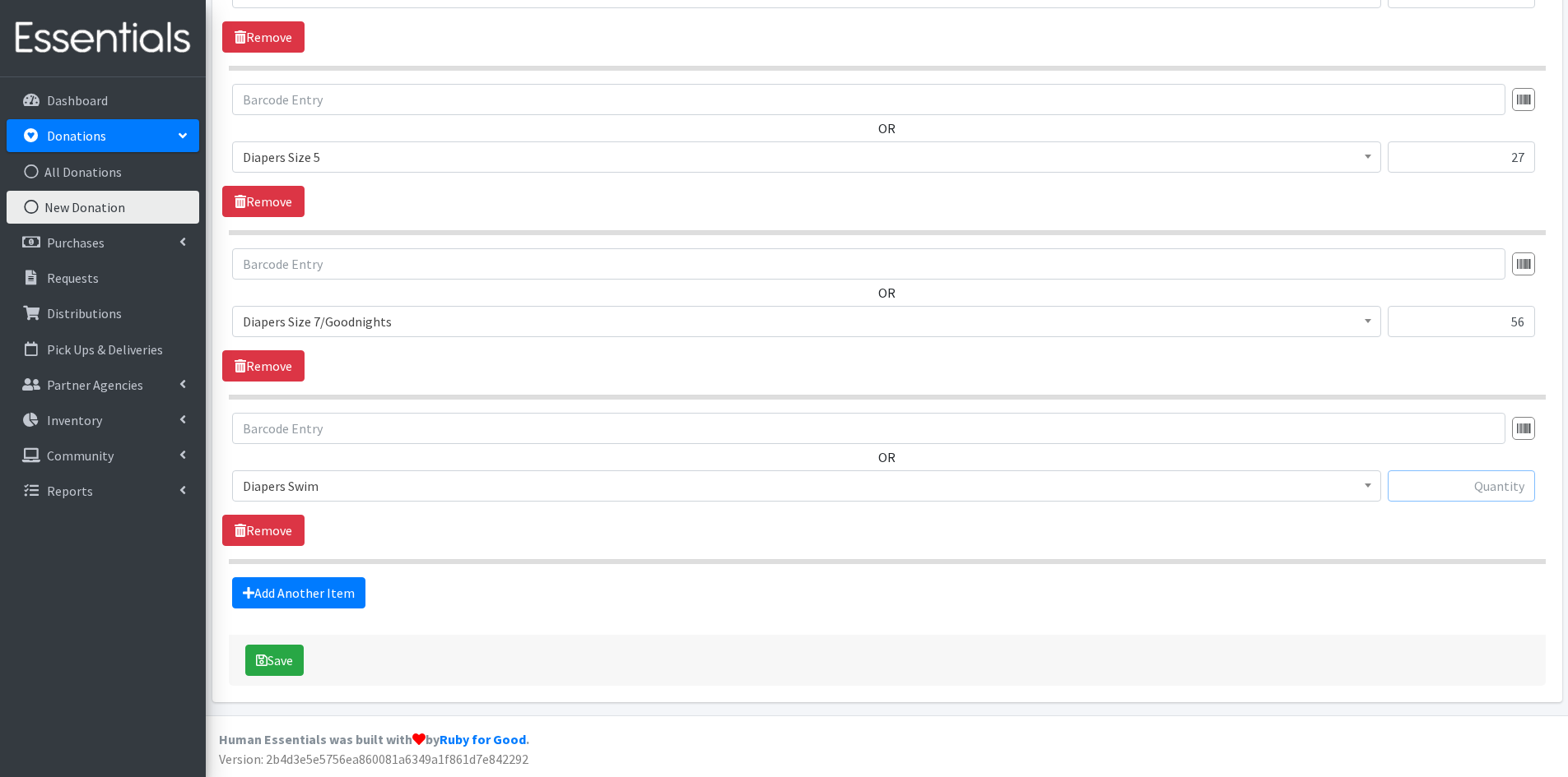
click at [1402, 477] on input "text" at bounding box center [1461, 486] width 148 height 31
type input "35"
click at [262, 588] on link "Add Another Item" at bounding box center [299, 593] width 133 height 31
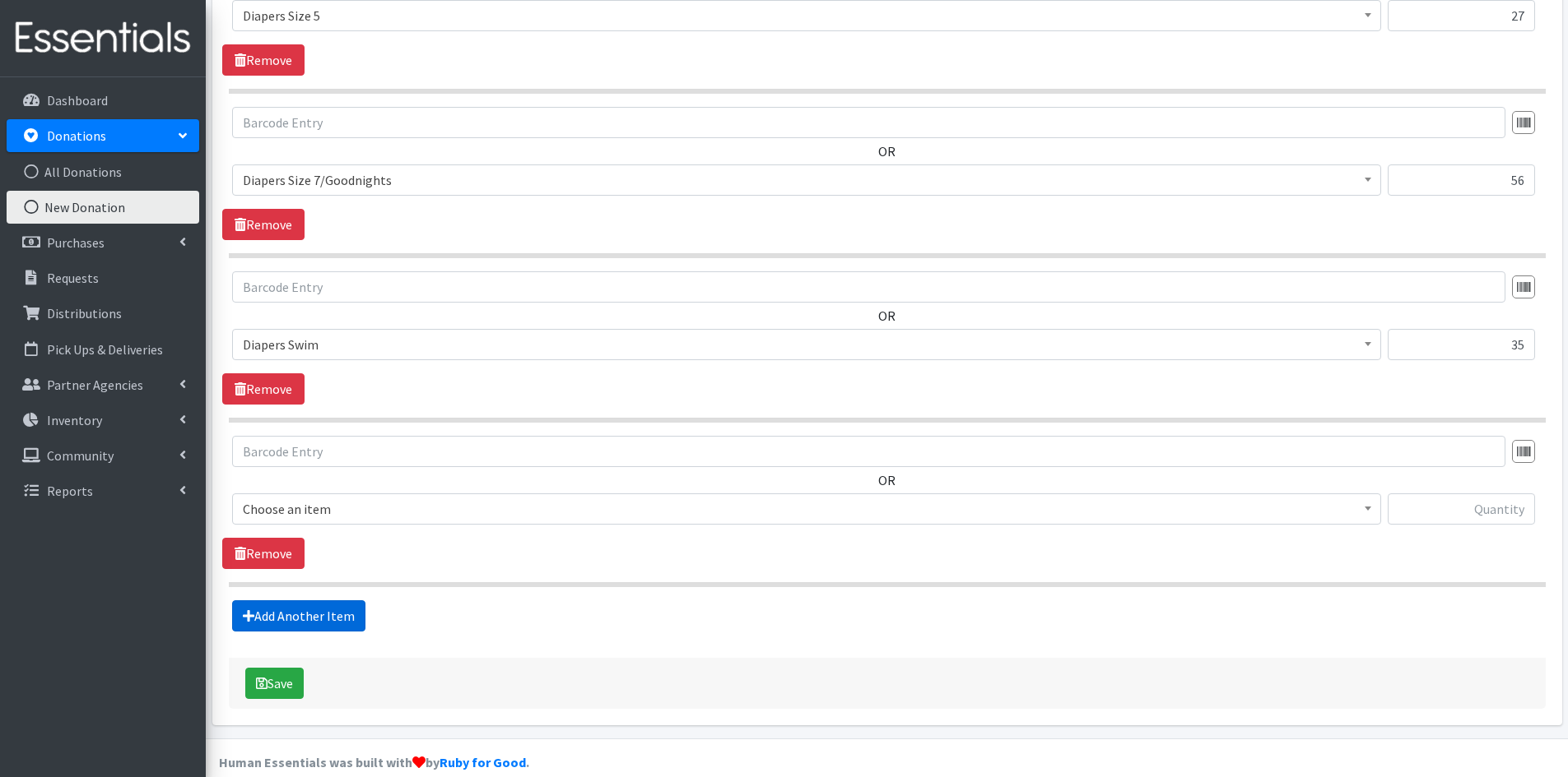
scroll to position [1671, 0]
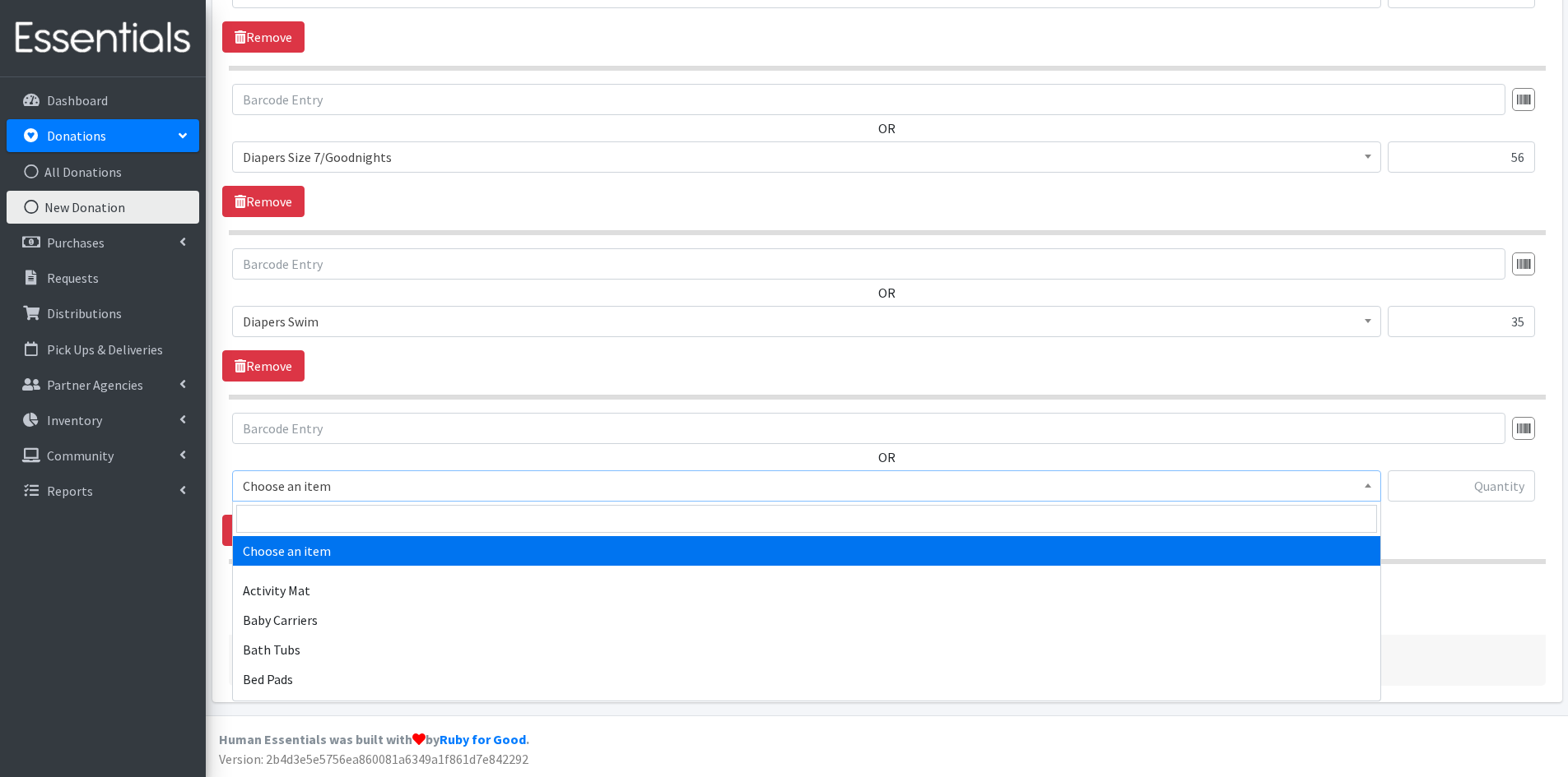
click at [1366, 489] on span at bounding box center [1369, 484] width 17 height 25
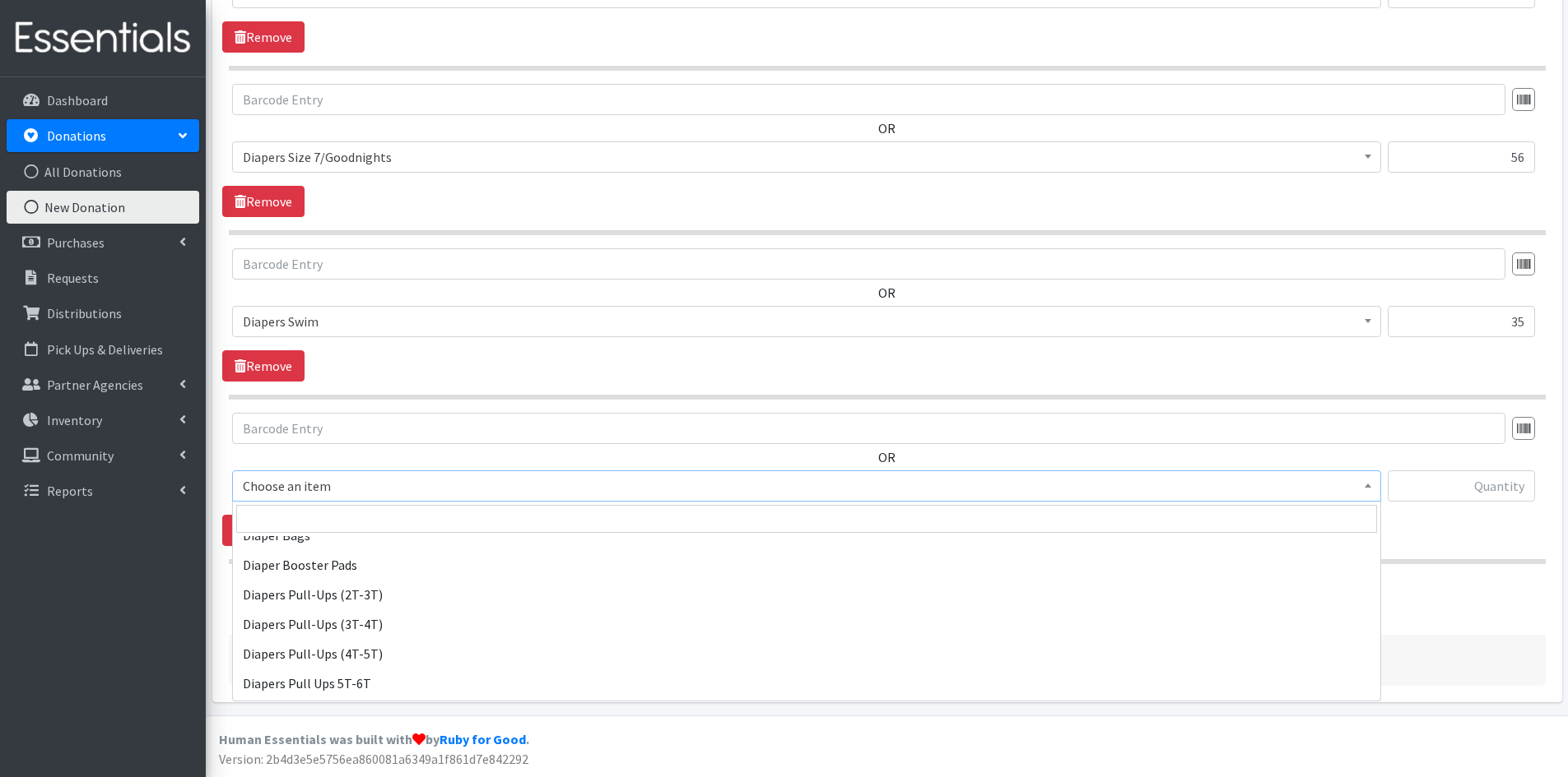
scroll to position [1563, 0]
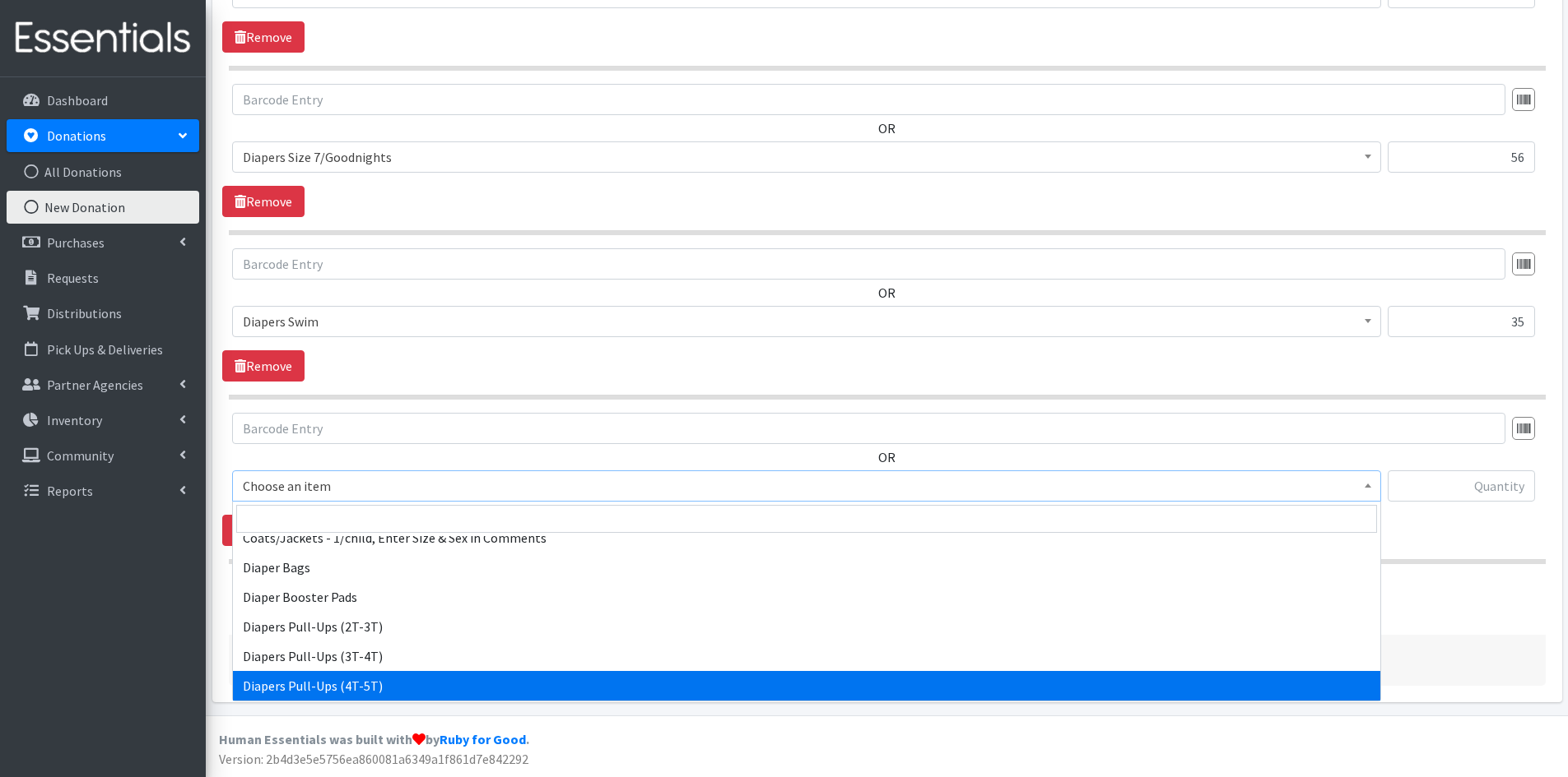
select select "1973"
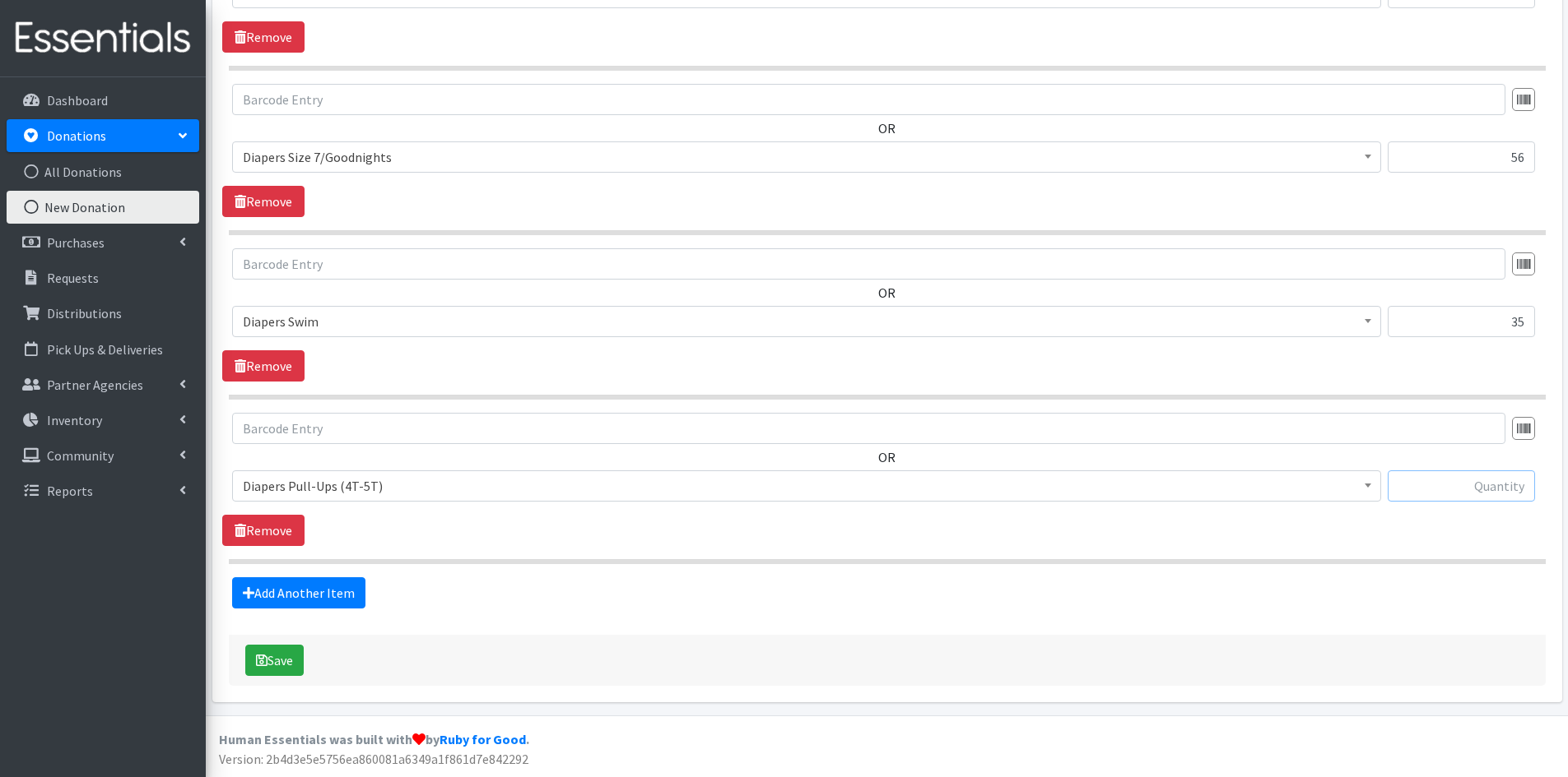
click at [1495, 493] on input "text" at bounding box center [1461, 486] width 148 height 31
type input "42"
click at [293, 593] on link "Add Another Item" at bounding box center [299, 593] width 133 height 31
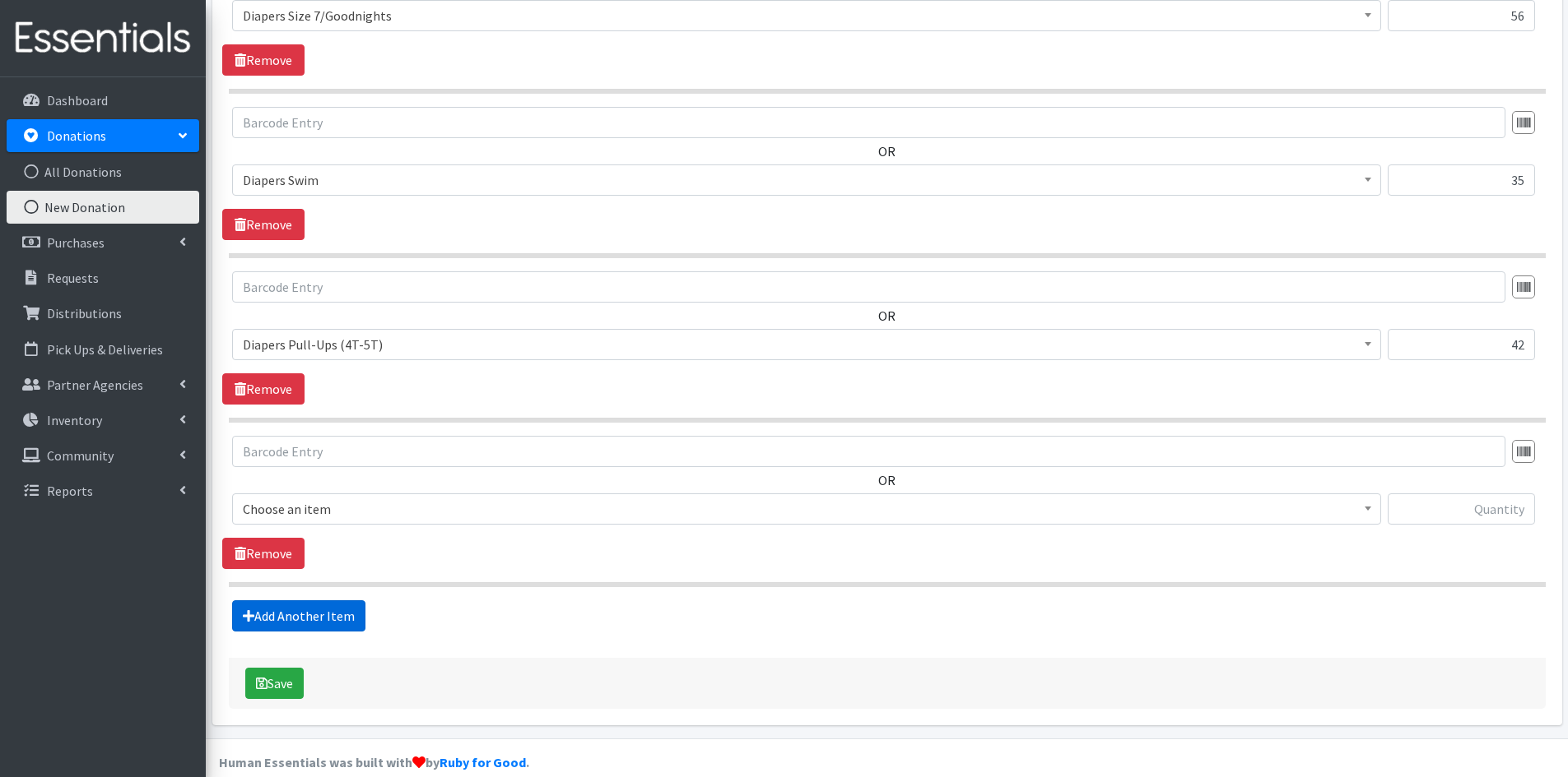
scroll to position [1836, 0]
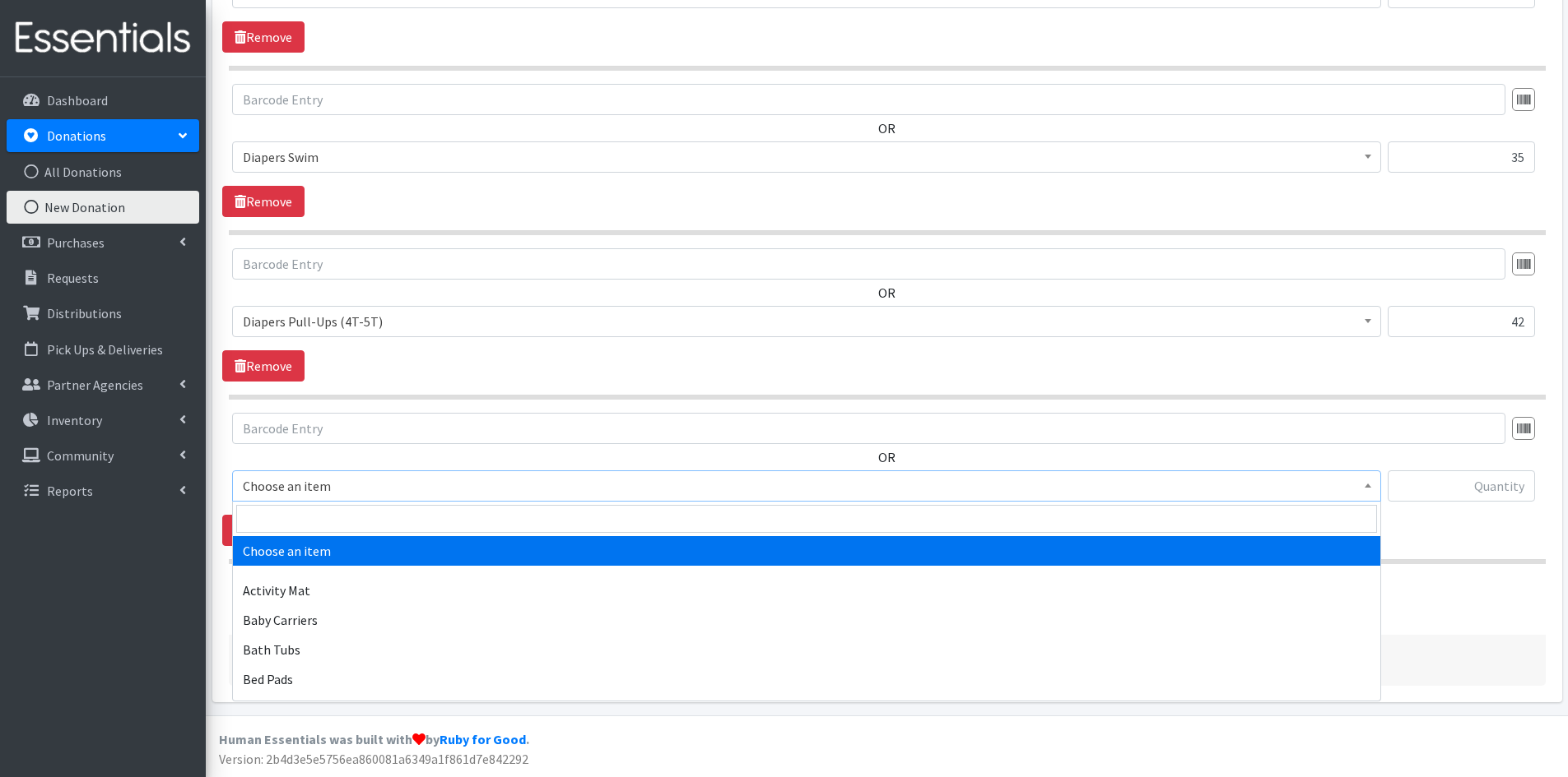
click at [1368, 493] on span at bounding box center [1369, 484] width 17 height 25
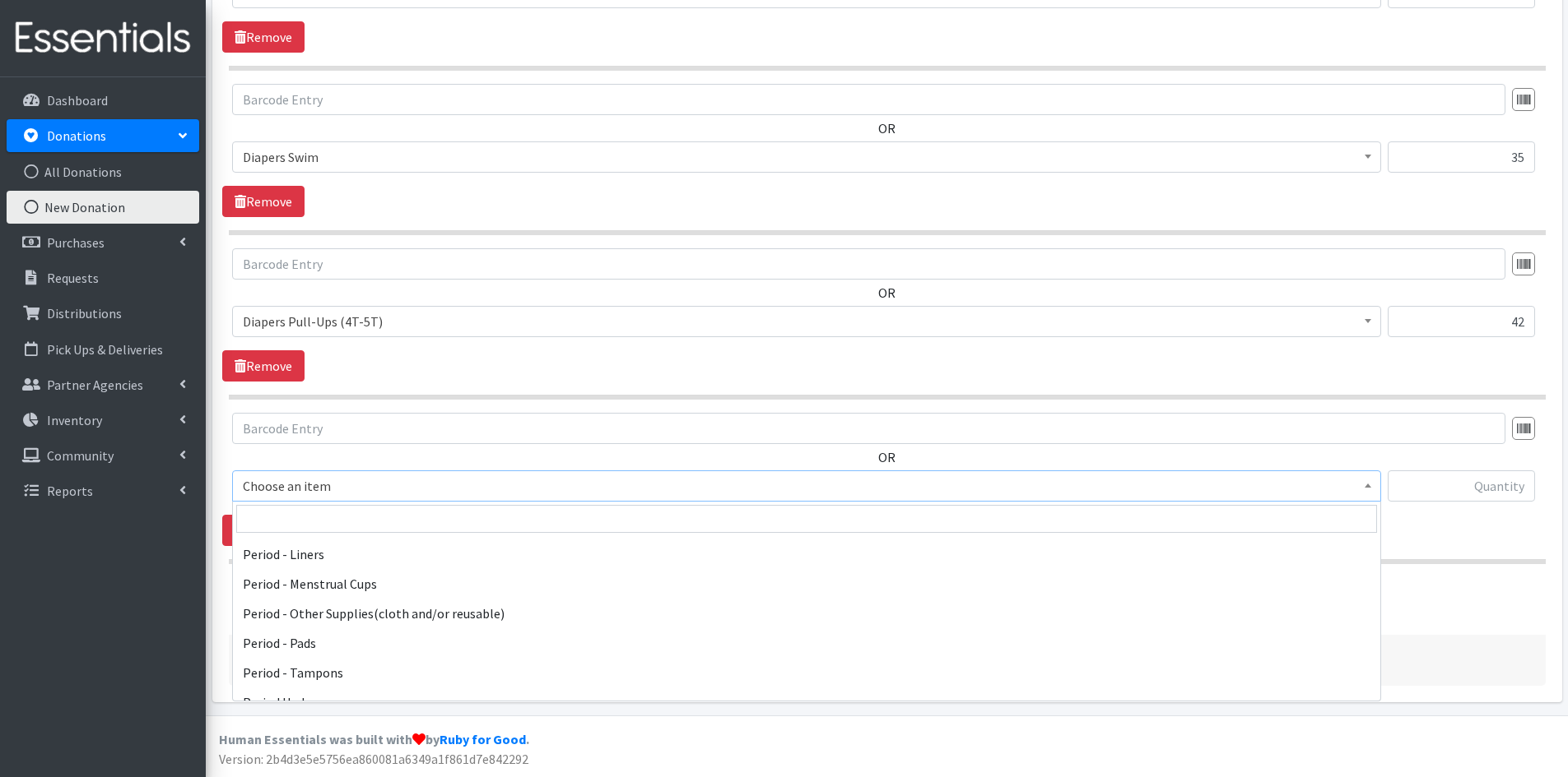
scroll to position [2551, 0]
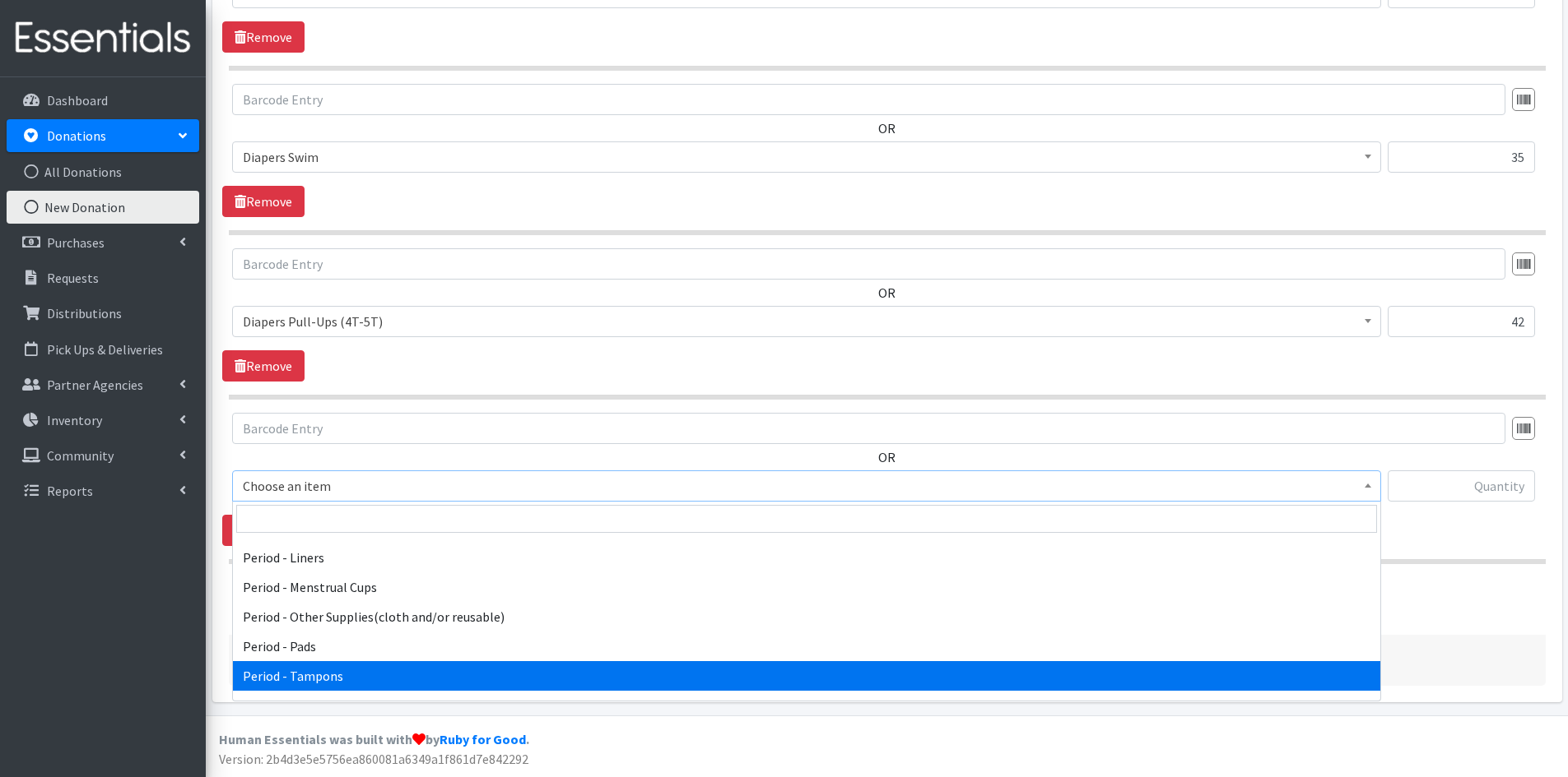
select select "5773"
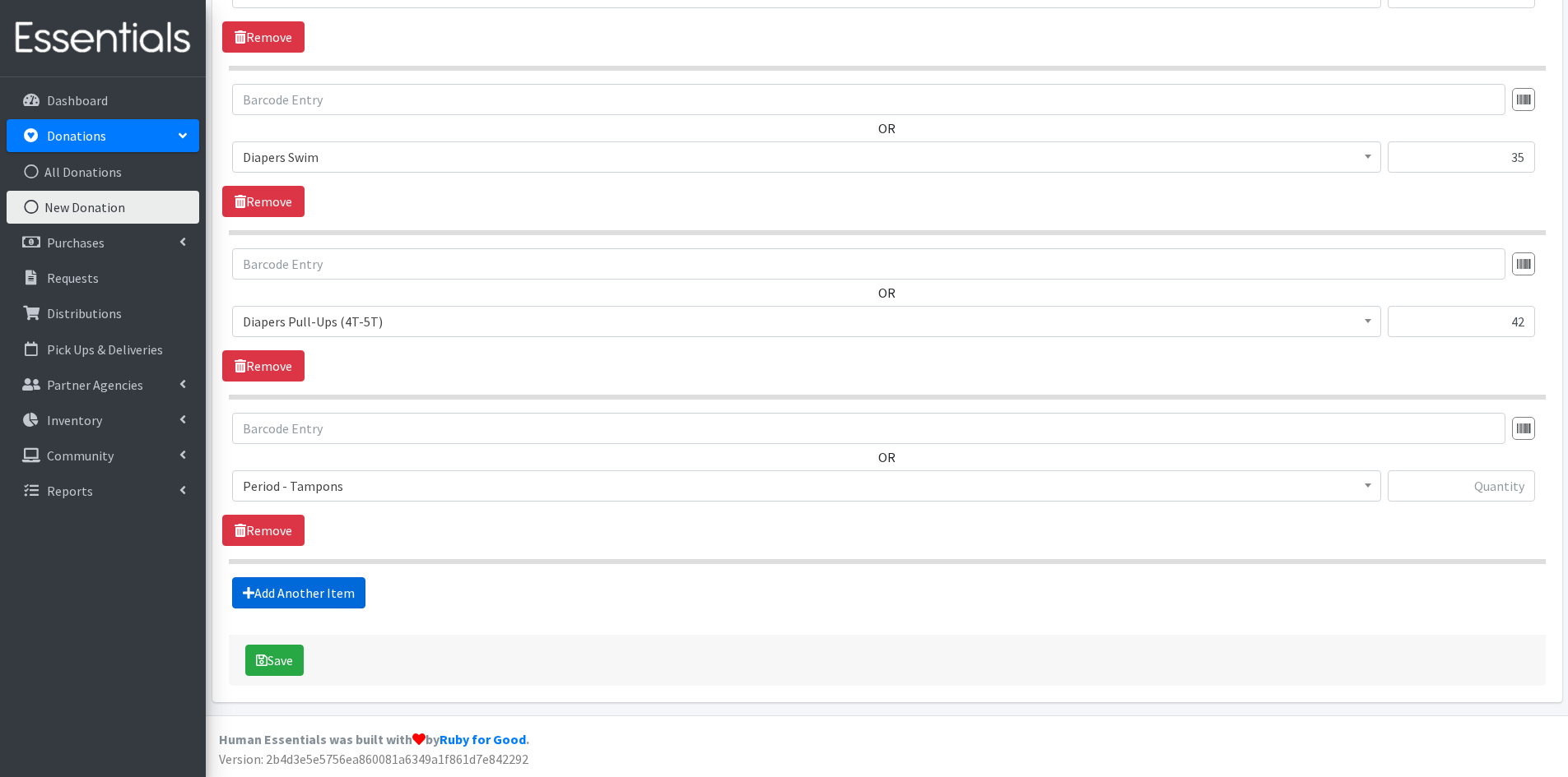
click at [325, 589] on link "Add Another Item" at bounding box center [299, 593] width 133 height 31
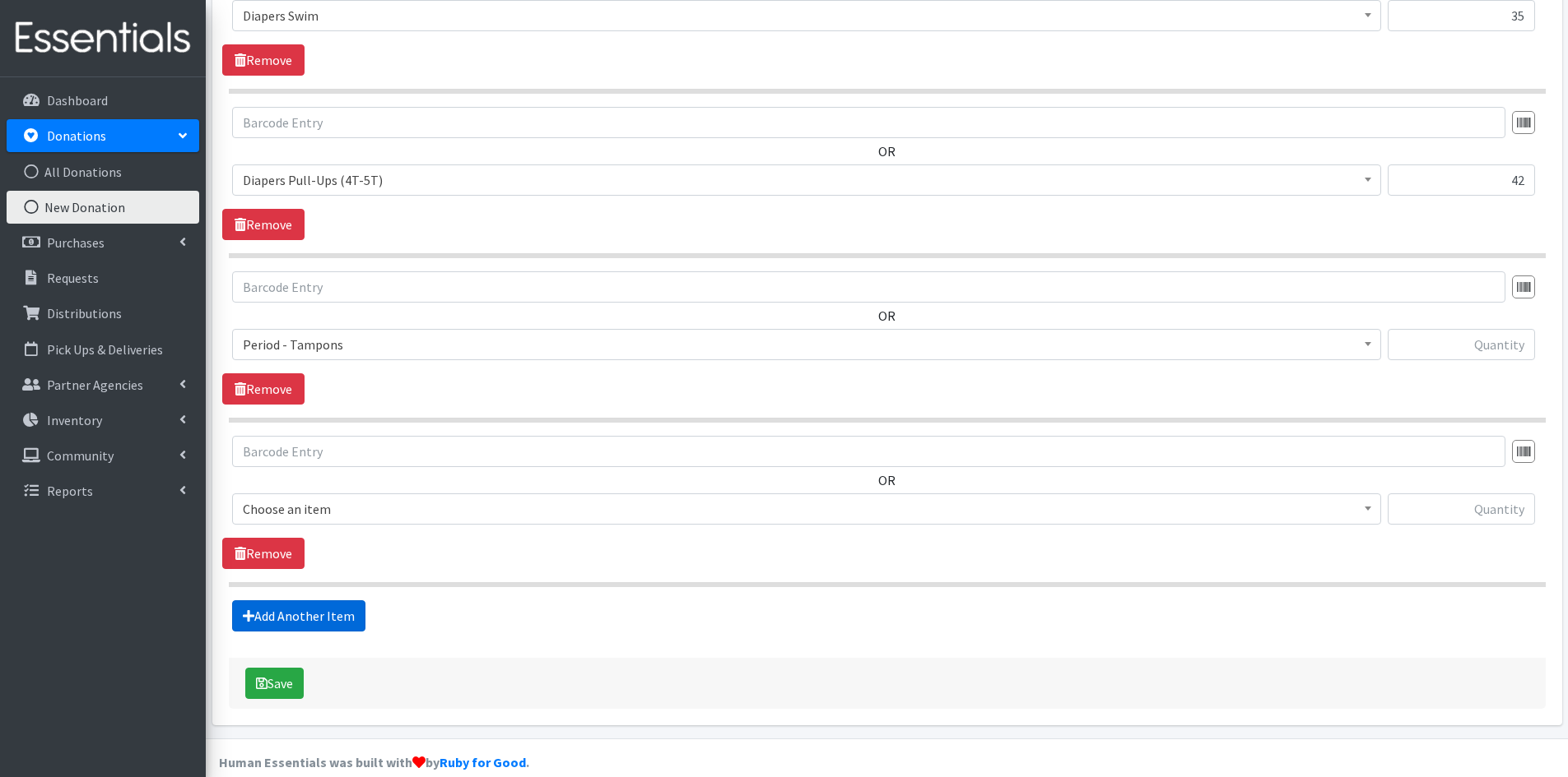
scroll to position [2001, 0]
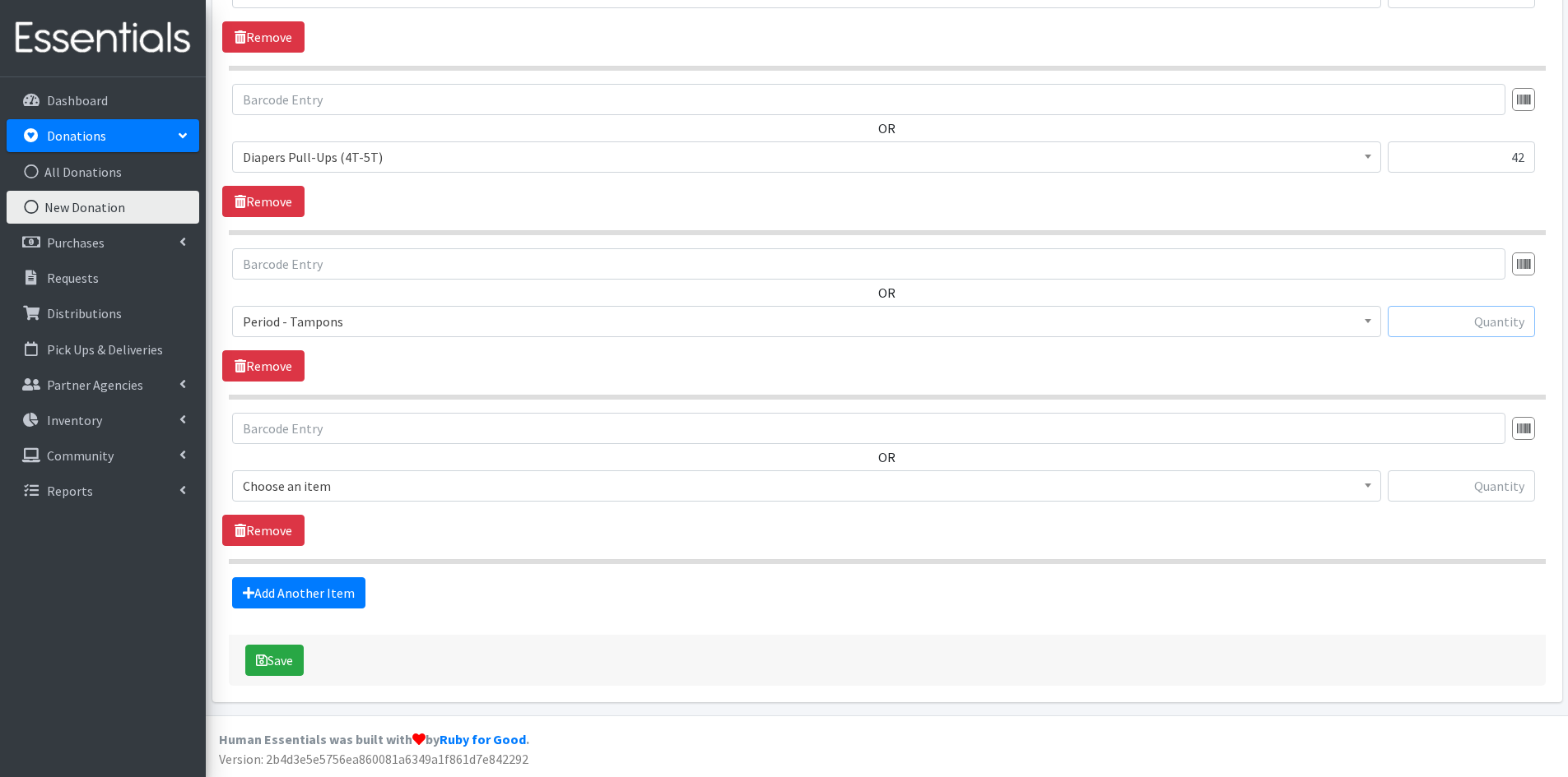
click at [1477, 313] on input "text" at bounding box center [1461, 321] width 148 height 31
type input "83"
click at [1473, 482] on input "text" at bounding box center [1461, 486] width 148 height 31
type input "49"
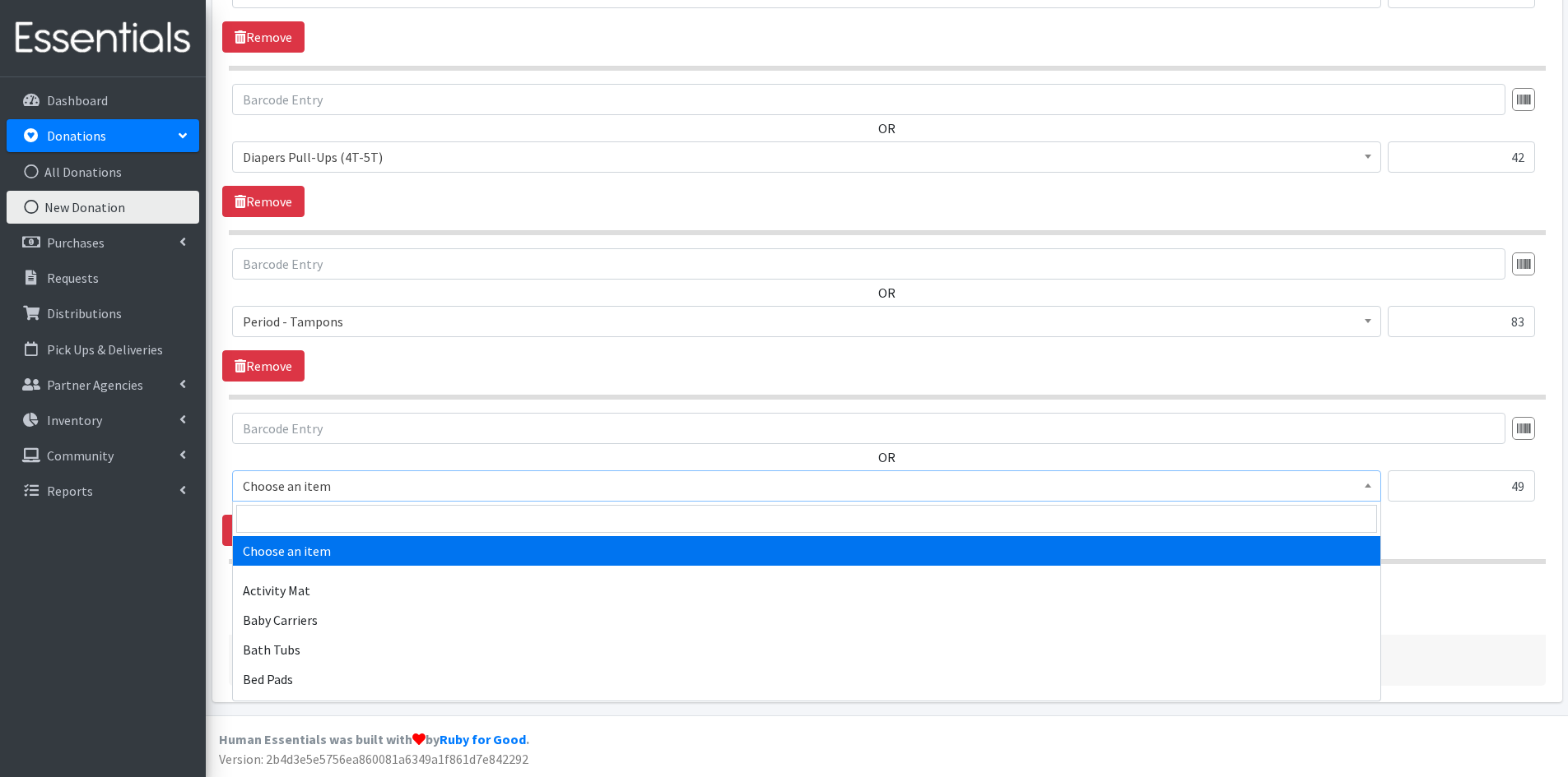
click at [1366, 487] on b at bounding box center [1368, 486] width 7 height 4
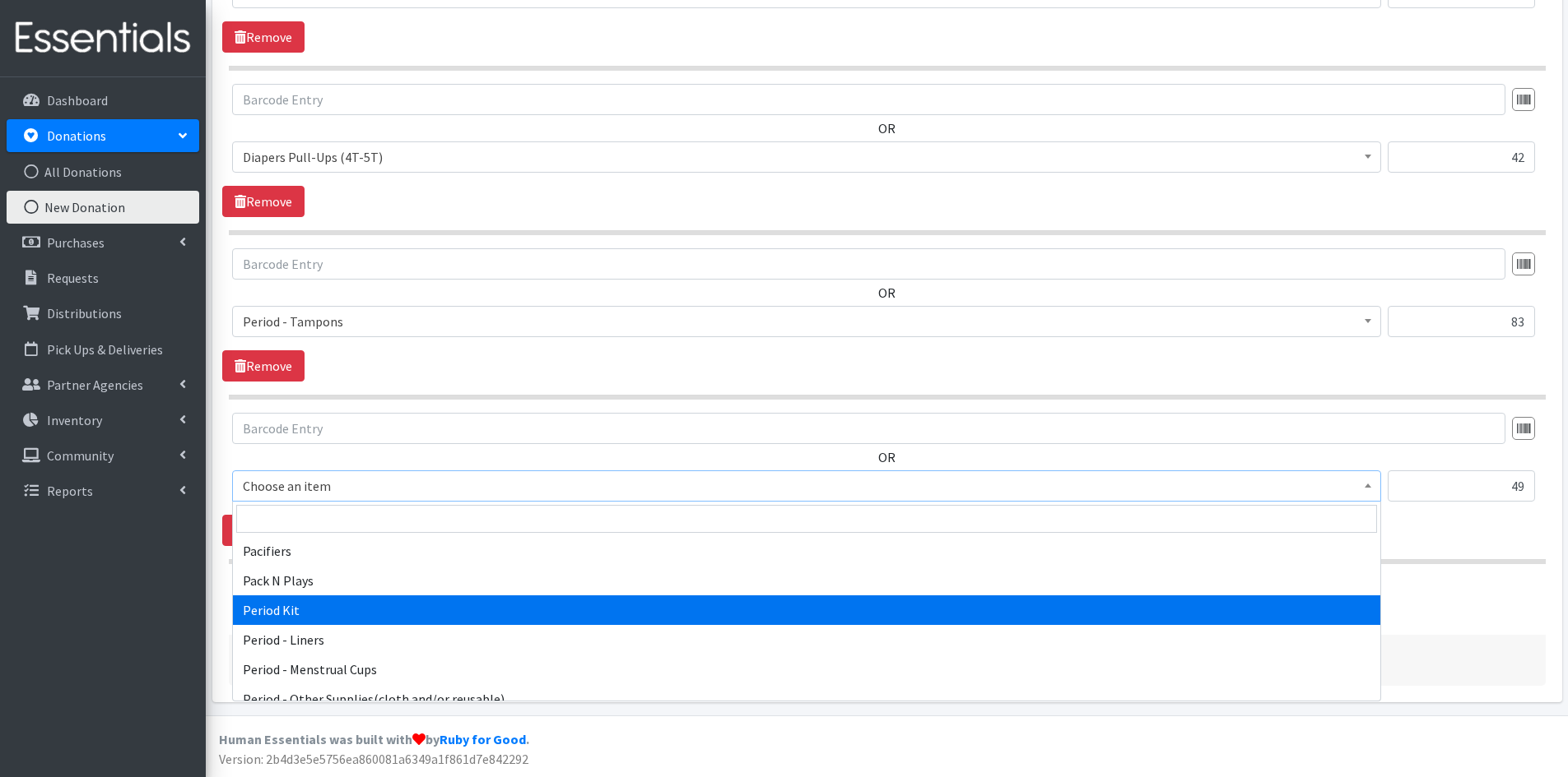
scroll to position [2551, 0]
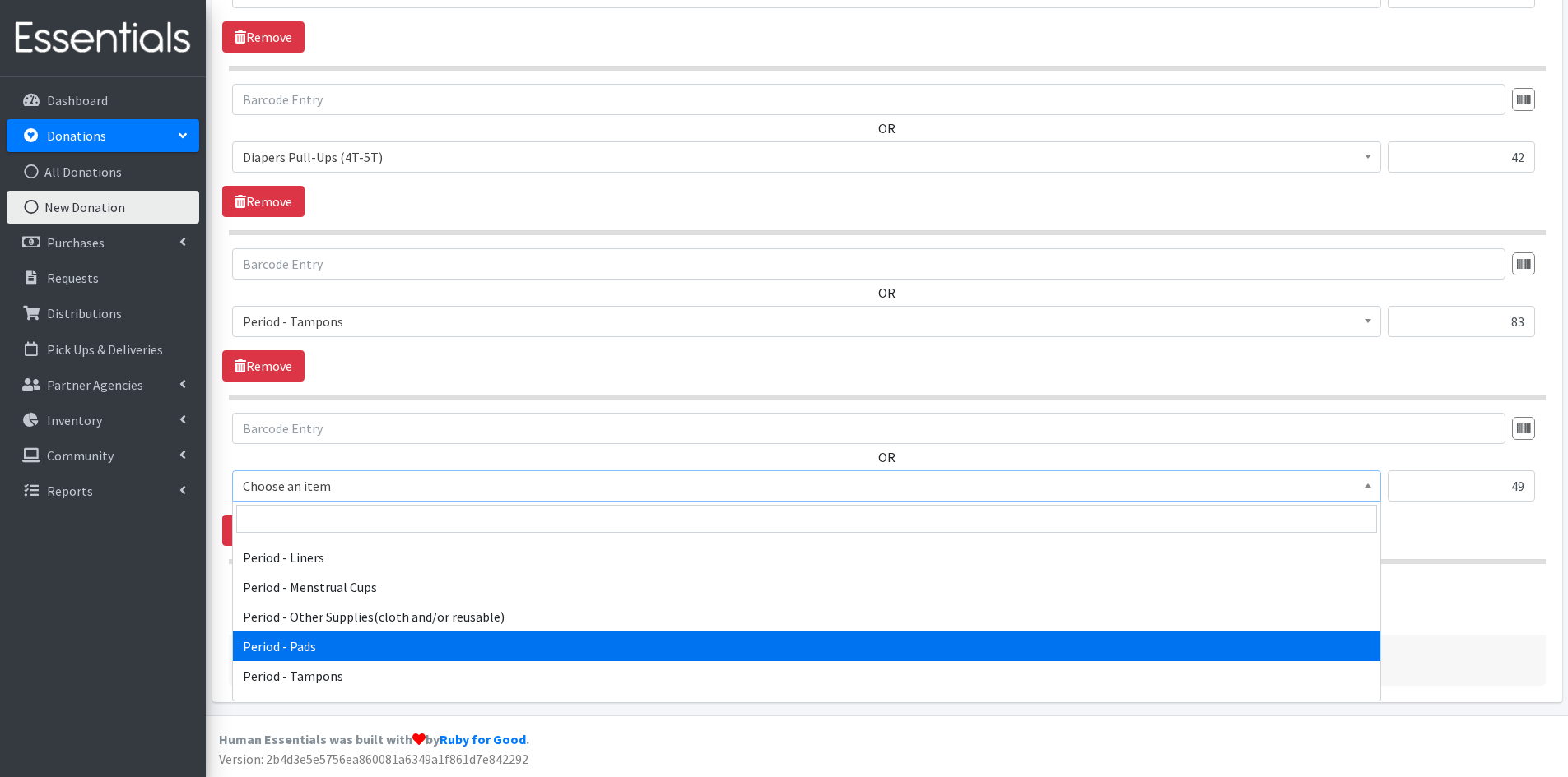
select select "5772"
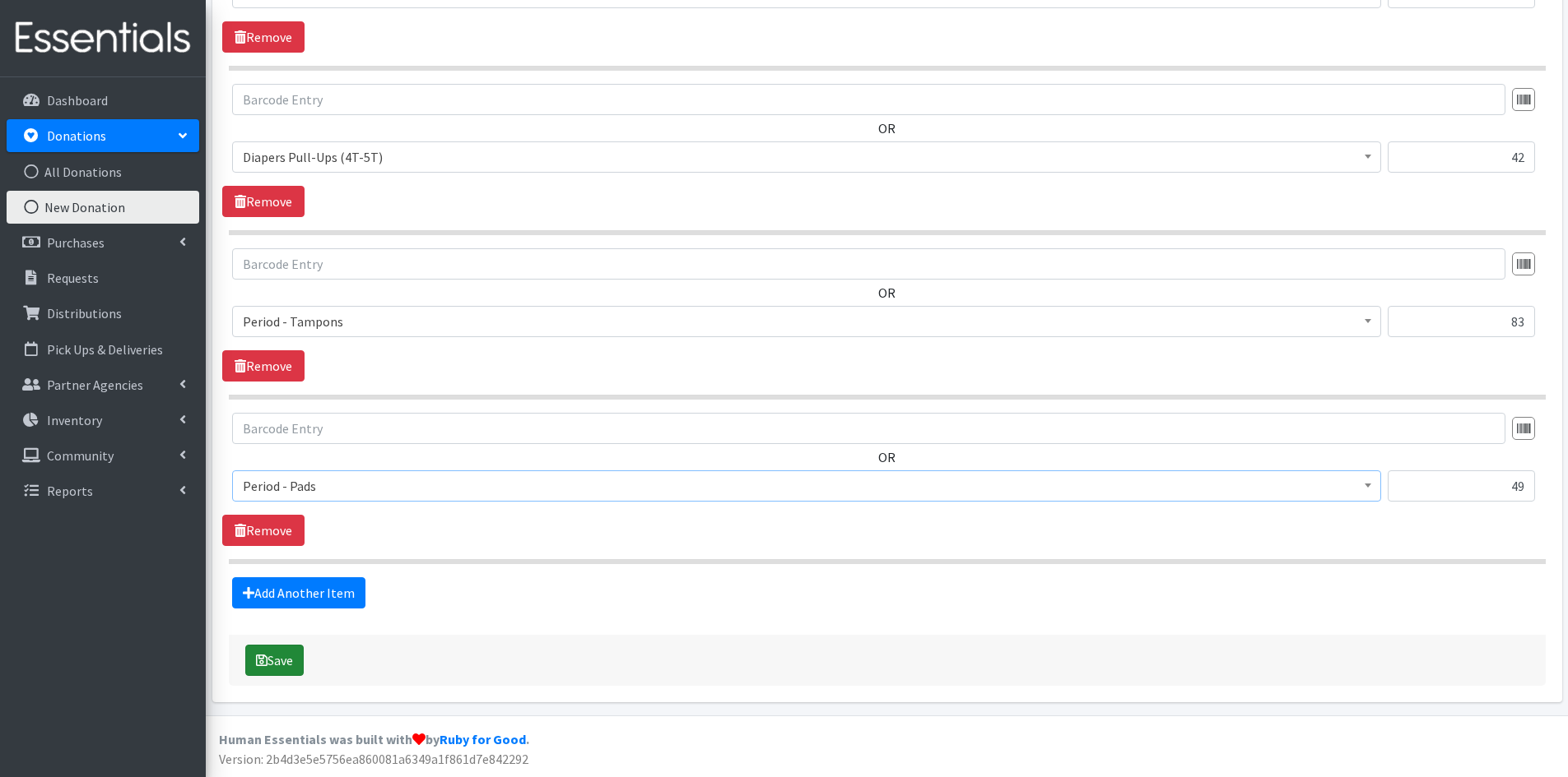
click at [272, 661] on button "Save" at bounding box center [274, 660] width 58 height 31
